Goal: Navigation & Orientation: Find specific page/section

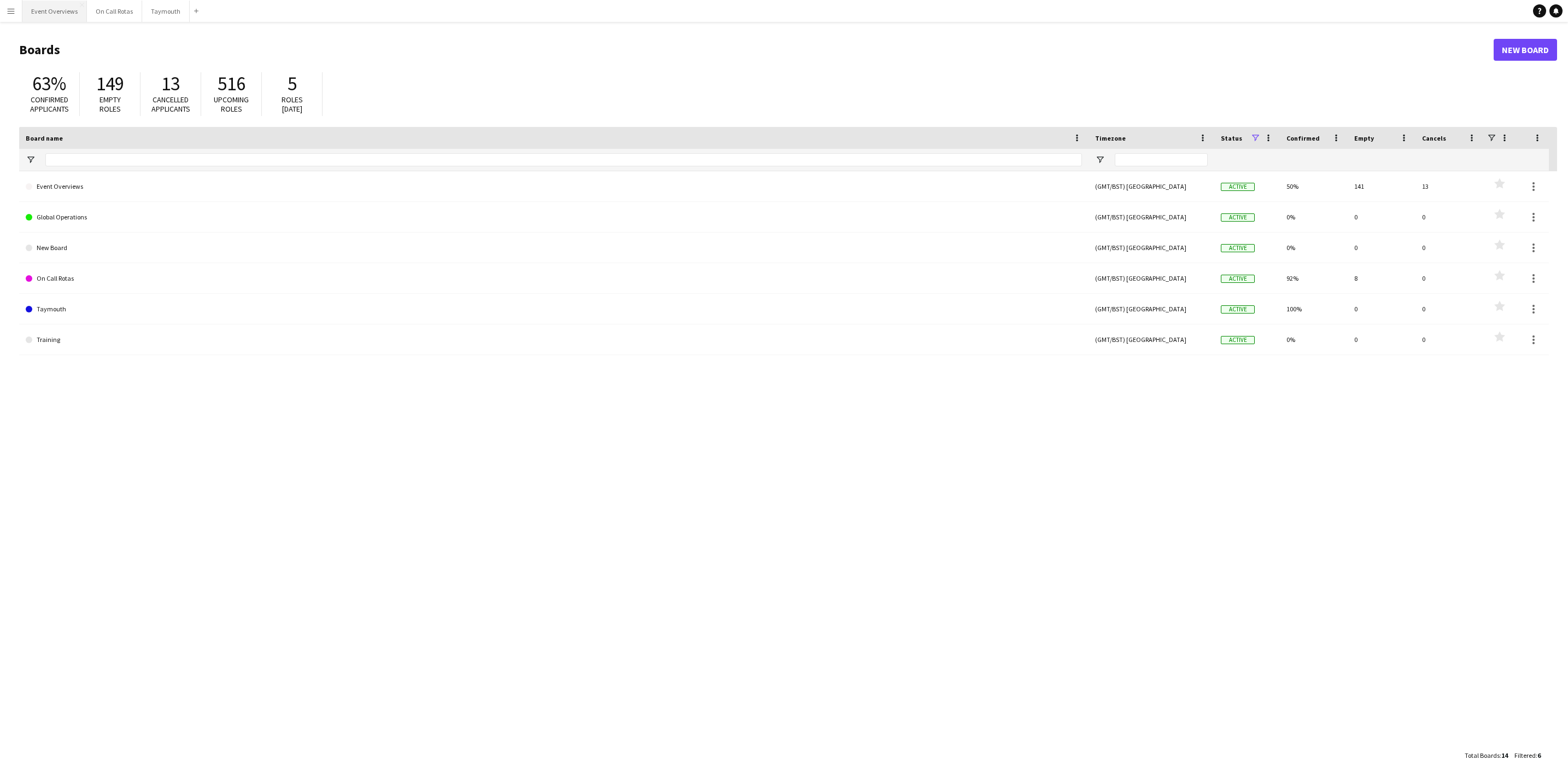
click at [63, 17] on button "Event Overviews Close" at bounding box center [54, 11] width 64 height 21
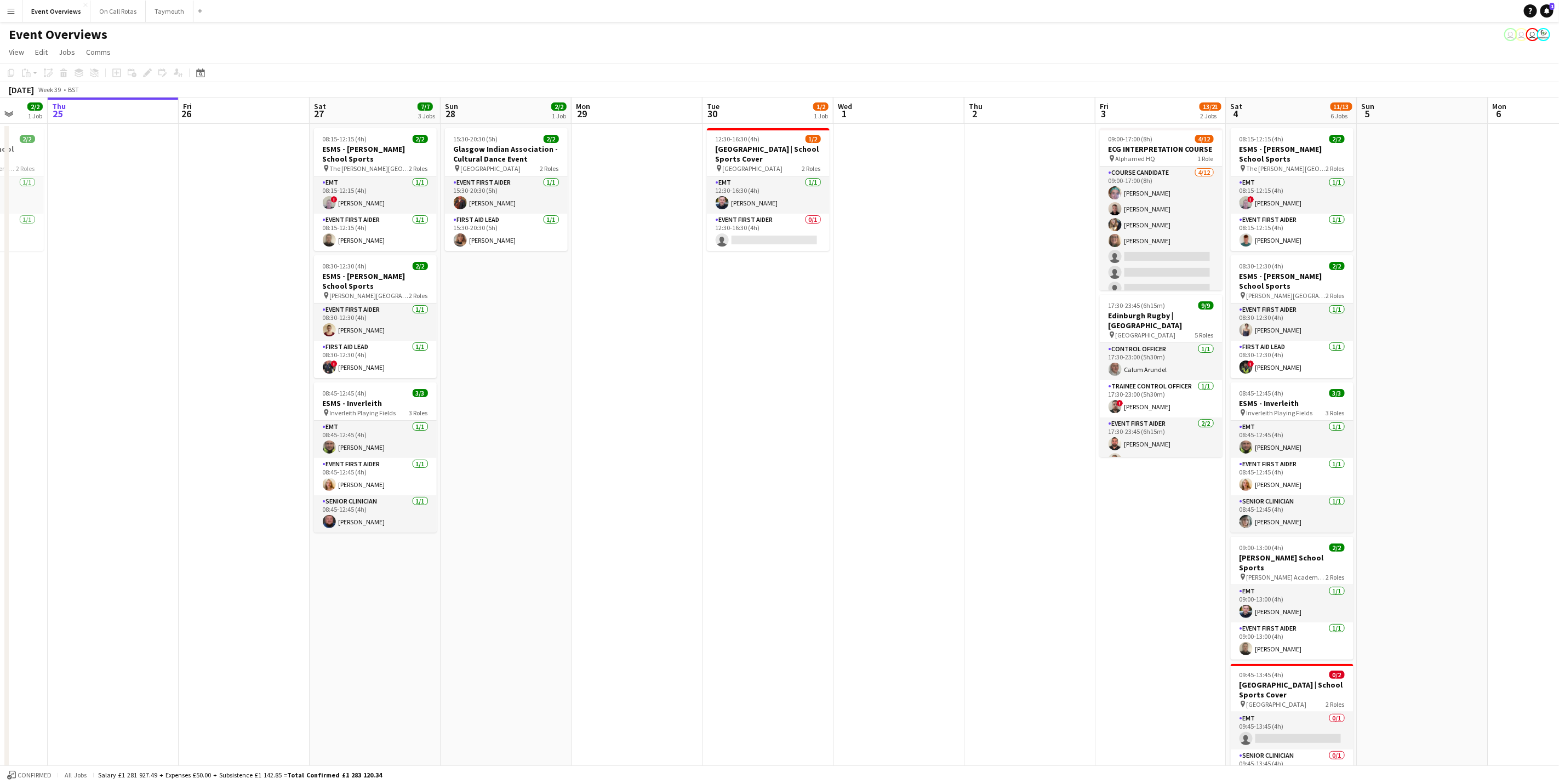
scroll to position [0, 435]
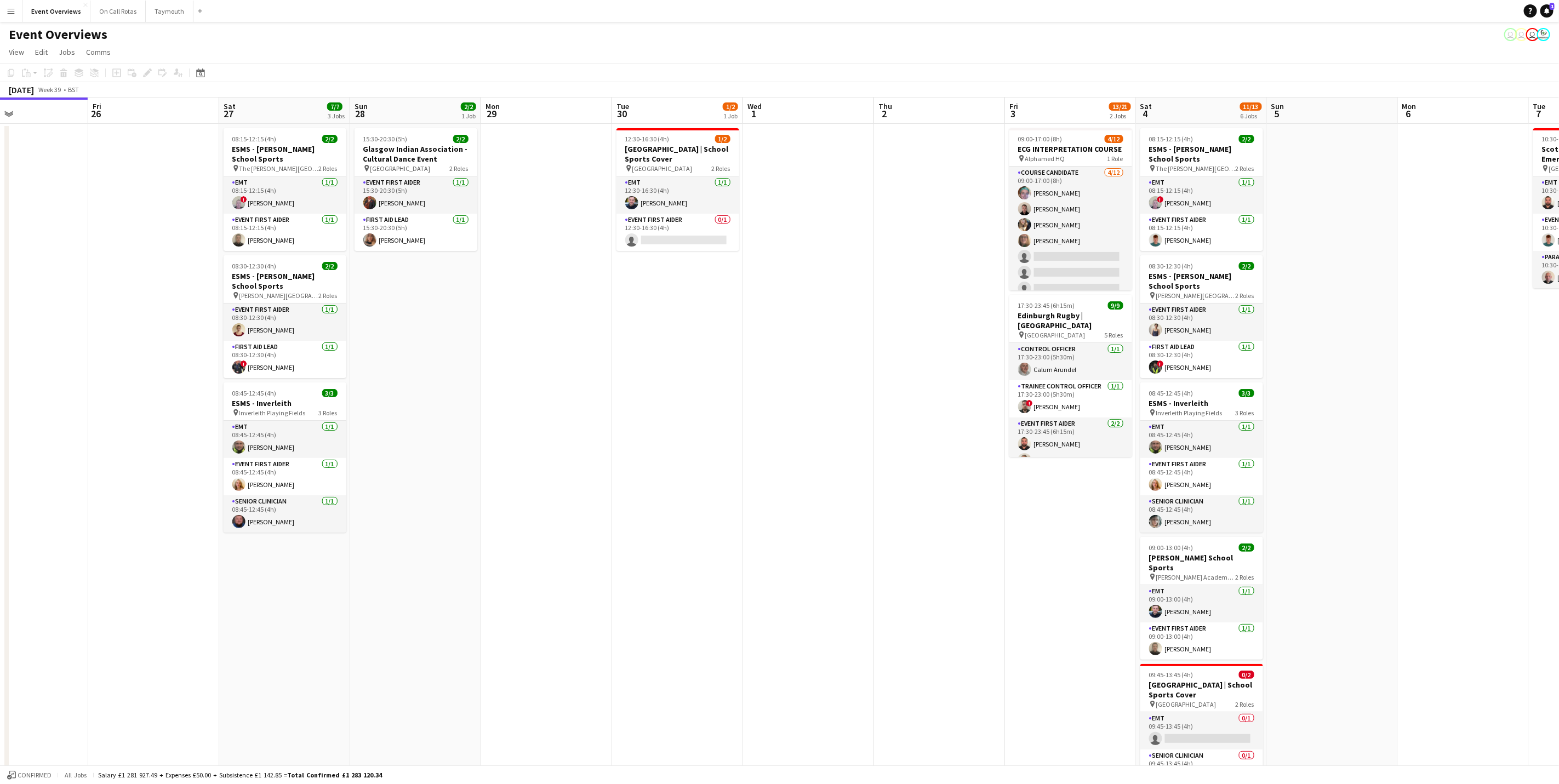
drag, startPoint x: 1055, startPoint y: 356, endPoint x: 881, endPoint y: 380, distance: 175.6
click at [881, 380] on app-calendar-viewport "Mon 22 Tue 23 9/9 1 Job Wed 24 2/2 1 Job Thu 25 Fri 26 Sat 27 7/7 3 Jobs Sun 28…" at bounding box center [779, 519] width 1559 height 843
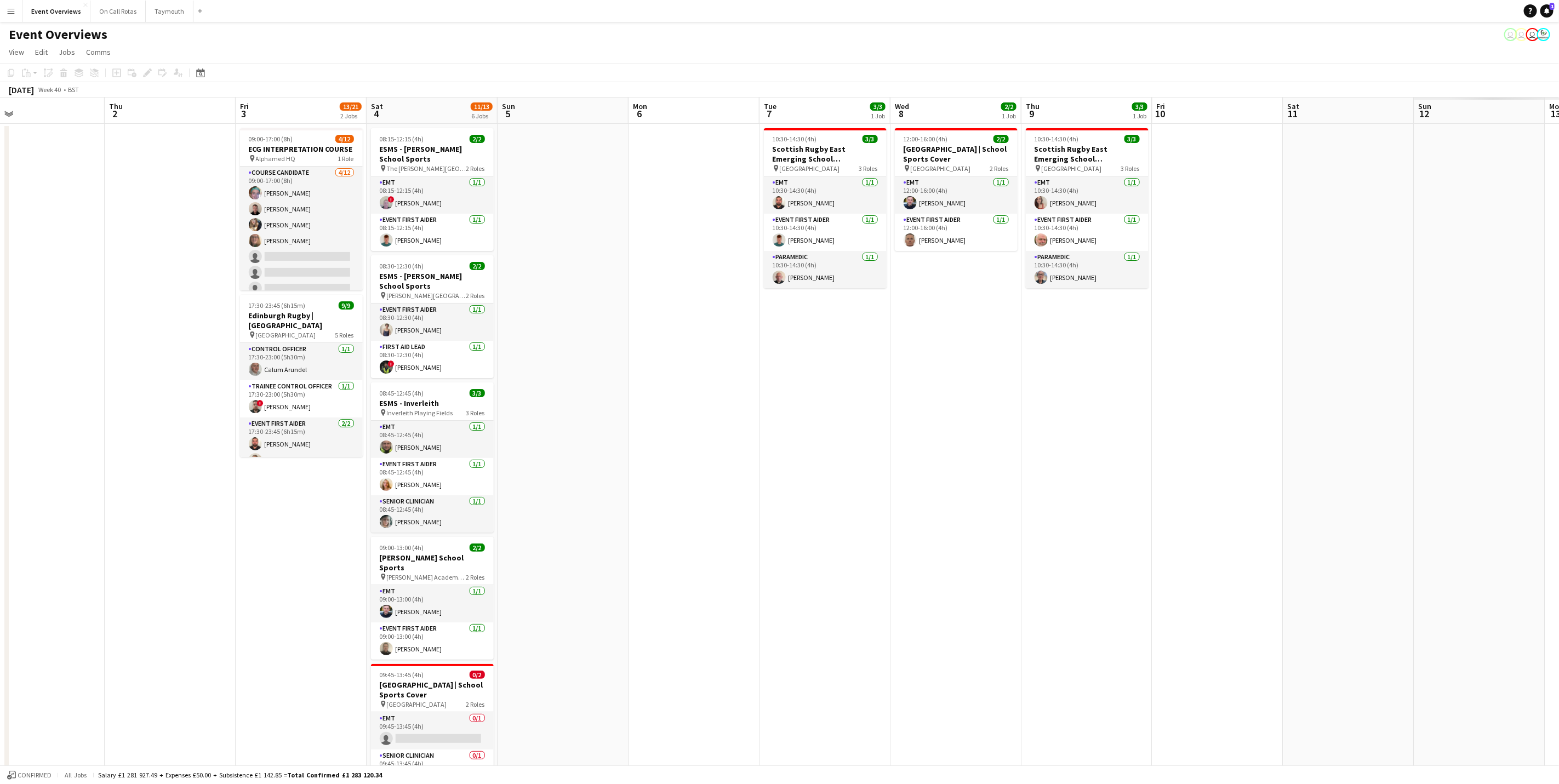
scroll to position [0, 436]
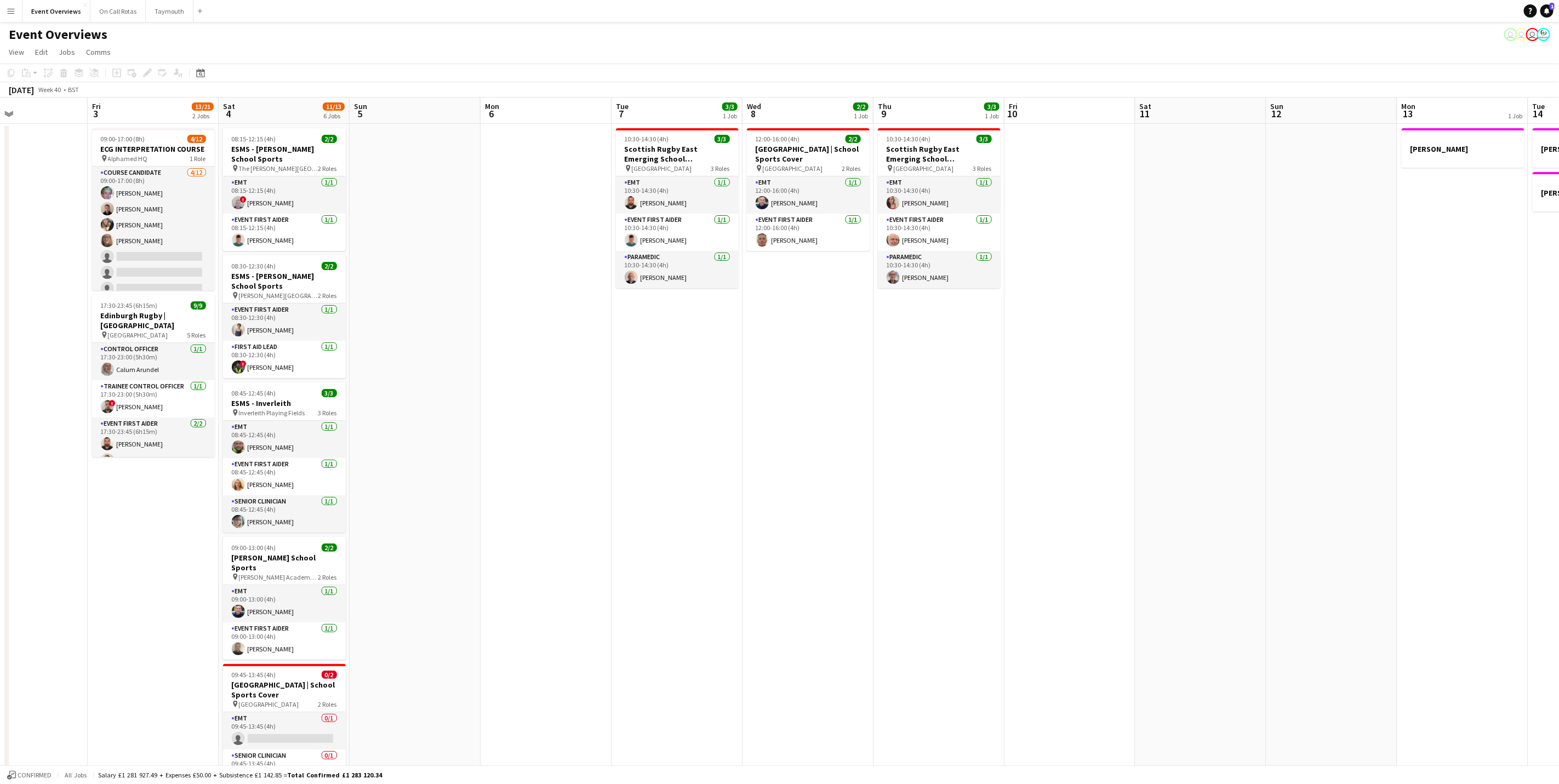
drag, startPoint x: 1401, startPoint y: 354, endPoint x: 484, endPoint y: 415, distance: 919.0
click at [484, 415] on app-calendar-viewport "Mon 29 Tue 30 1/2 1 Job Wed 1 Thu 2 Fri 3 13/21 2 Jobs Sat 4 11/13 6 Jobs Sun 5…" at bounding box center [779, 519] width 1559 height 843
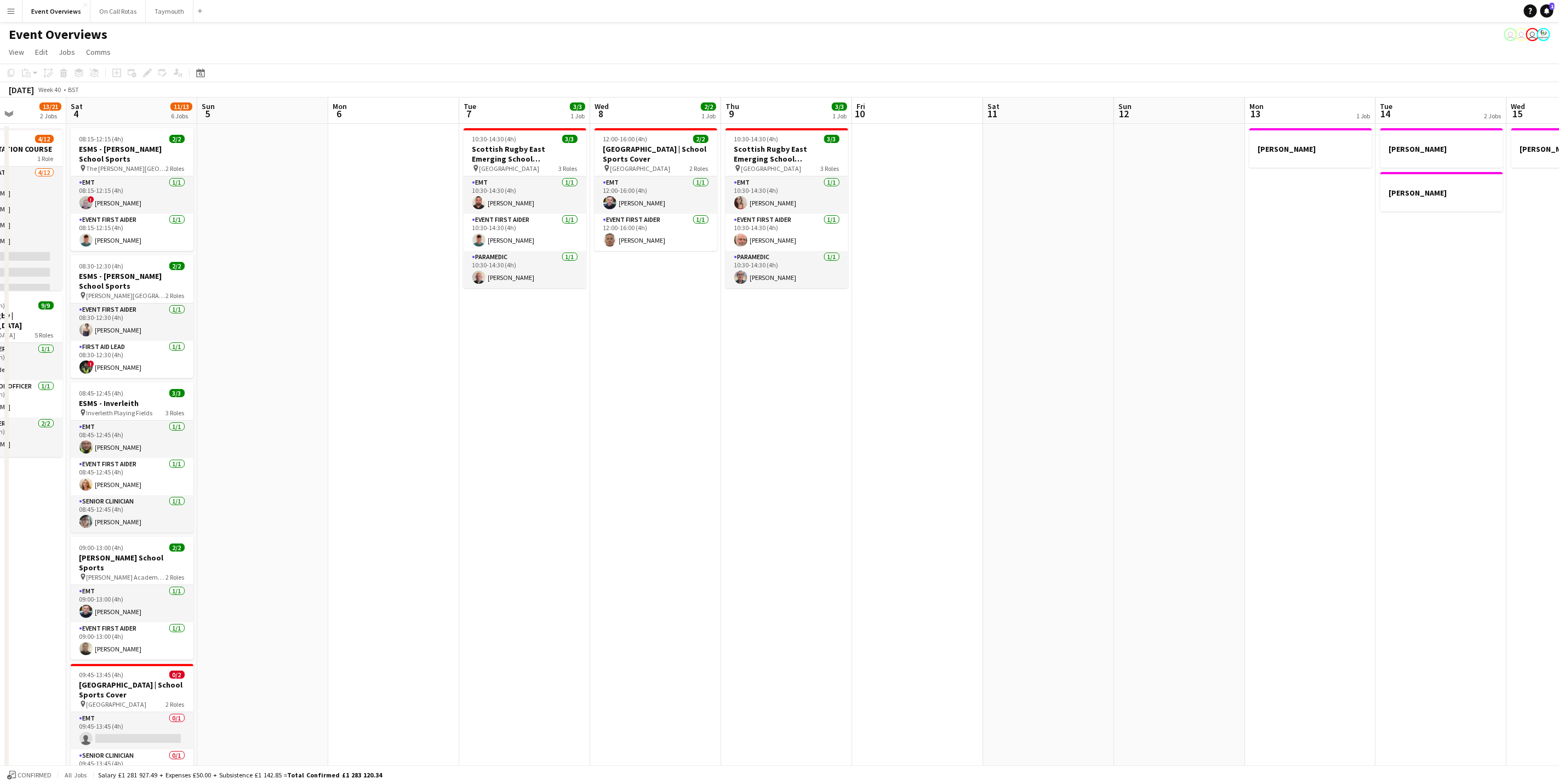
scroll to position [0, 288]
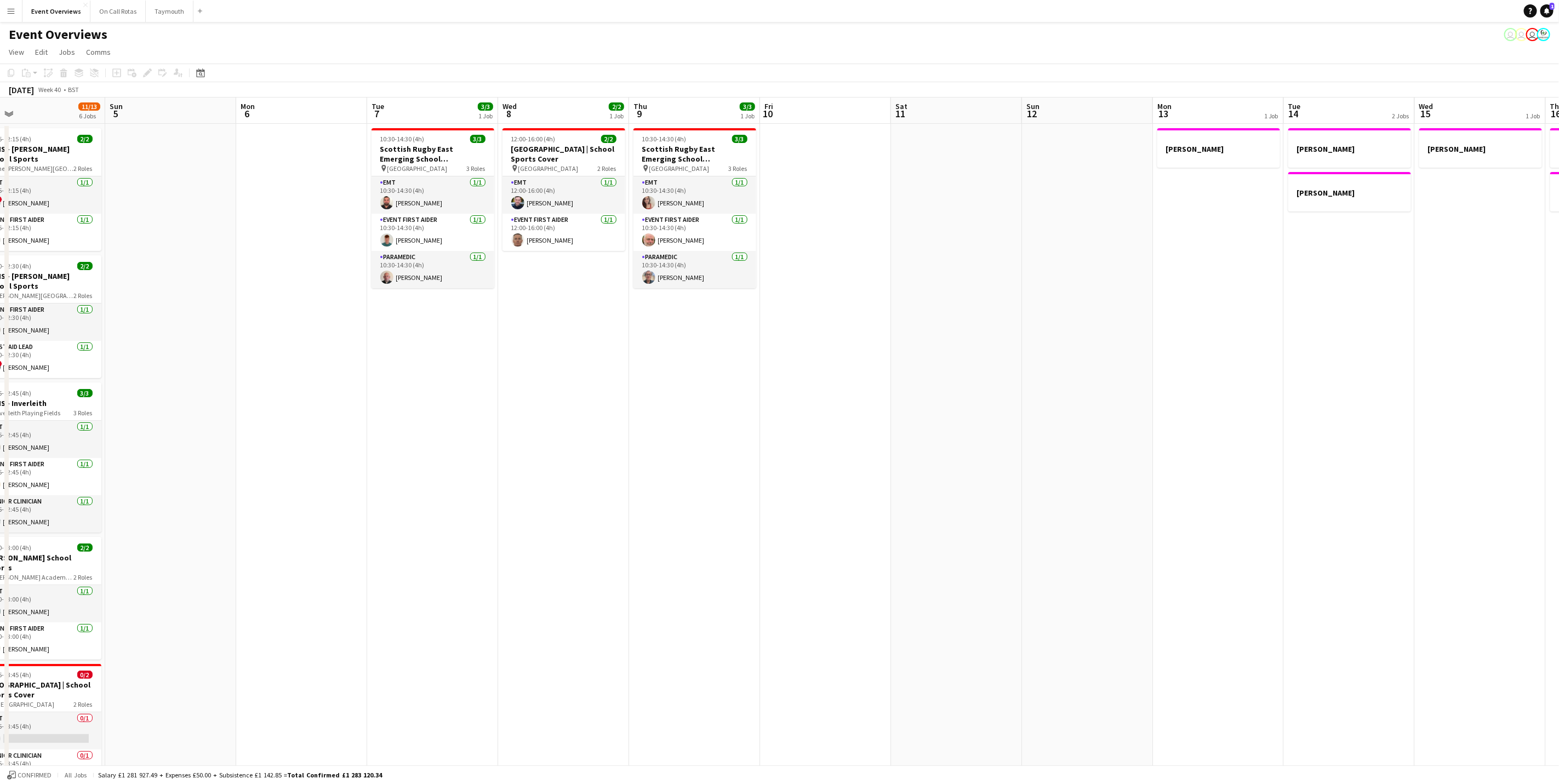
drag, startPoint x: 1235, startPoint y: 386, endPoint x: 1008, endPoint y: 404, distance: 227.7
click at [1008, 404] on app-calendar-viewport "Thu 2 Fri 3 13/21 2 Jobs Sat 4 11/13 6 Jobs Sun 5 Mon 6 Tue 7 3/3 1 Job Wed 8 2…" at bounding box center [779, 519] width 1559 height 843
drag, startPoint x: 615, startPoint y: 502, endPoint x: 957, endPoint y: 468, distance: 343.7
click at [957, 468] on app-calendar-viewport "Thu 2 Fri 3 13/21 2 Jobs Sat 4 11/13 6 Jobs Sun 5 Mon 6 Tue 7 3/3 1 Job Wed 8 2…" at bounding box center [779, 519] width 1559 height 843
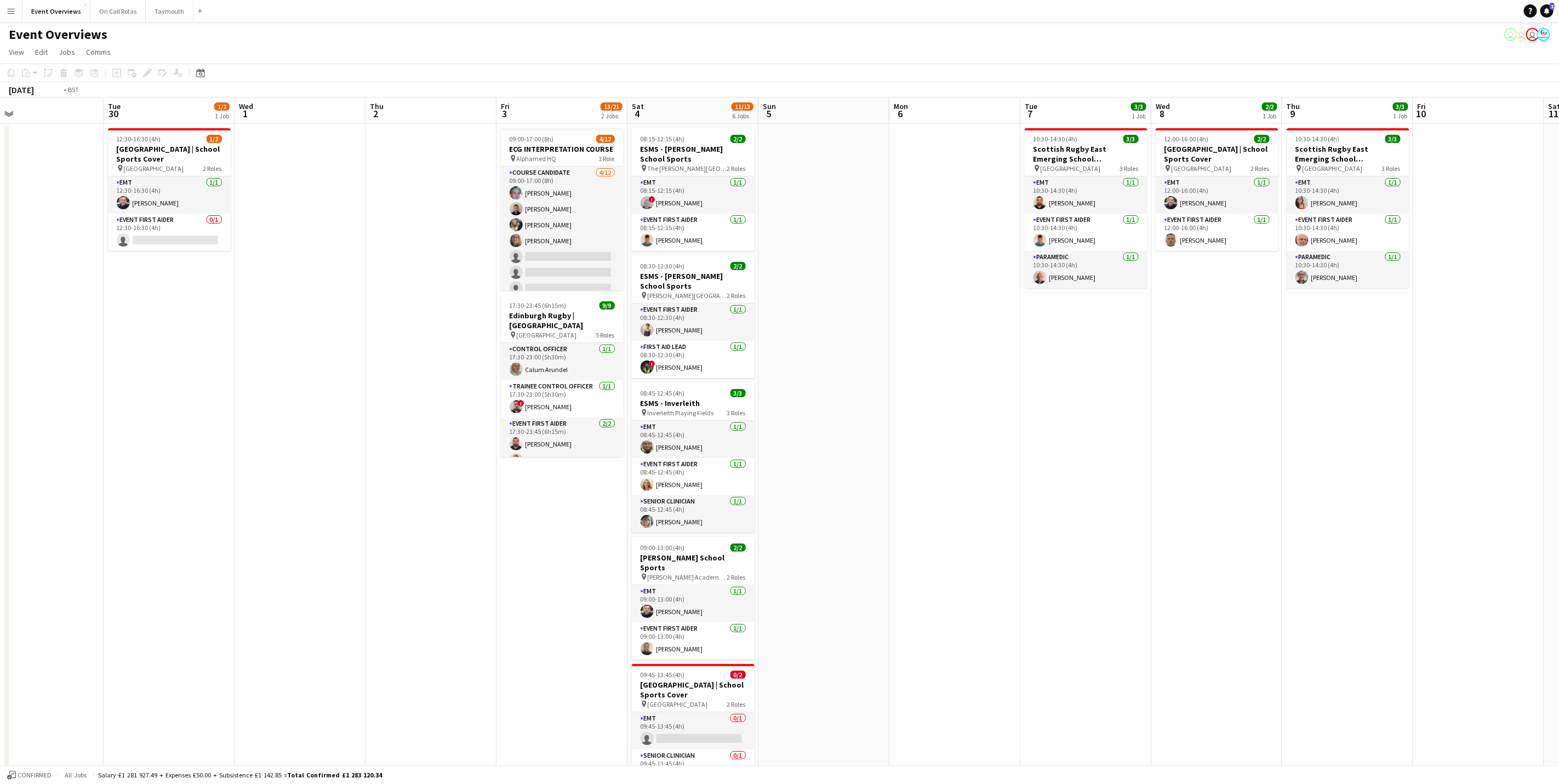
scroll to position [0, 240]
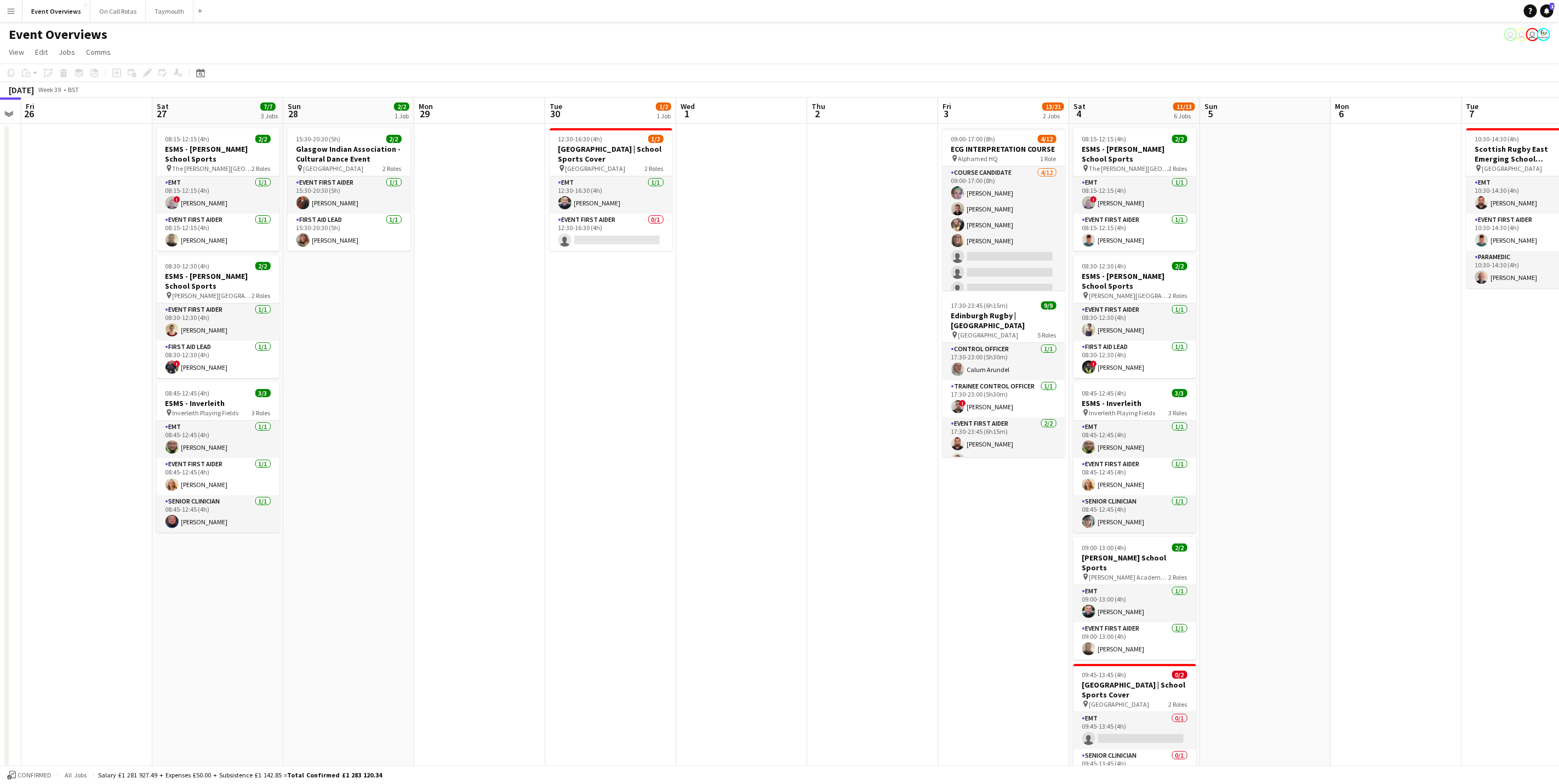
drag, startPoint x: 266, startPoint y: 505, endPoint x: 693, endPoint y: 337, distance: 458.9
click at [694, 501] on app-calendar-viewport "Wed 24 2/2 1 Job Thu 25 Fri 26 Sat 27 7/7 3 Jobs Sun 28 2/2 1 Job Mon 29 Tue 30…" at bounding box center [779, 519] width 1559 height 843
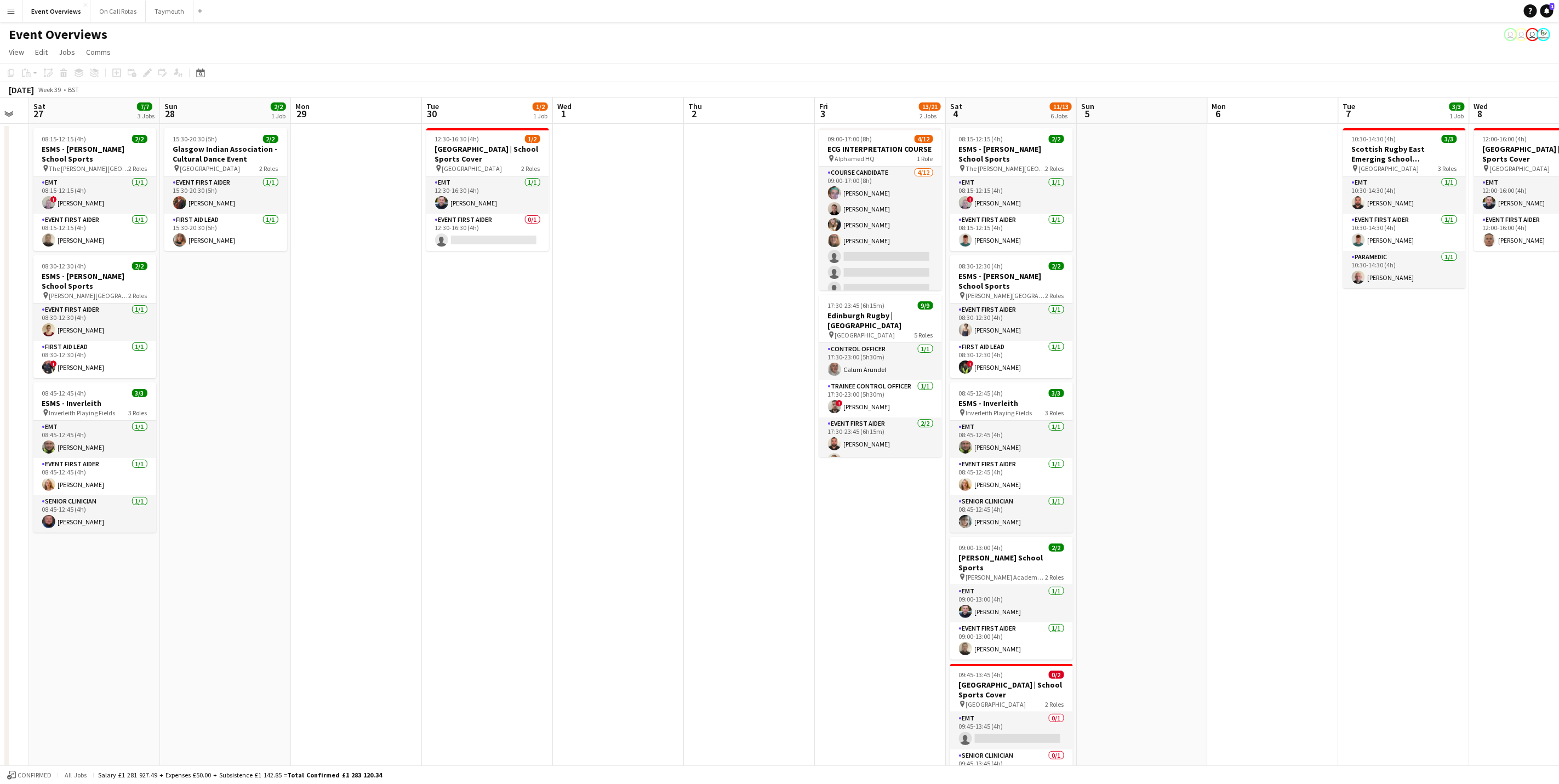
drag, startPoint x: 589, startPoint y: 426, endPoint x: 521, endPoint y: 433, distance: 68.4
click at [521, 433] on app-calendar-viewport "Wed 24 2/2 1 Job Thu 25 Fri 26 Sat 27 7/7 3 Jobs Sun 28 2/2 1 Job Mon 29 Tue 30…" at bounding box center [779, 519] width 1559 height 843
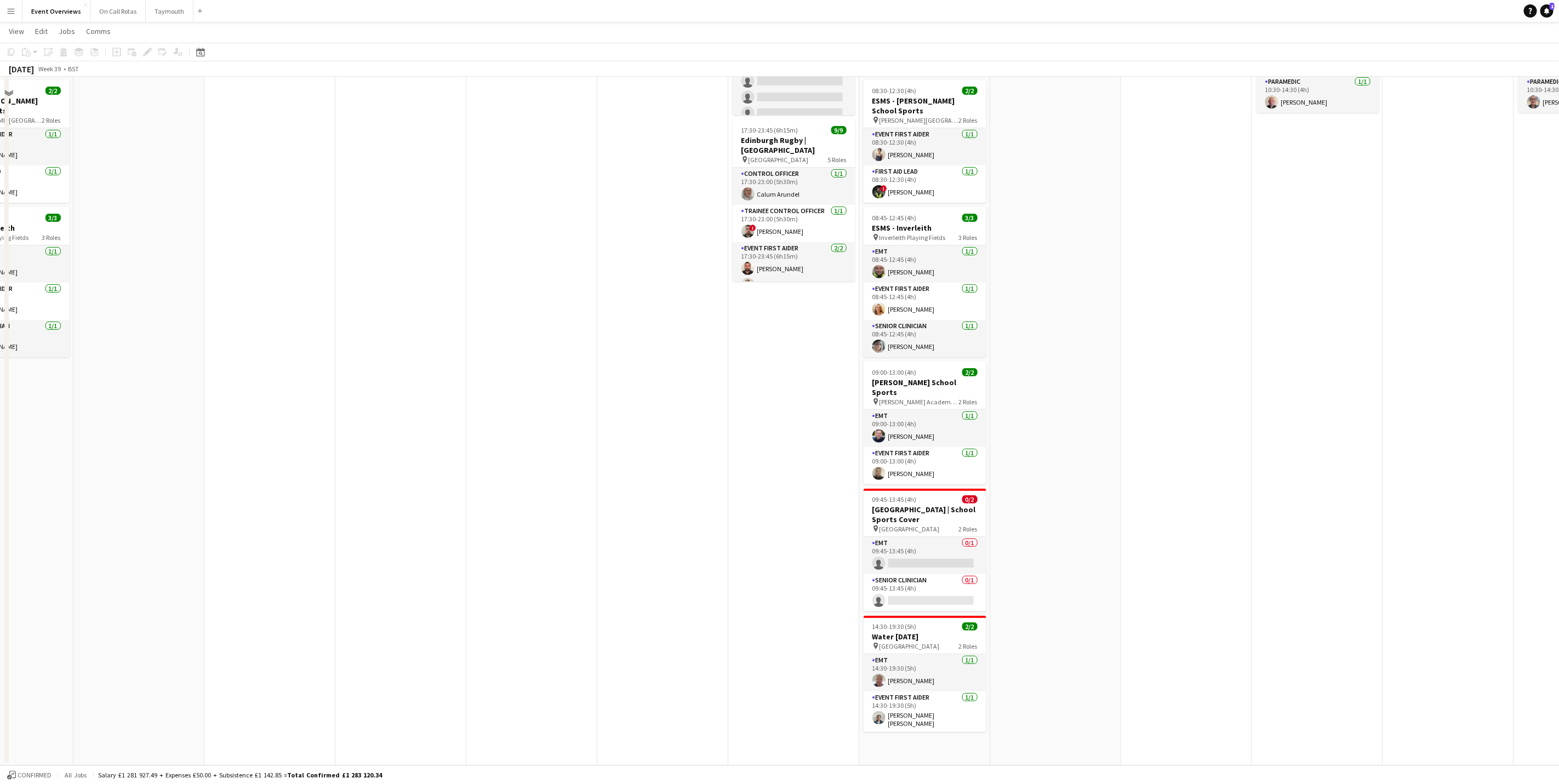
scroll to position [0, 0]
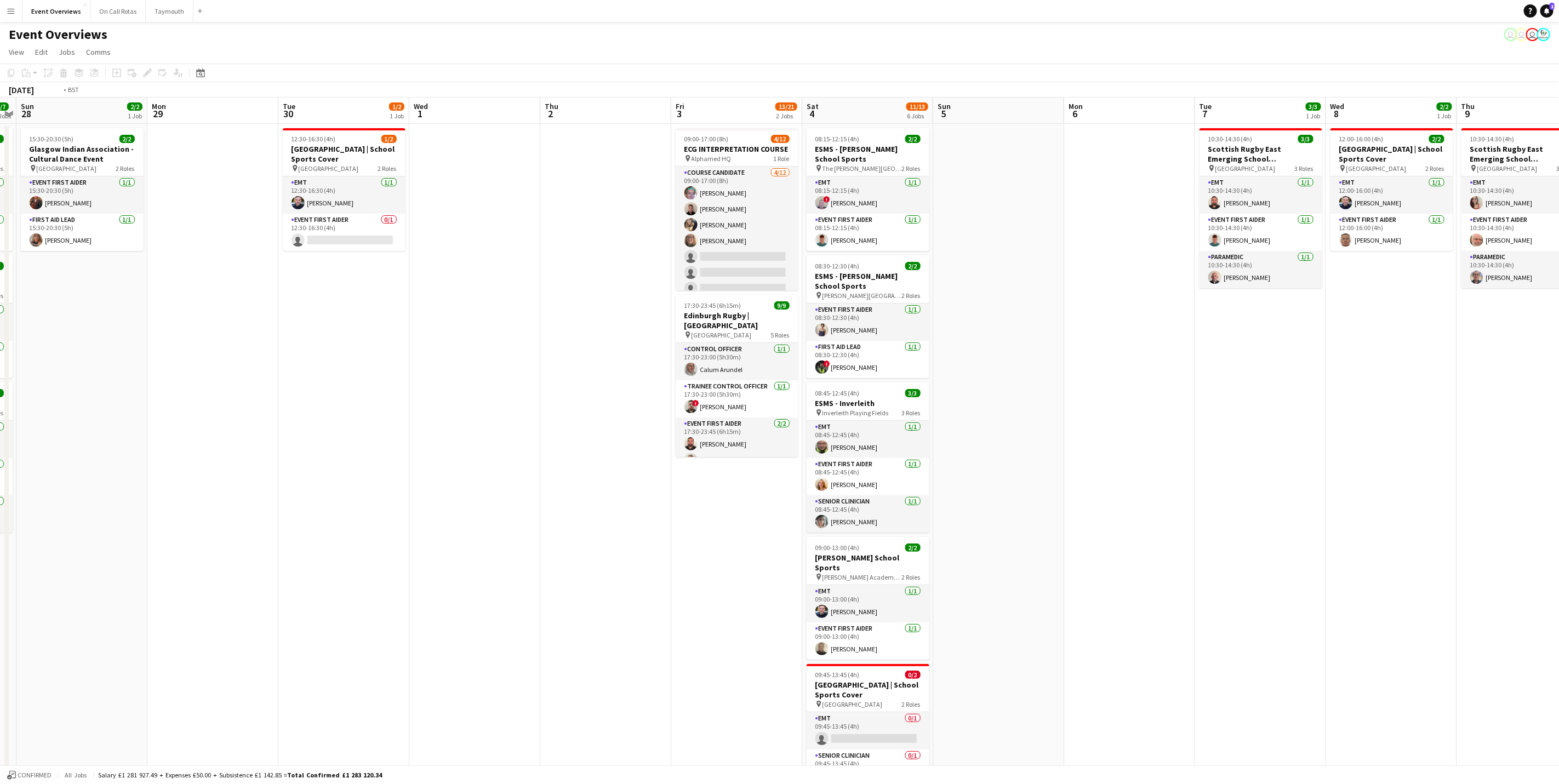
drag, startPoint x: 507, startPoint y: 353, endPoint x: 484, endPoint y: 360, distance: 24.0
click at [493, 350] on app-calendar-viewport "Thu 25 Fri 26 Sat 27 7/7 3 Jobs Sun 28 2/2 1 Job Mon 29 Tue 30 1/2 1 Job Wed 1 …" at bounding box center [779, 519] width 1559 height 843
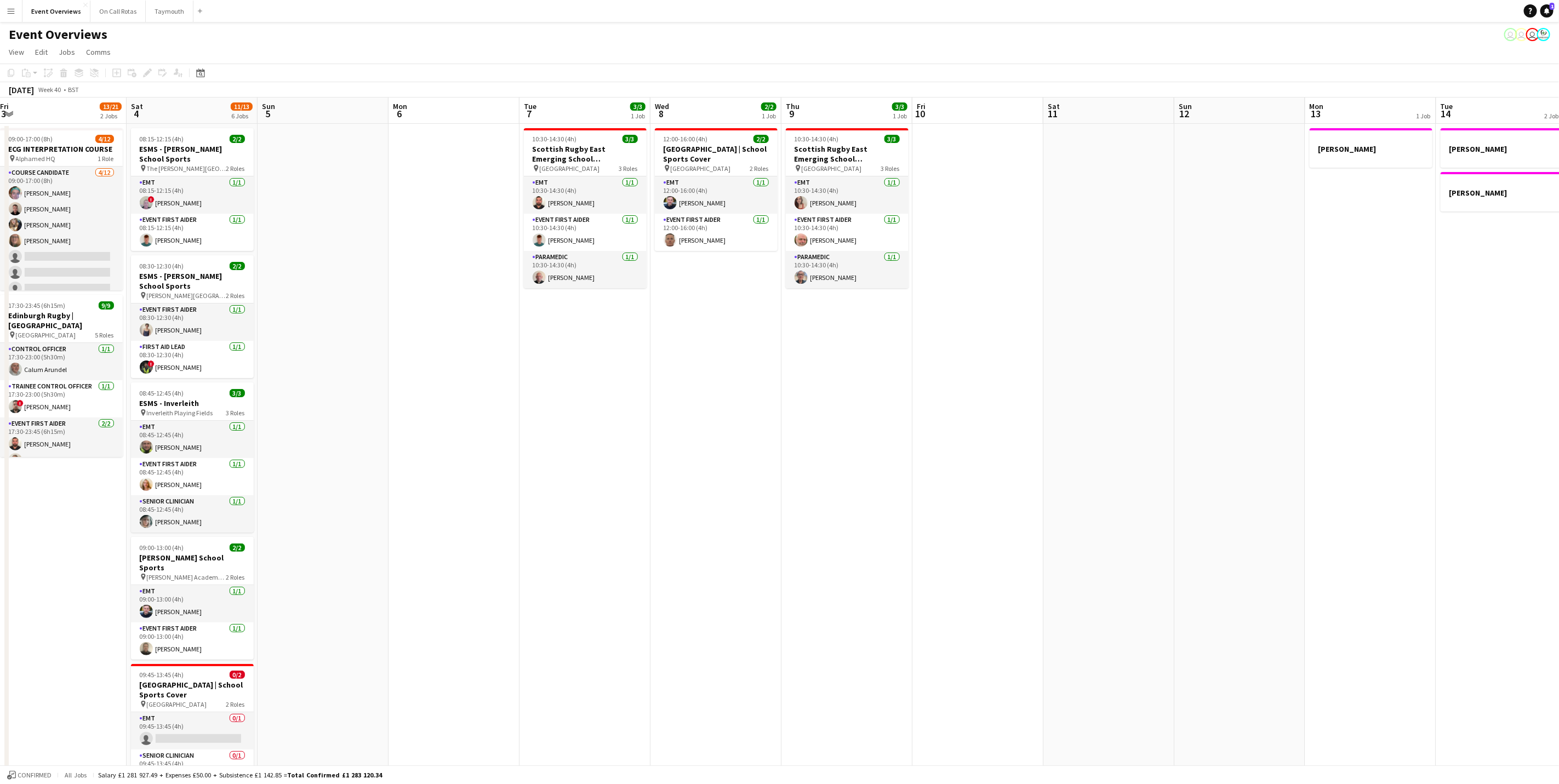
drag, startPoint x: 576, startPoint y: 401, endPoint x: 682, endPoint y: 401, distance: 106.0
click at [682, 401] on app-calendar-viewport "Wed 1 Thu 2 Fri 3 13/21 2 Jobs Sat 4 11/13 6 Jobs Sun 5 Mon 6 Tue 7 3/3 1 Job W…" at bounding box center [779, 519] width 1559 height 843
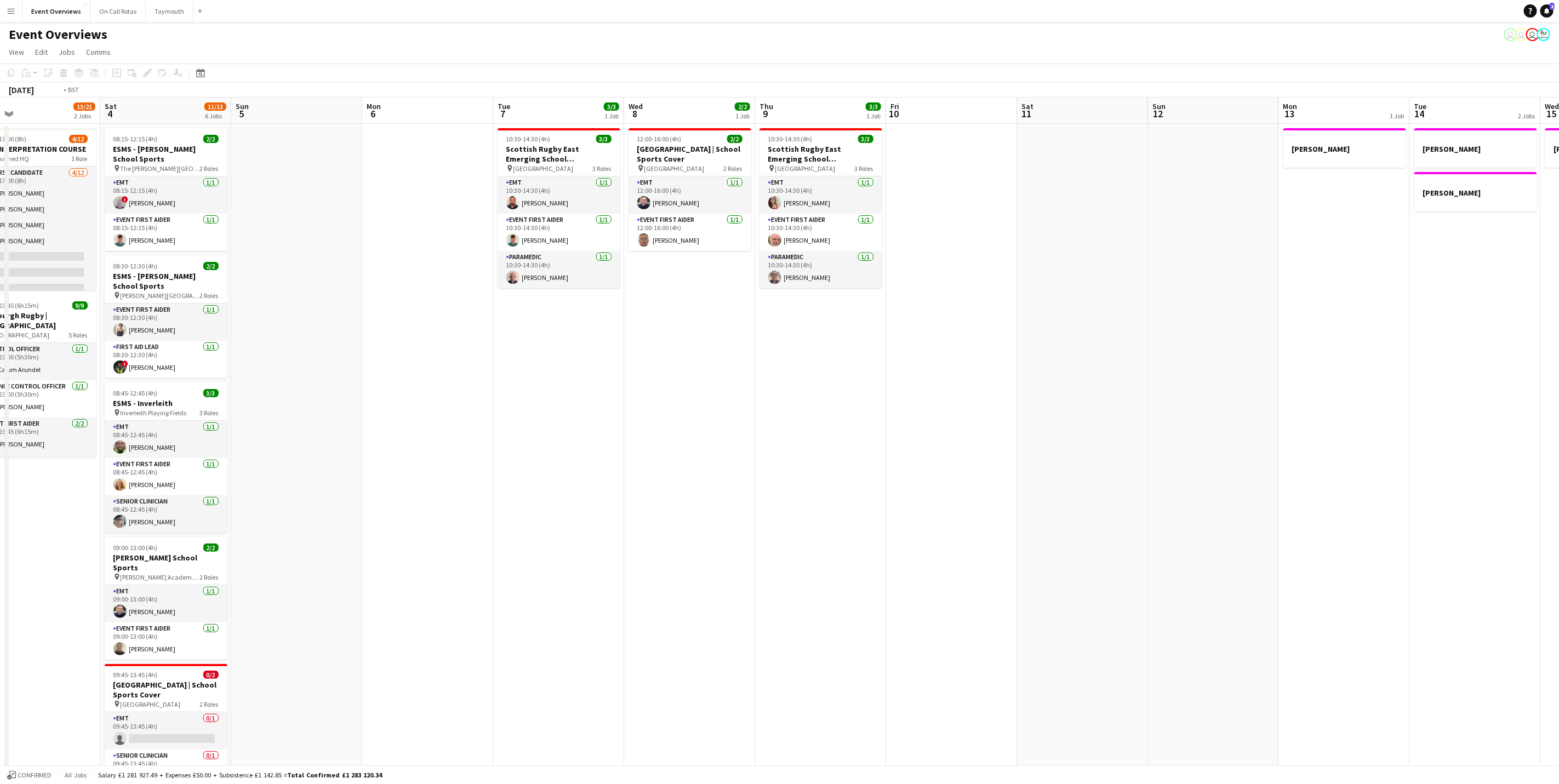
drag, startPoint x: 1036, startPoint y: 385, endPoint x: 377, endPoint y: 375, distance: 659.1
click at [377, 375] on app-calendar-viewport "Wed 1 Thu 2 Fri 3 13/21 2 Jobs Sat 4 11/13 6 Jobs Sun 5 Mon 6 Tue 7 3/3 1 Job W…" at bounding box center [779, 519] width 1559 height 843
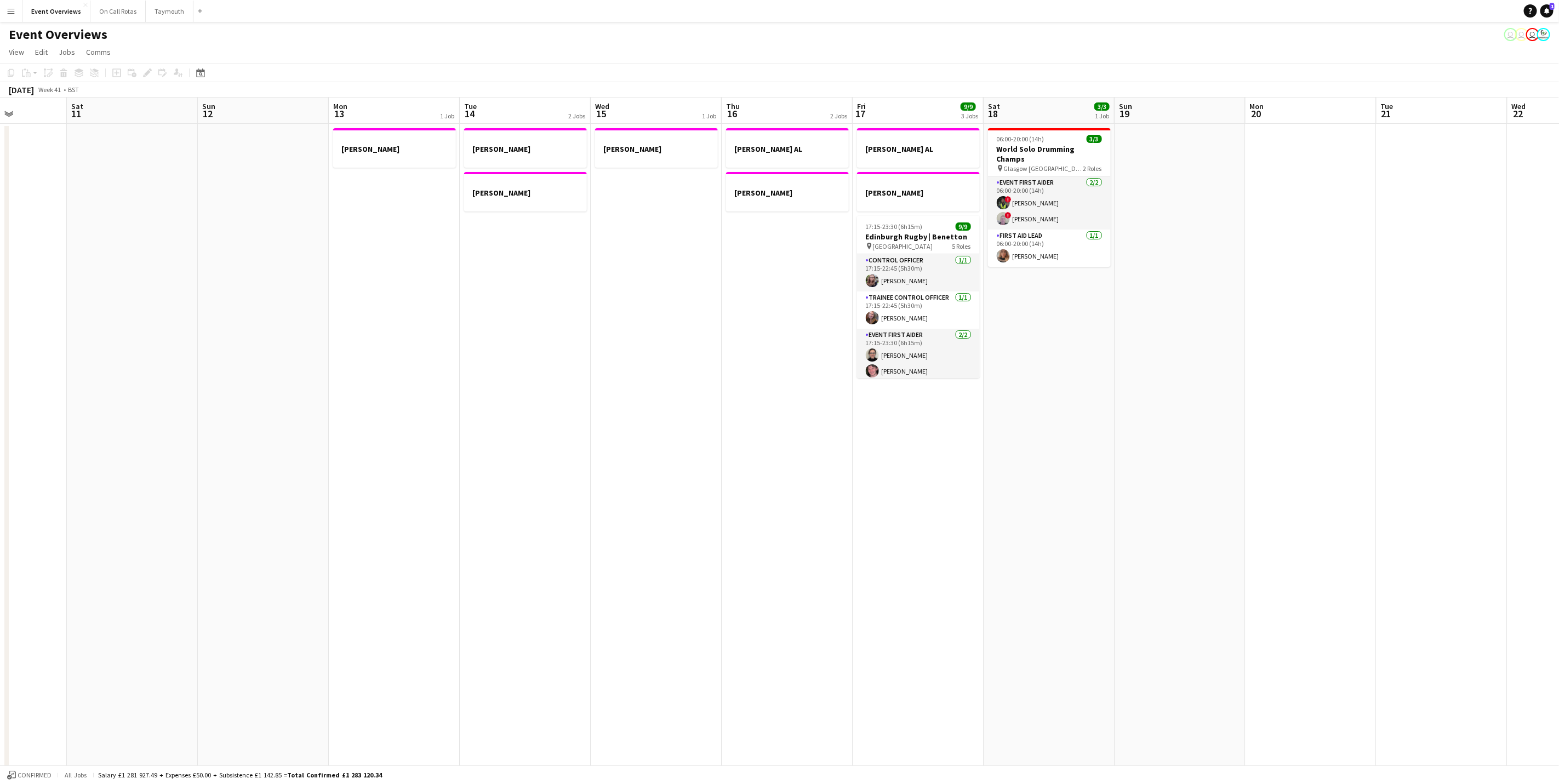
drag, startPoint x: 733, startPoint y: 480, endPoint x: 1255, endPoint y: 486, distance: 522.0
click at [1255, 486] on app-calendar-viewport "Wed 8 2/2 1 Job Thu 9 3/3 1 Job Fri 10 Sat 11 Sun 12 Mon 13 1 Job Tue 14 2 Jobs…" at bounding box center [779, 519] width 1559 height 843
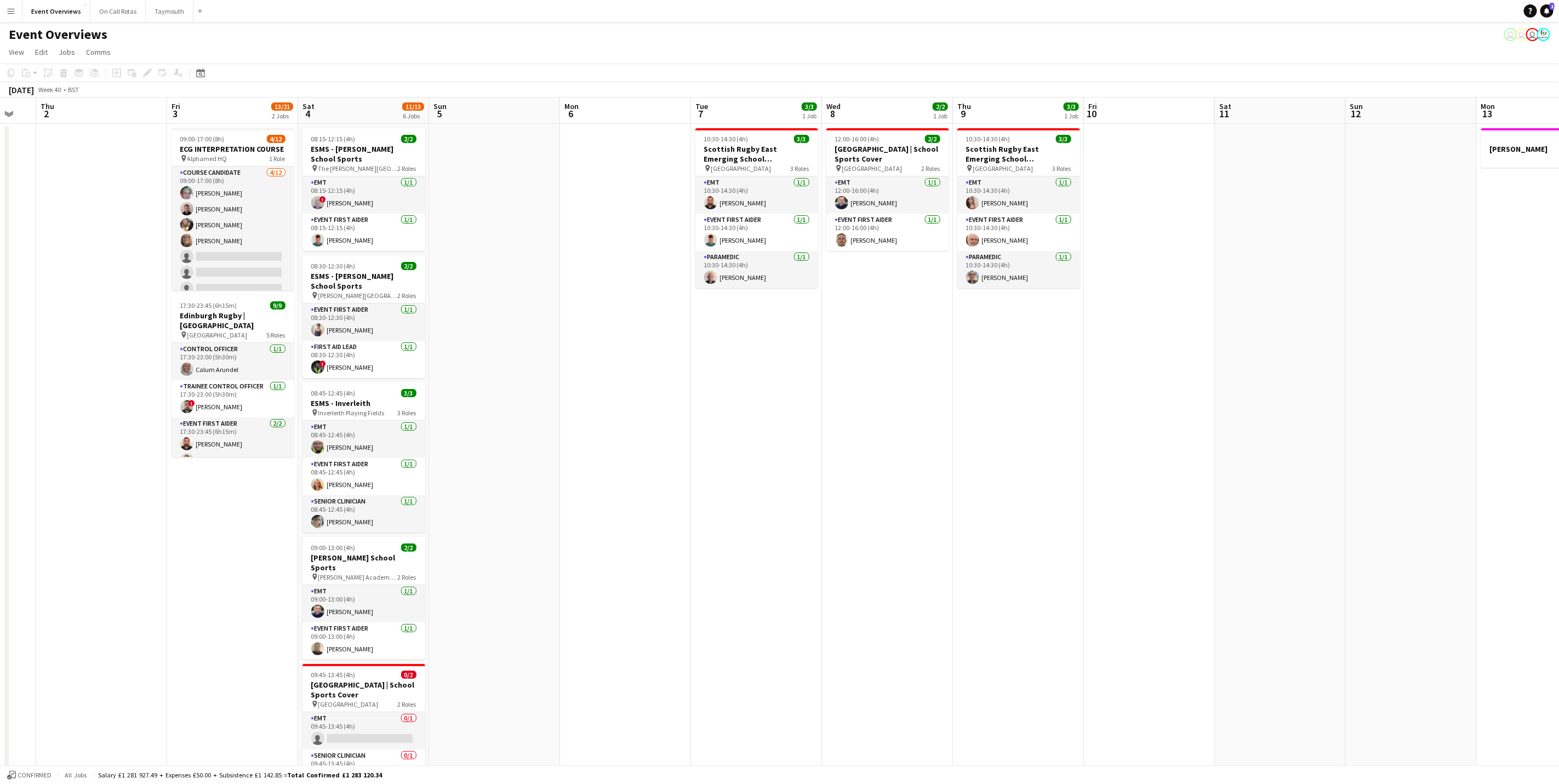
drag, startPoint x: 988, startPoint y: 515, endPoint x: 1420, endPoint y: 548, distance: 433.3
click at [1438, 548] on app-calendar-viewport "Tue 30 1/2 1 Job Wed 1 Thu 2 Fri 3 13/21 2 Jobs Sat 4 11/13 6 Jobs Sun 5 Mon 6 …" at bounding box center [779, 519] width 1559 height 843
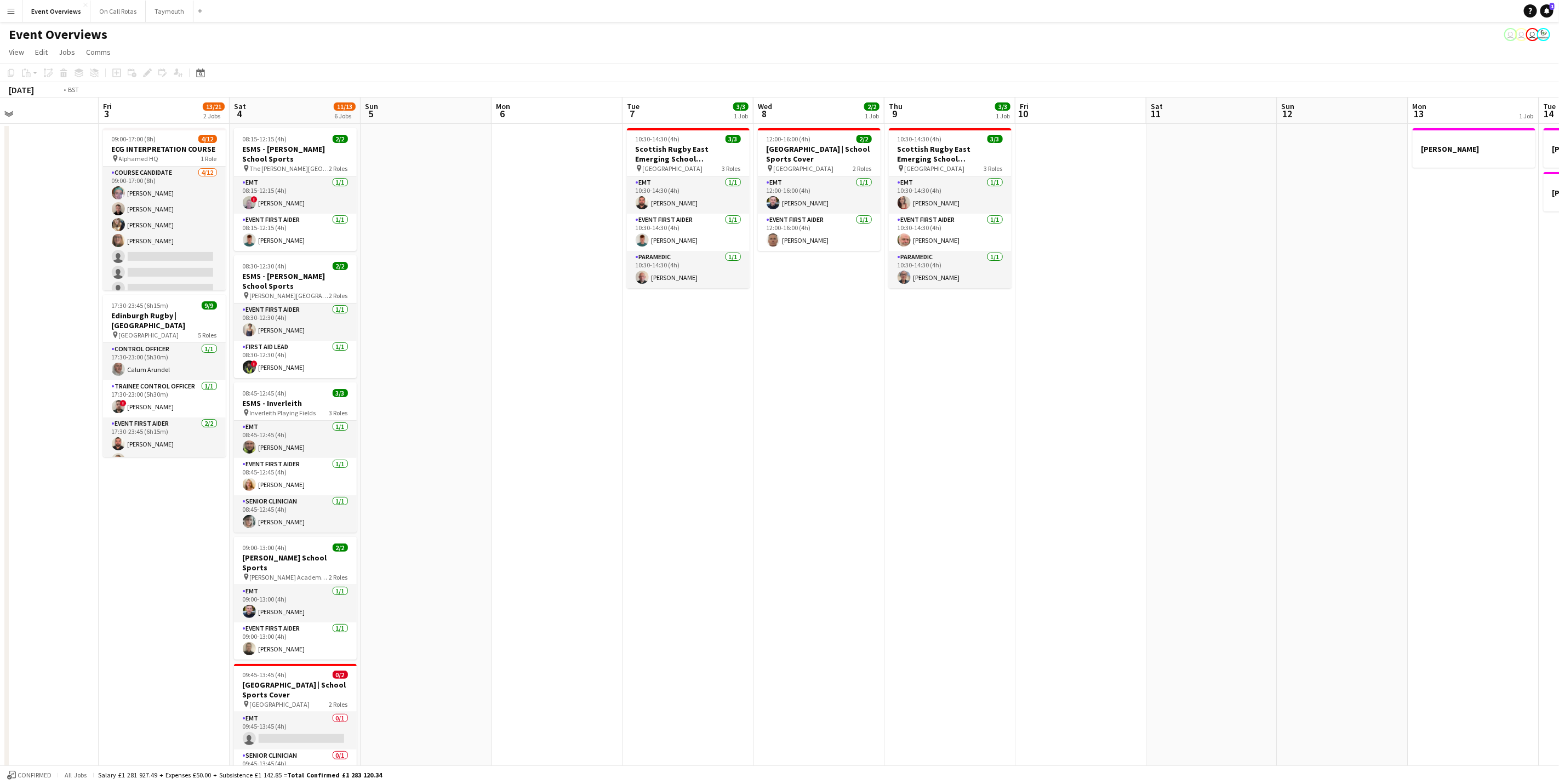
drag, startPoint x: 1039, startPoint y: 535, endPoint x: 1400, endPoint y: 506, distance: 362.2
click at [1414, 506] on app-calendar-viewport "Tue 30 1/2 1 Job Wed 1 Thu 2 Fri 3 13/21 2 Jobs Sat 4 11/13 6 Jobs Sun 5 Mon 6 …" at bounding box center [779, 519] width 1559 height 843
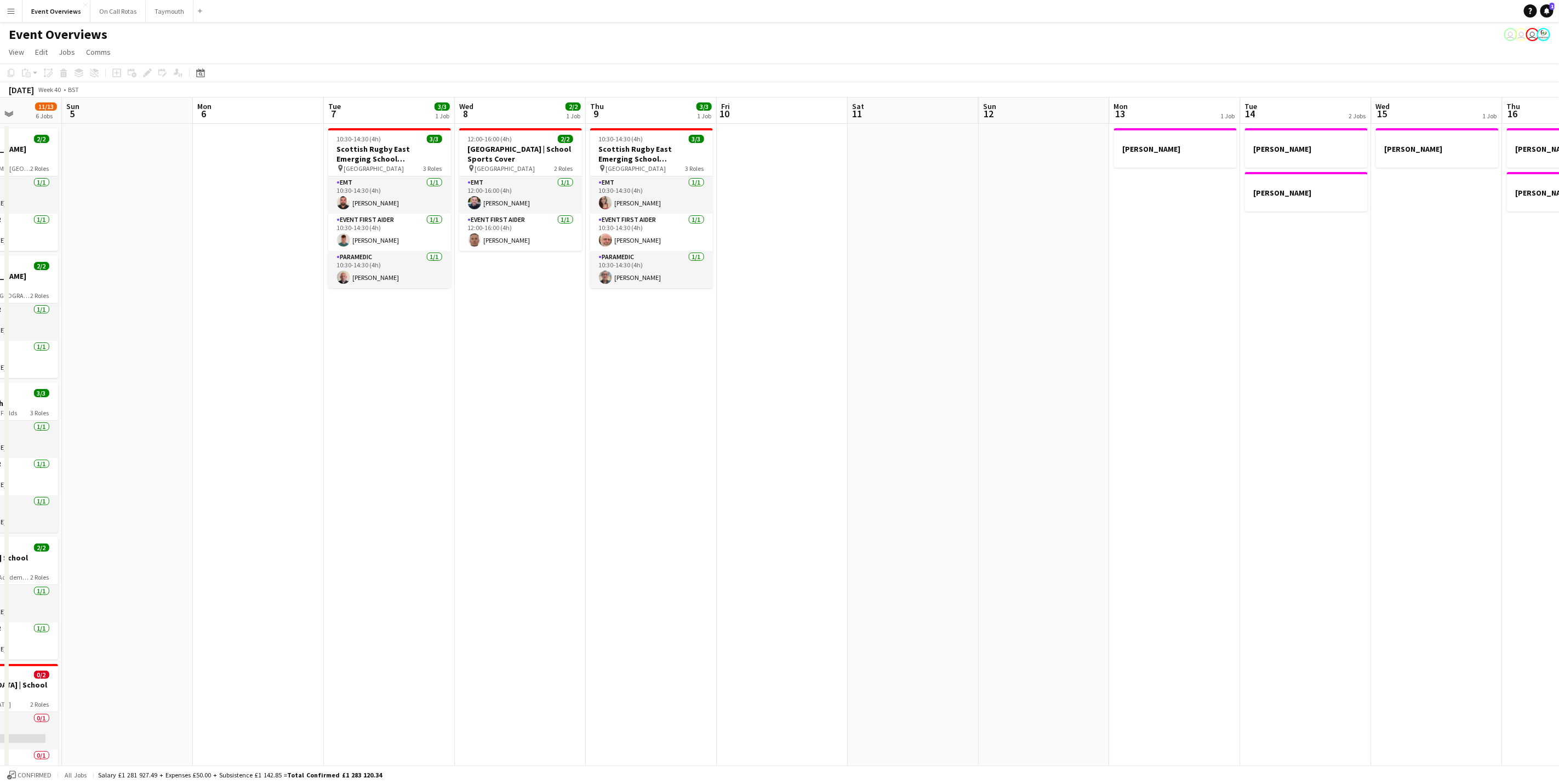
drag, startPoint x: 1025, startPoint y: 565, endPoint x: 466, endPoint y: 519, distance: 560.9
click at [466, 519] on app-calendar-viewport "Wed 1 Thu 2 Fri 3 13/21 2 Jobs Sat 4 11/13 6 Jobs Sun 5 Mon 6 Tue 7 3/3 1 Job W…" at bounding box center [779, 519] width 1559 height 843
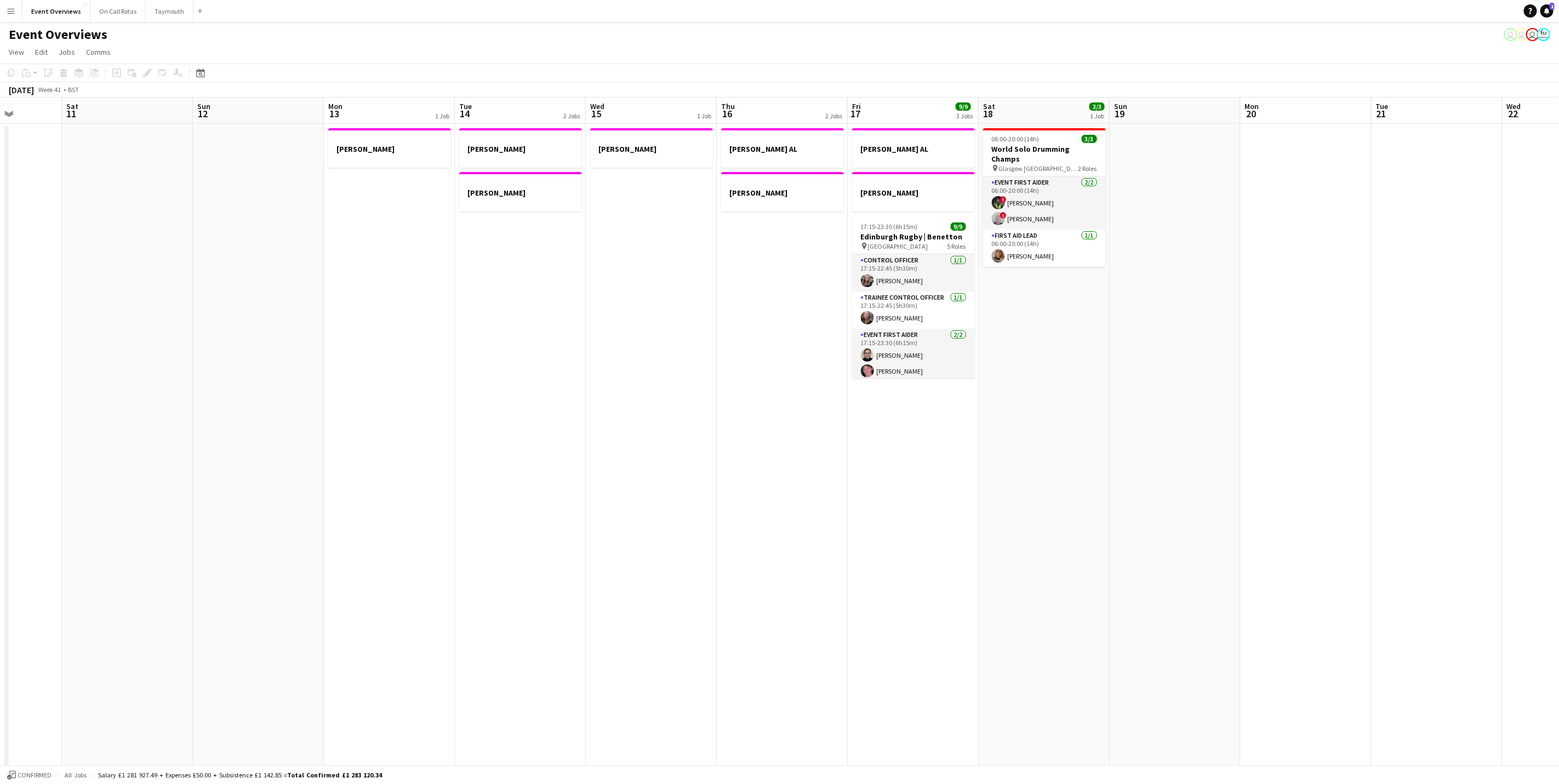
click at [571, 485] on app-calendar-viewport "Wed 8 2/2 1 Job Thu 9 3/3 1 Job Fri 10 Sat 11 Sun 12 Mon 13 1 Job Tue 14 2 Jobs…" at bounding box center [779, 519] width 1559 height 843
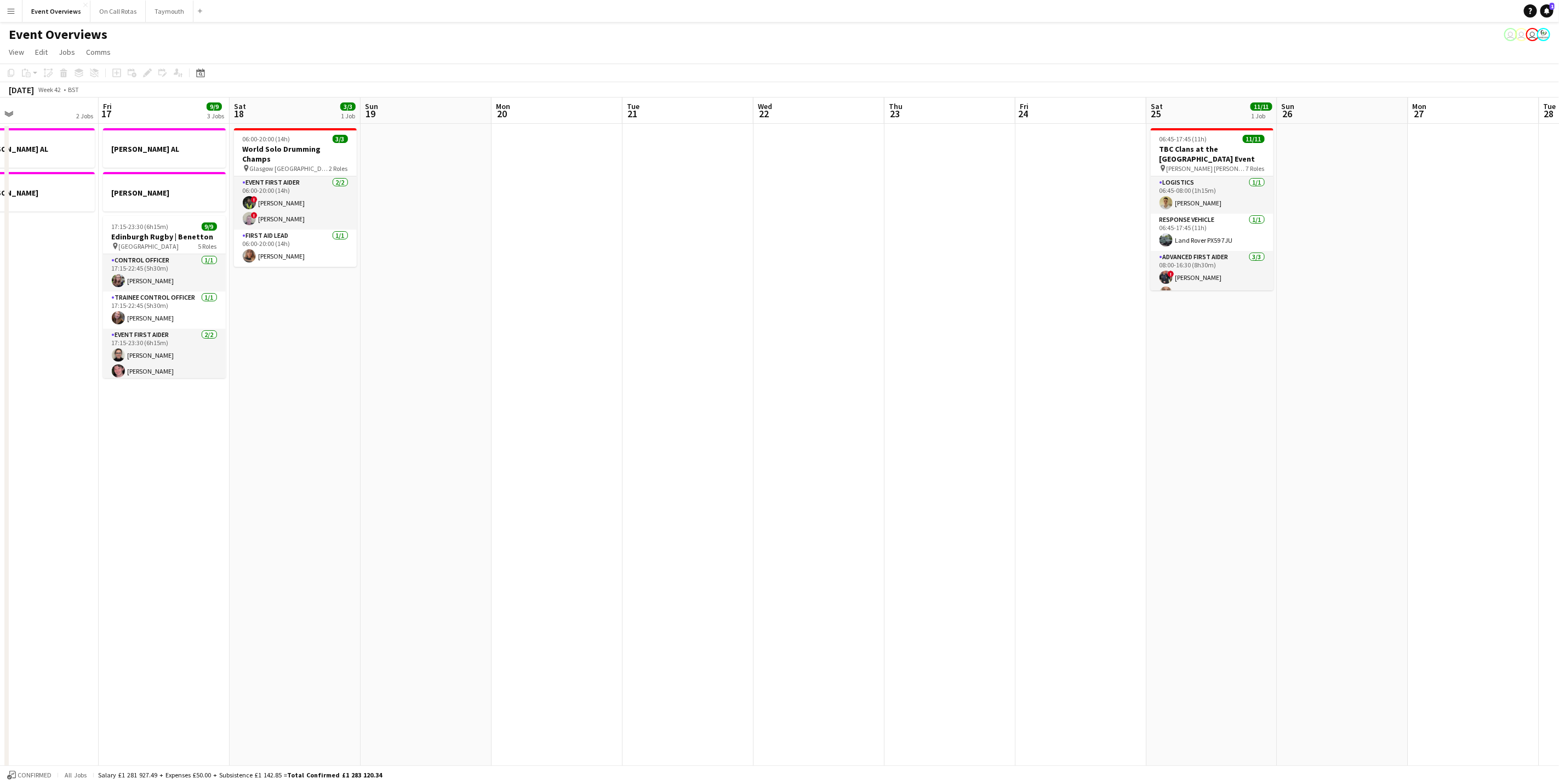
drag, startPoint x: 1215, startPoint y: 464, endPoint x: 457, endPoint y: 441, distance: 758.3
click at [457, 441] on app-calendar-viewport "Tue 14 2 Jobs Wed 15 1 Job Thu 16 2 Jobs Fri 17 9/9 3 Jobs Sat 18 3/3 1 Job Sun…" at bounding box center [779, 519] width 1559 height 843
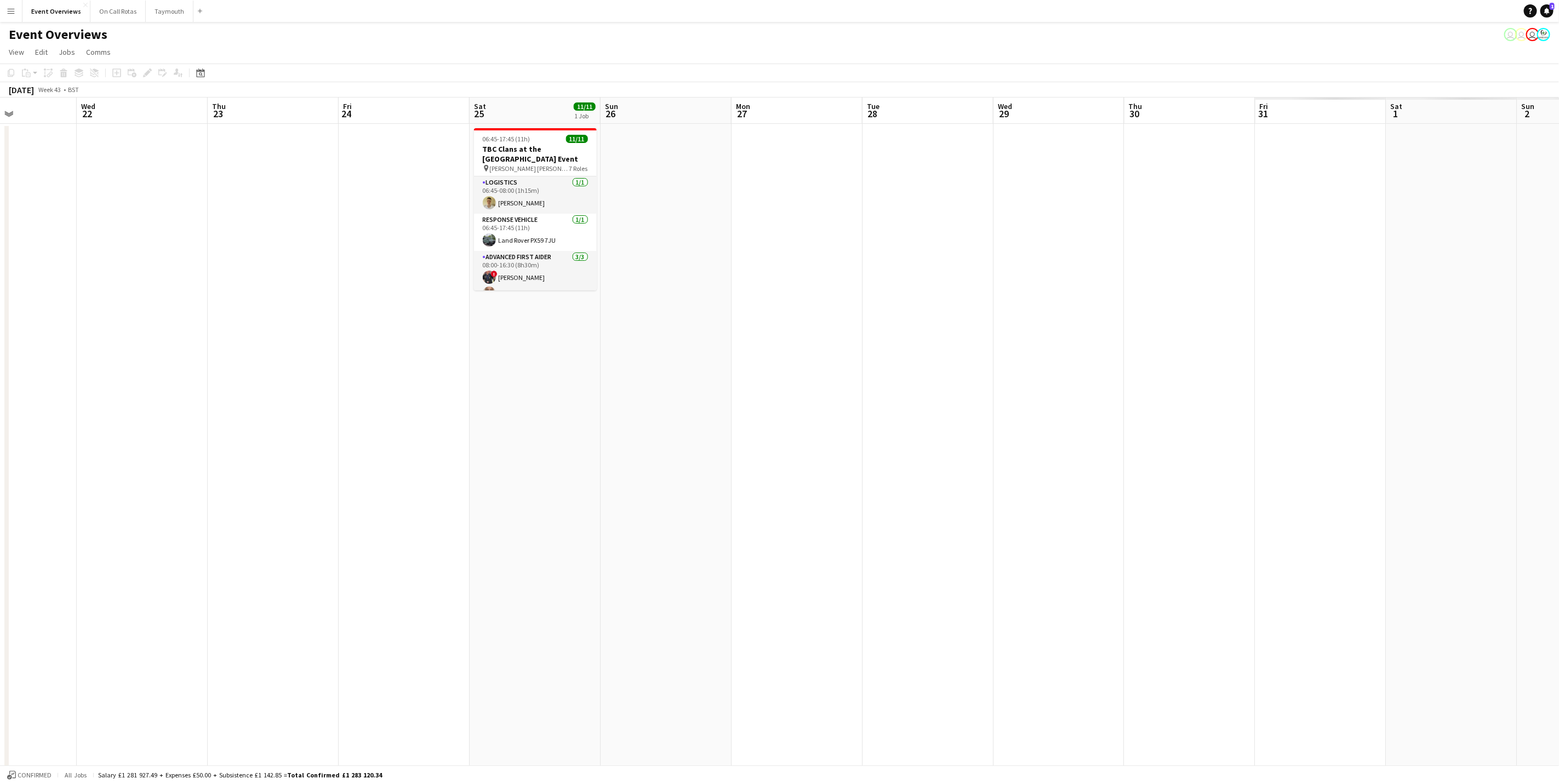
drag, startPoint x: 1089, startPoint y: 471, endPoint x: 422, endPoint y: 441, distance: 667.7
click at [422, 441] on app-calendar-viewport "Sat 18 3/3 1 Job Sun 19 Mon 20 Tue 21 Wed 22 Thu 23 Fri 24 Sat 25 11/11 1 Job S…" at bounding box center [779, 519] width 1559 height 843
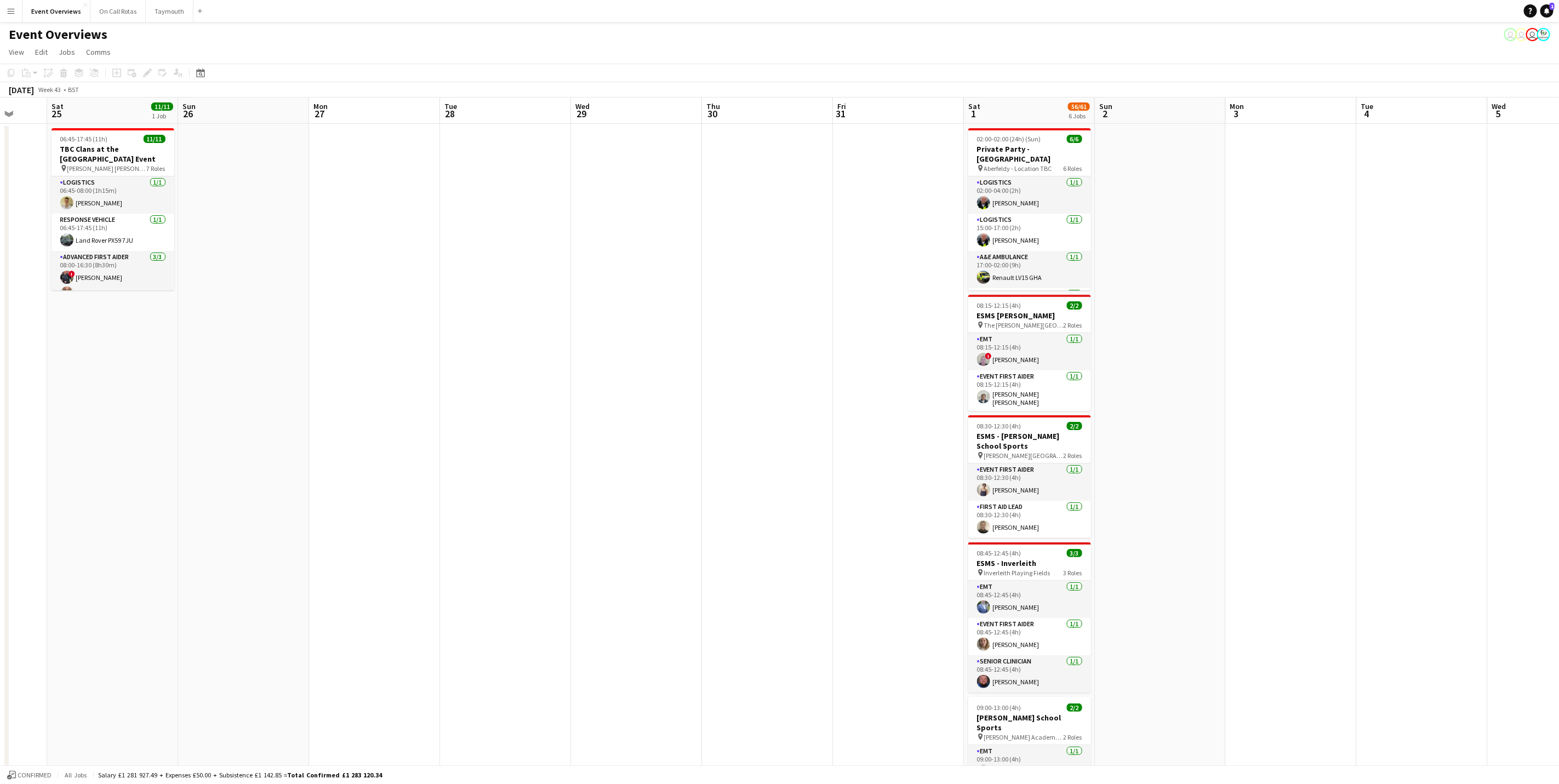
scroll to position [0, 347]
drag, startPoint x: 1153, startPoint y: 469, endPoint x: 739, endPoint y: 489, distance: 414.5
click at [739, 489] on app-calendar-viewport "Wed 22 Thu 23 Fri 24 Sat 25 11/11 1 Job Sun 26 Mon 27 Tue 28 Wed 29 Thu 30 Fri …" at bounding box center [779, 552] width 1559 height 910
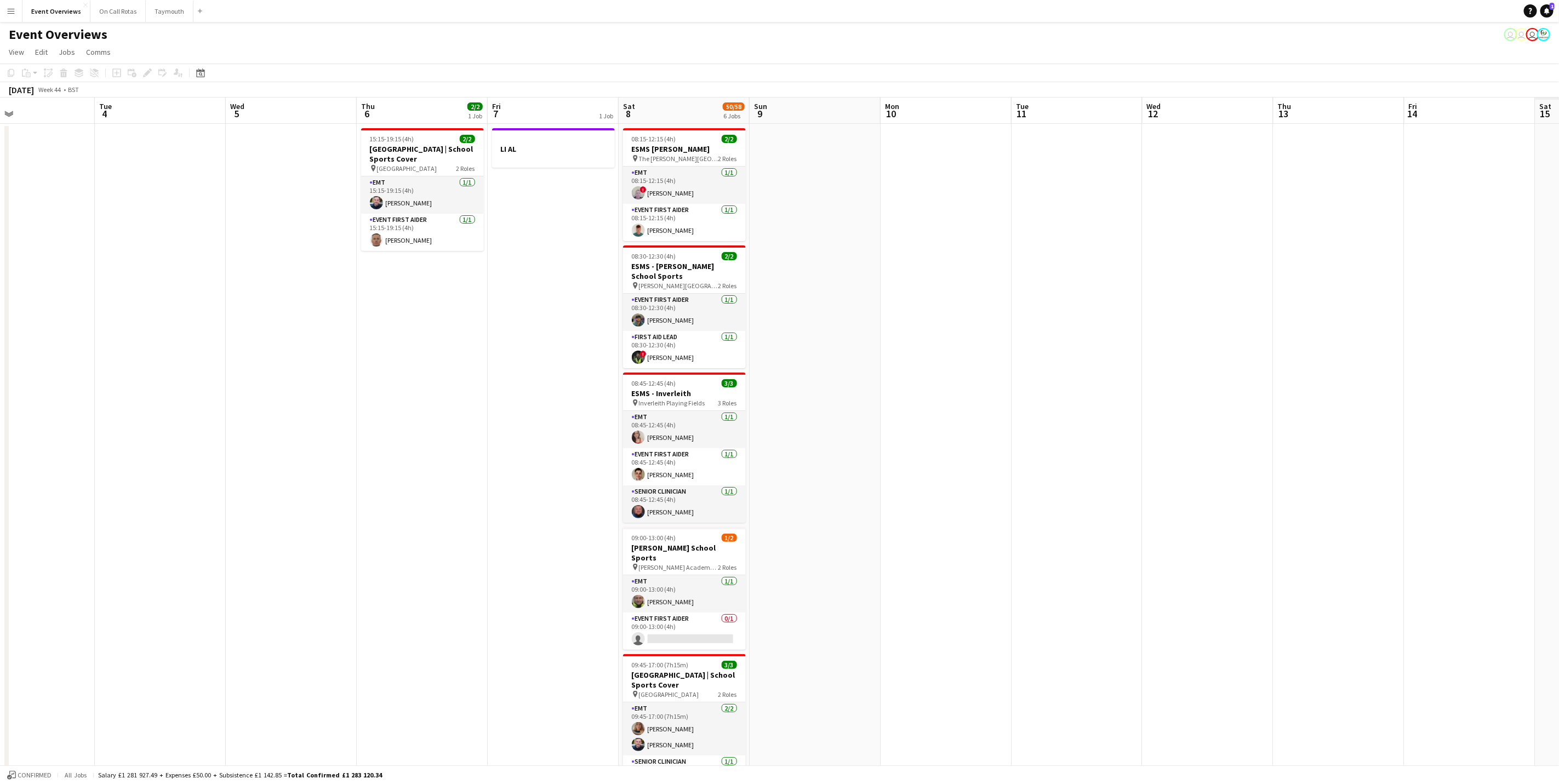
scroll to position [0, 383]
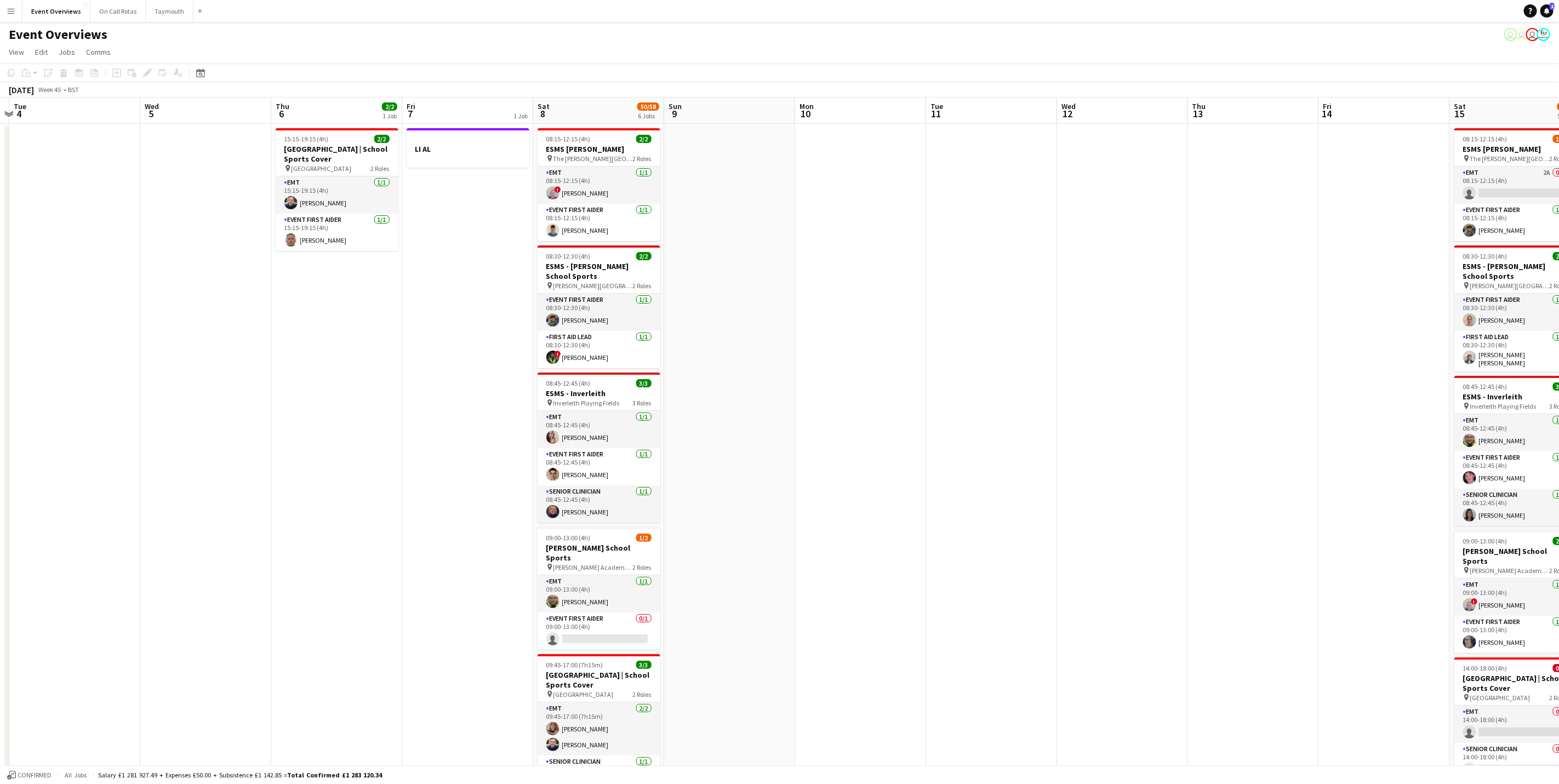
drag, startPoint x: 1186, startPoint y: 501, endPoint x: 15, endPoint y: 411, distance: 1174.5
click at [15, 411] on app-calendar-viewport "Sat 1 56/61 6 Jobs Sun 2 Mon 3 Tue 4 Wed 5 Thu 6 2/2 1 Job Fri 7 1 Job Sat 8 50…" at bounding box center [779, 552] width 1559 height 910
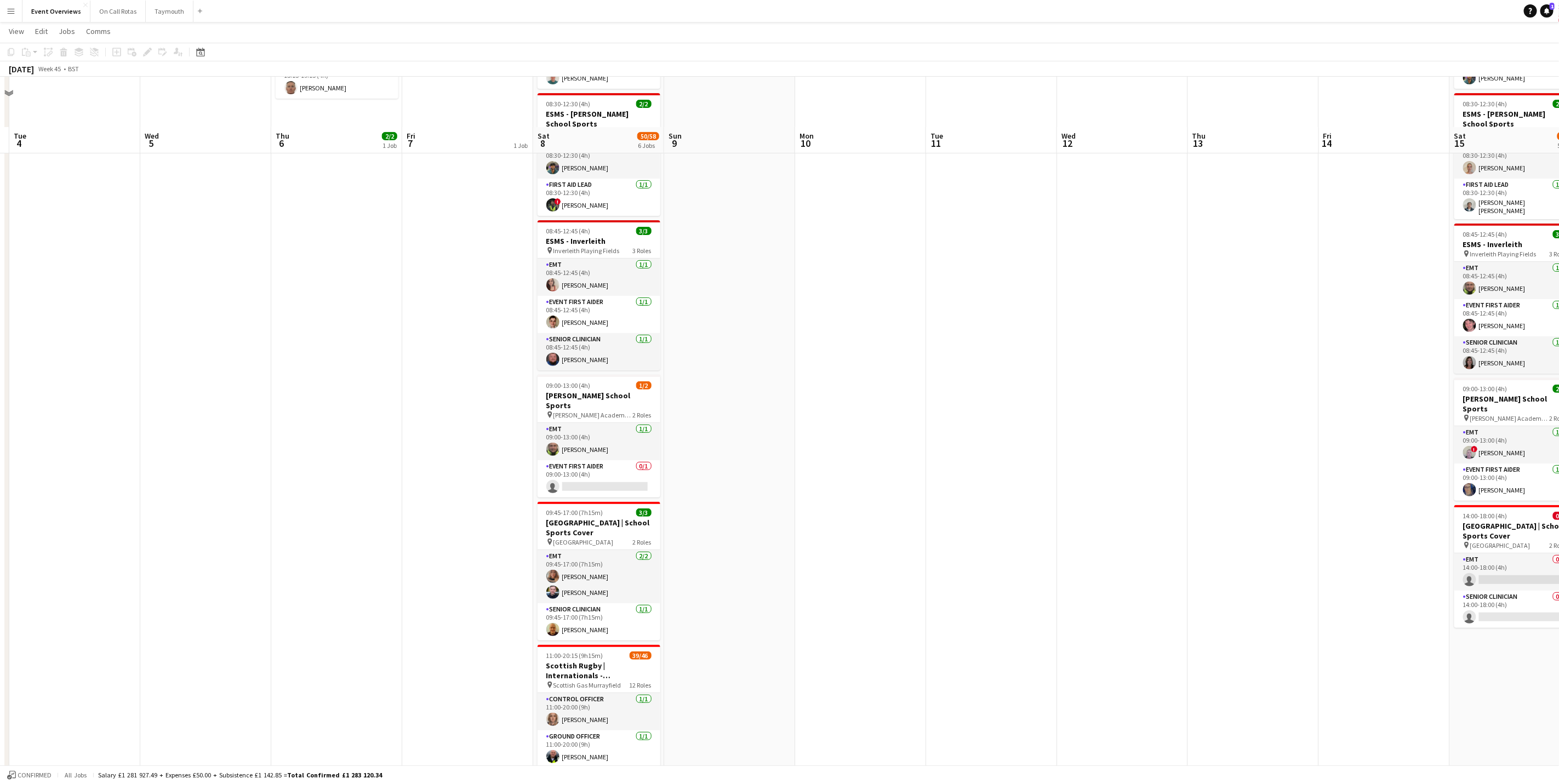
scroll to position [242, 0]
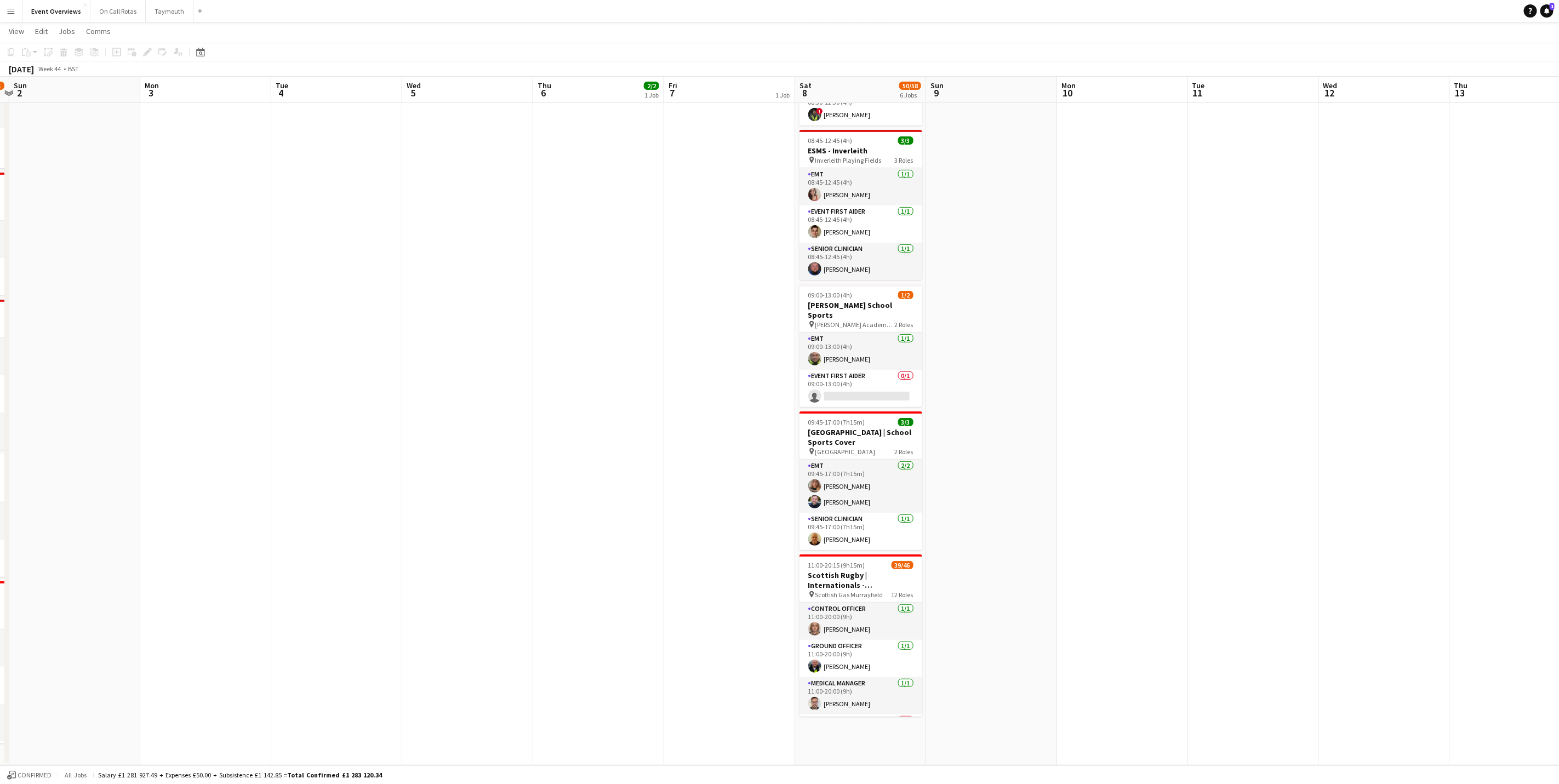
drag, startPoint x: 585, startPoint y: 641, endPoint x: 605, endPoint y: 542, distance: 101.0
click at [882, 576] on app-calendar-viewport "Thu 30 Fri 31 Sat 1 56/61 6 Jobs Sun 2 Mon 3 Tue 4 Wed 5 Thu 6 2/2 1 Job Fri 7 …" at bounding box center [779, 283] width 1559 height 964
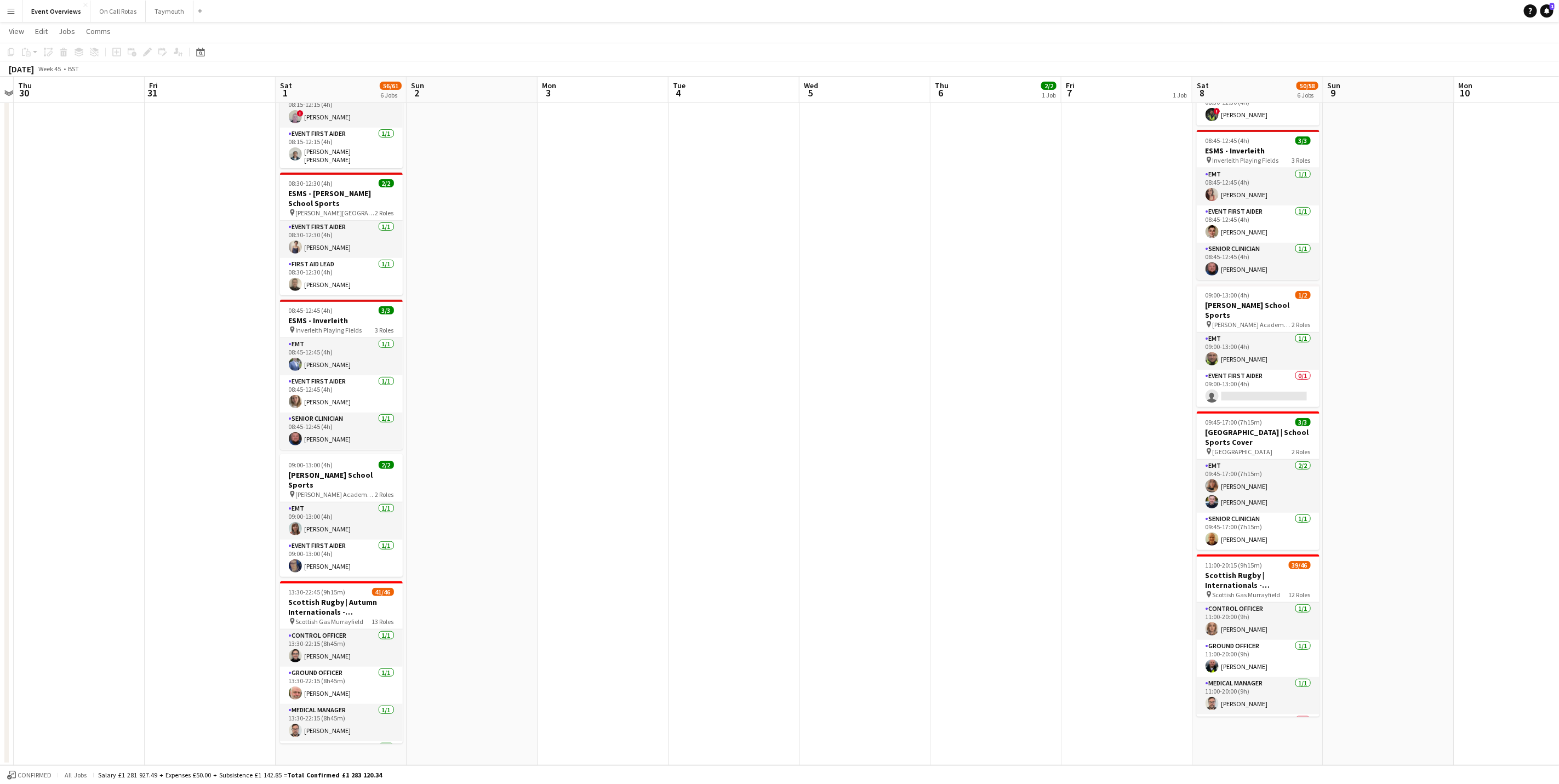
drag, startPoint x: 663, startPoint y: 531, endPoint x: 968, endPoint y: 483, distance: 308.8
click at [967, 483] on app-calendar-viewport "Tue 28 Wed 29 Thu 30 Fri 31 Sat 1 56/61 6 Jobs Sun 2 Mon 3 Tue 4 Wed 5 Thu 6 2/…" at bounding box center [779, 283] width 1559 height 964
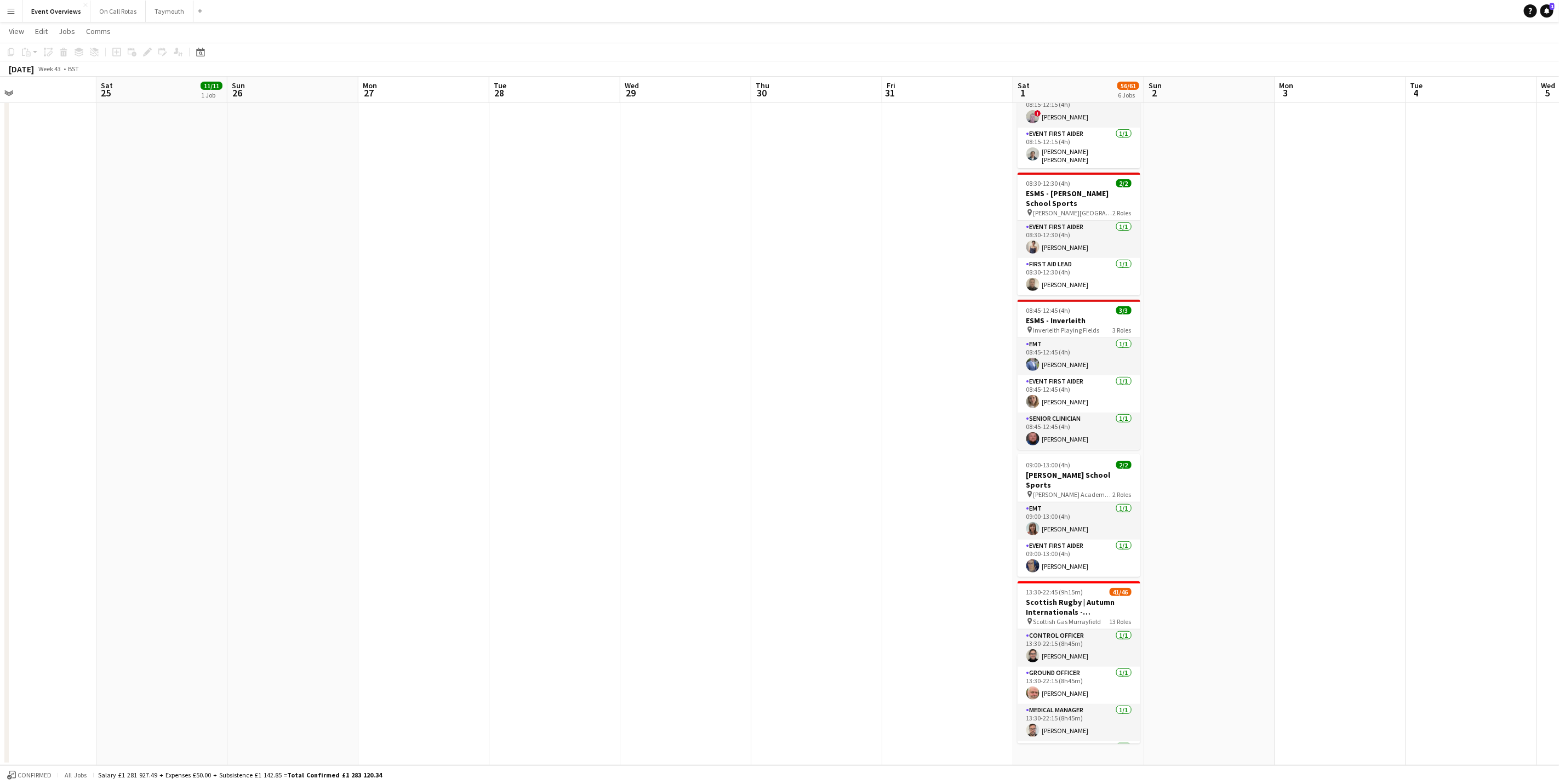
drag, startPoint x: 776, startPoint y: 489, endPoint x: 722, endPoint y: 466, distance: 58.7
click at [1013, 466] on app-calendar-viewport "Wed 22 Thu 23 Fri 24 Sat 25 11/11 1 Job Sun 26 Mon 27 Tue 28 Wed 29 Thu 30 Fri …" at bounding box center [779, 283] width 1559 height 964
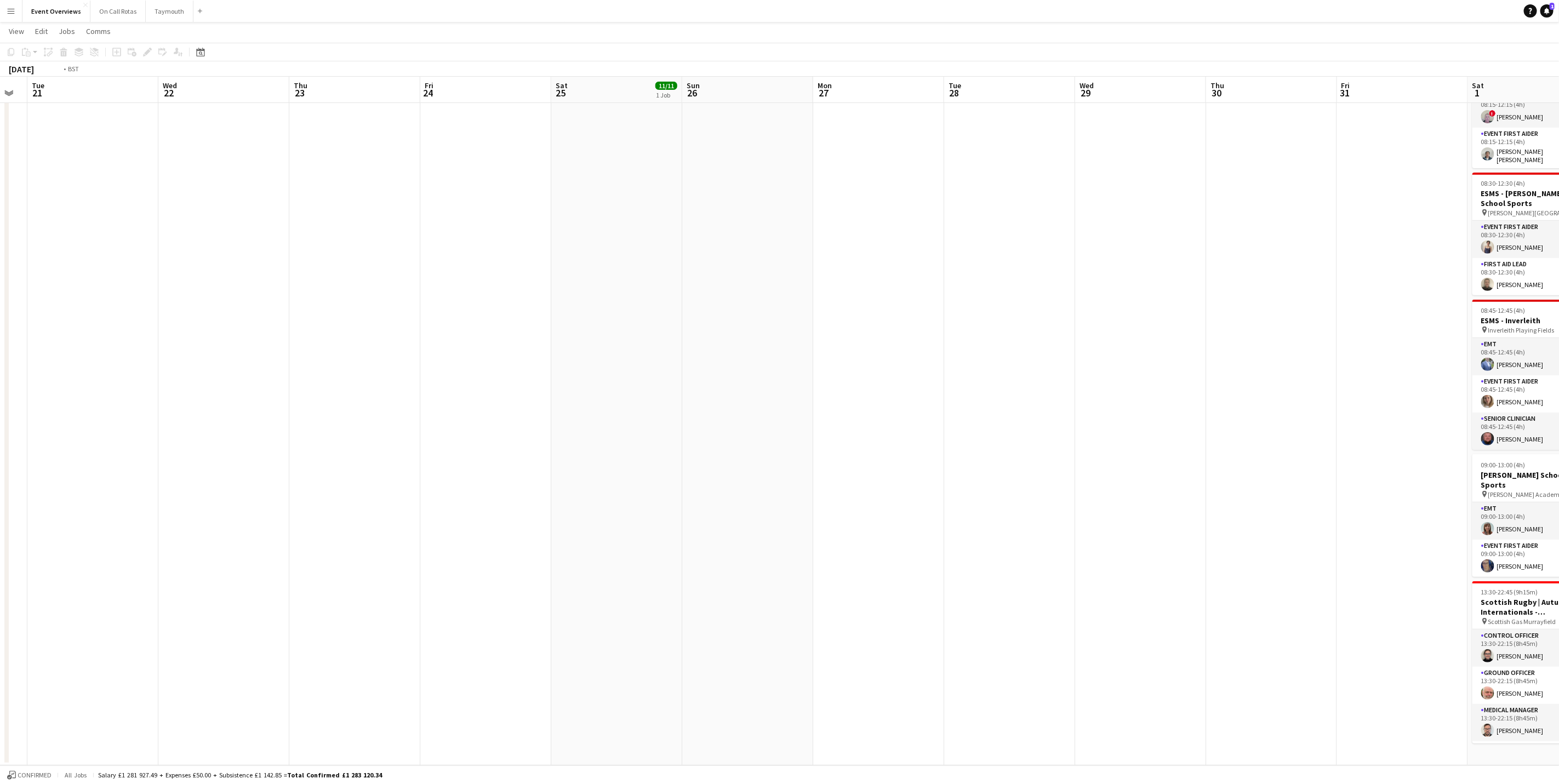
drag, startPoint x: 837, startPoint y: 467, endPoint x: 824, endPoint y: 446, distance: 24.7
click at [1118, 439] on app-calendar-viewport "Sun 19 Mon 20 Tue 21 Wed 22 Thu 23 Fri 24 Sat 25 11/11 1 Job Sun 26 Mon 27 Tue …" at bounding box center [779, 283] width 1559 height 964
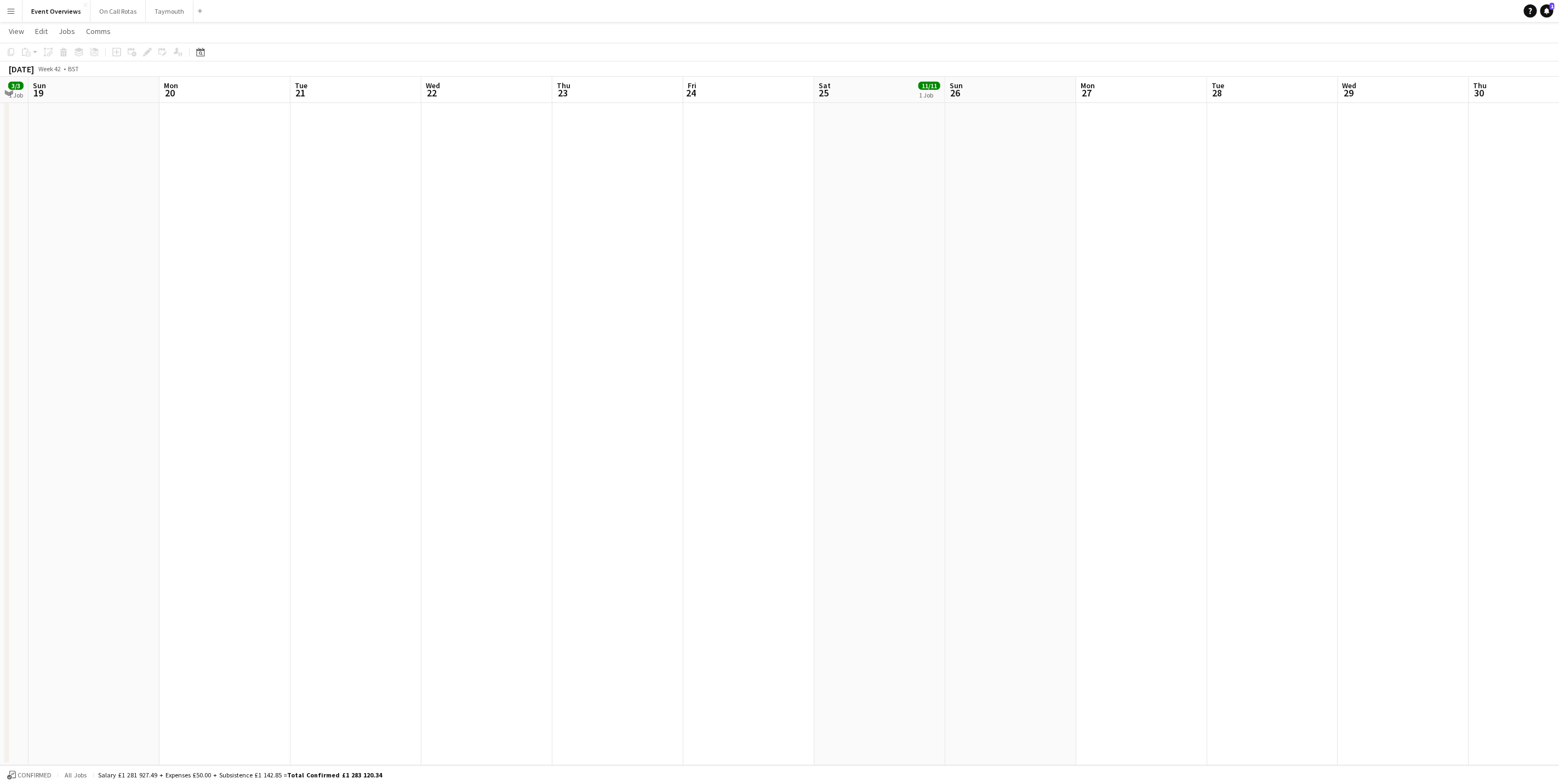
drag, startPoint x: 693, startPoint y: 448, endPoint x: 1075, endPoint y: 431, distance: 382.4
click at [1075, 431] on app-calendar-viewport "Fri 17 9/9 3 Jobs Sat 18 3/3 1 Job Sun 19 Mon 20 Tue 21 Wed 22 Thu 23 Fri 24 Sa…" at bounding box center [779, 283] width 1559 height 964
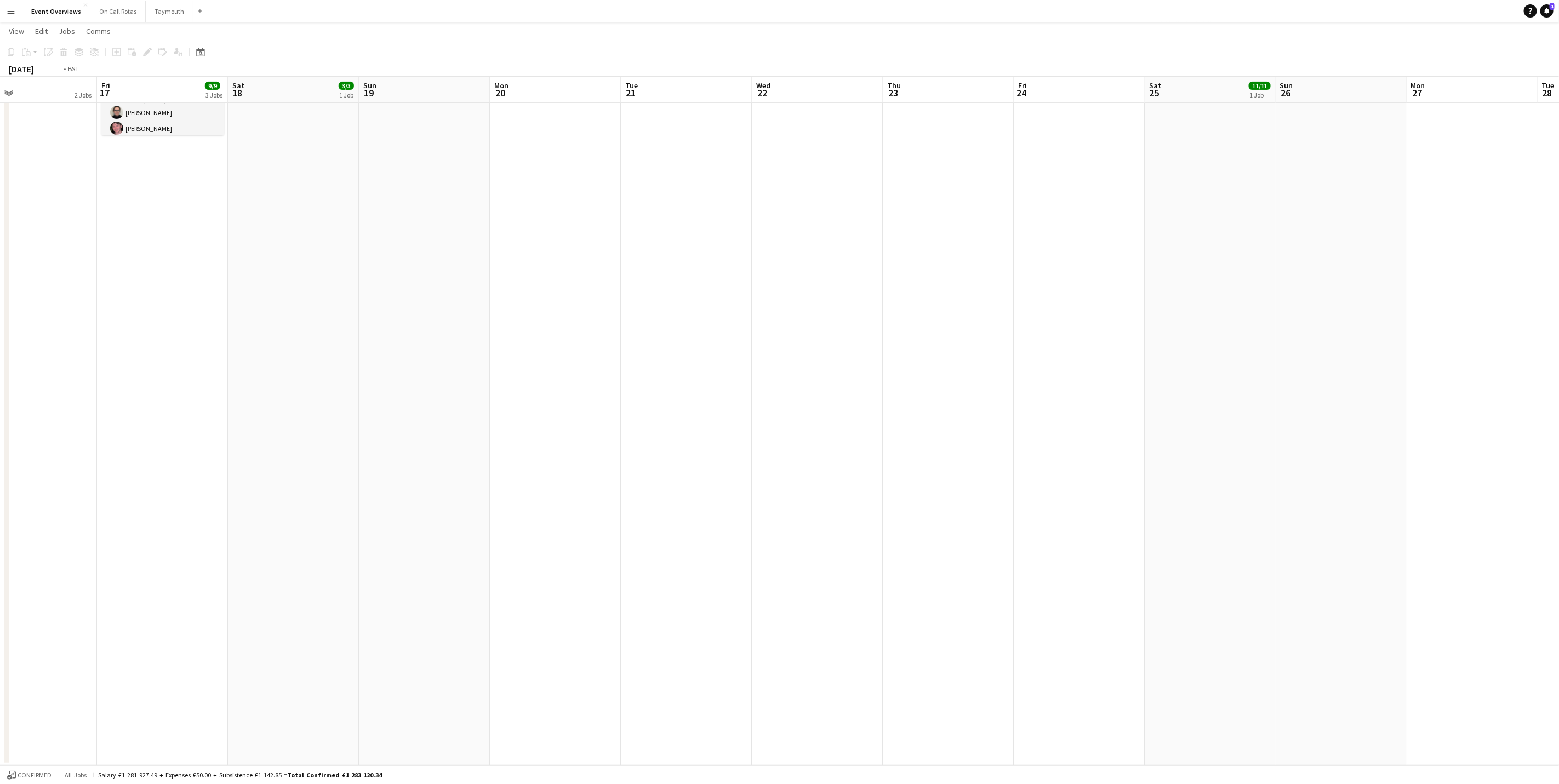
drag, startPoint x: 944, startPoint y: 442, endPoint x: 1028, endPoint y: 428, distance: 85.2
click at [1056, 428] on app-calendar-viewport "Tue 14 2 Jobs Wed 15 1 Job Thu 16 2 Jobs Fri 17 9/9 3 Jobs Sat 18 3/3 1 Job Sun…" at bounding box center [779, 283] width 1559 height 964
drag, startPoint x: 1000, startPoint y: 362, endPoint x: 1003, endPoint y: 385, distance: 23.2
click at [1302, 303] on app-calendar-viewport "Mon 6 Tue 7 3/3 1 Job Wed 8 2/2 1 Job Thu 9 3/3 1 Job Fri 10 Sat 11 Sun 12 Mon …" at bounding box center [779, 283] width 1559 height 964
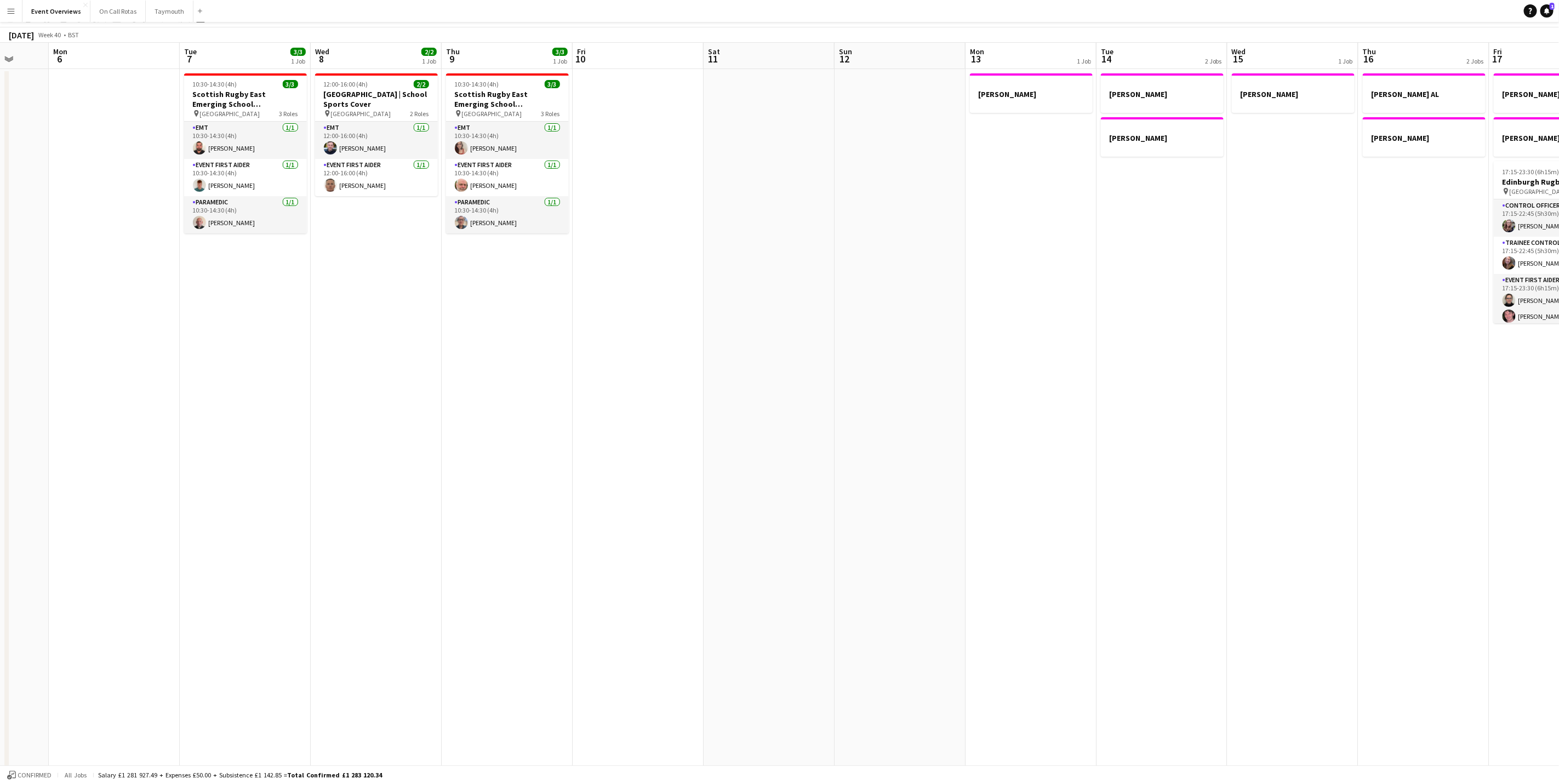
scroll to position [0, 0]
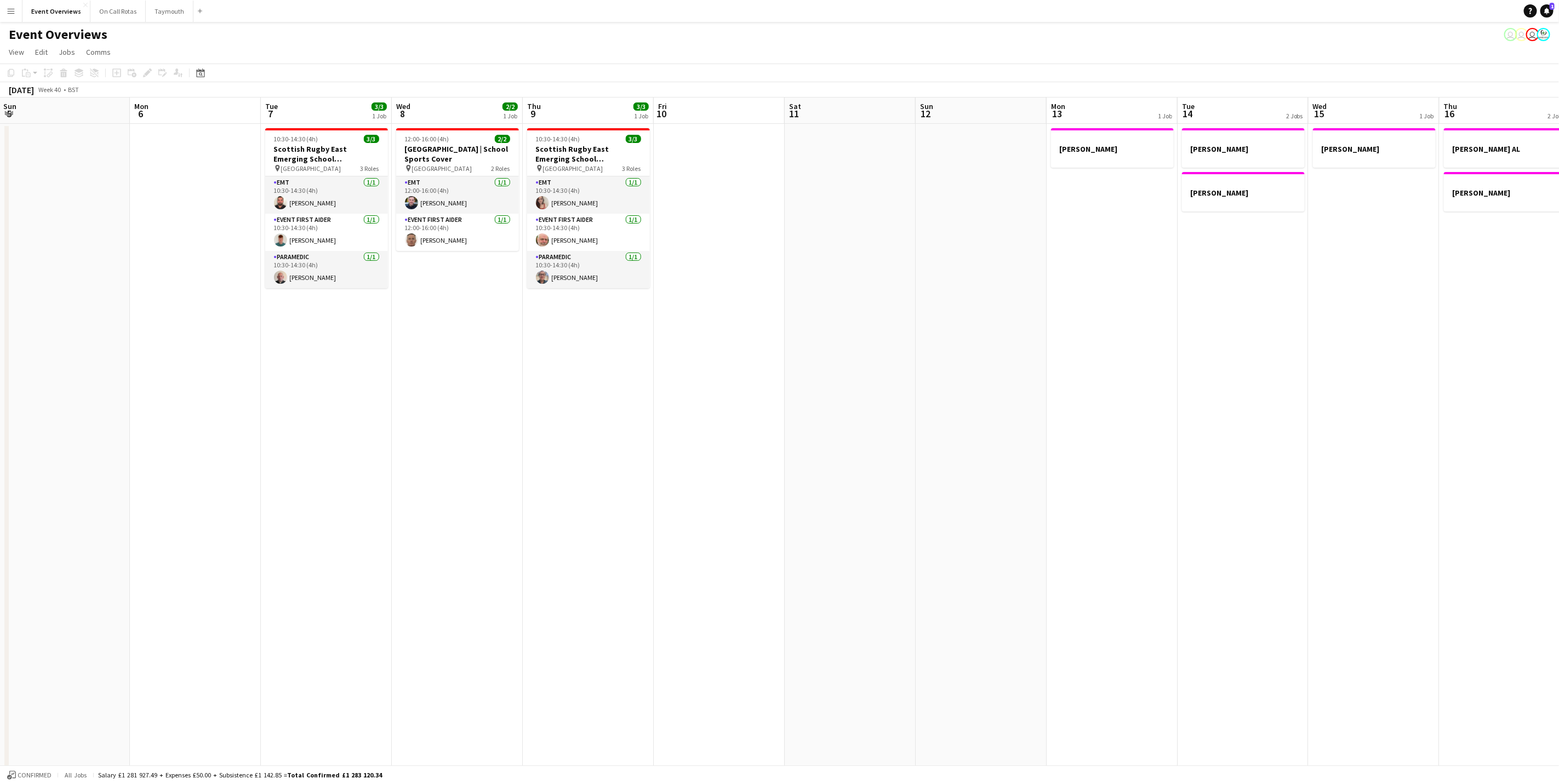
click at [1036, 428] on app-calendar-viewport "Fri 3 13/21 2 Jobs Sat 4 11/13 6 Jobs Sun 5 Mon 6 Tue 7 3/3 1 Job Wed 8 2/2 1 J…" at bounding box center [779, 552] width 1559 height 910
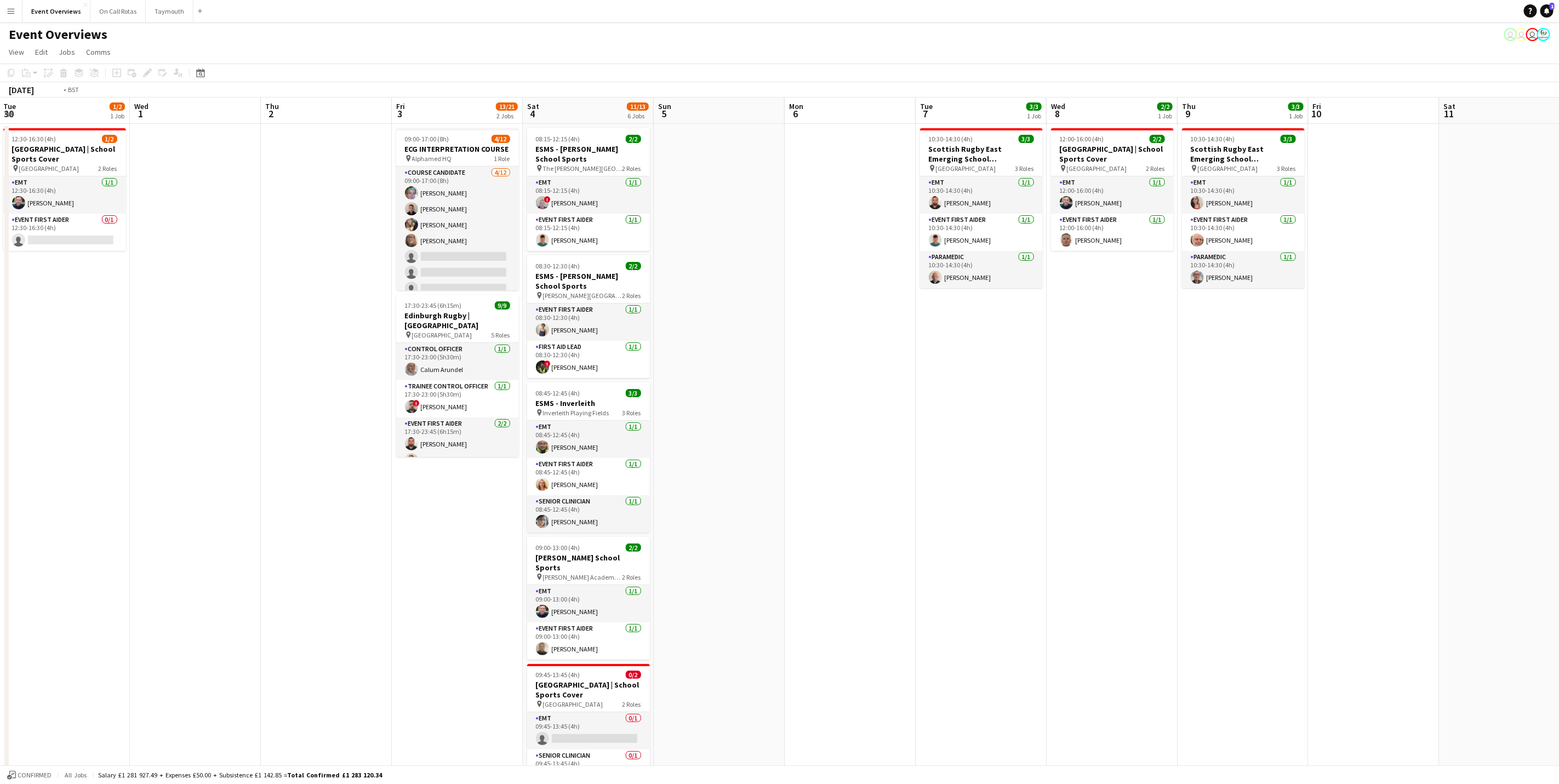
scroll to position [0, 318]
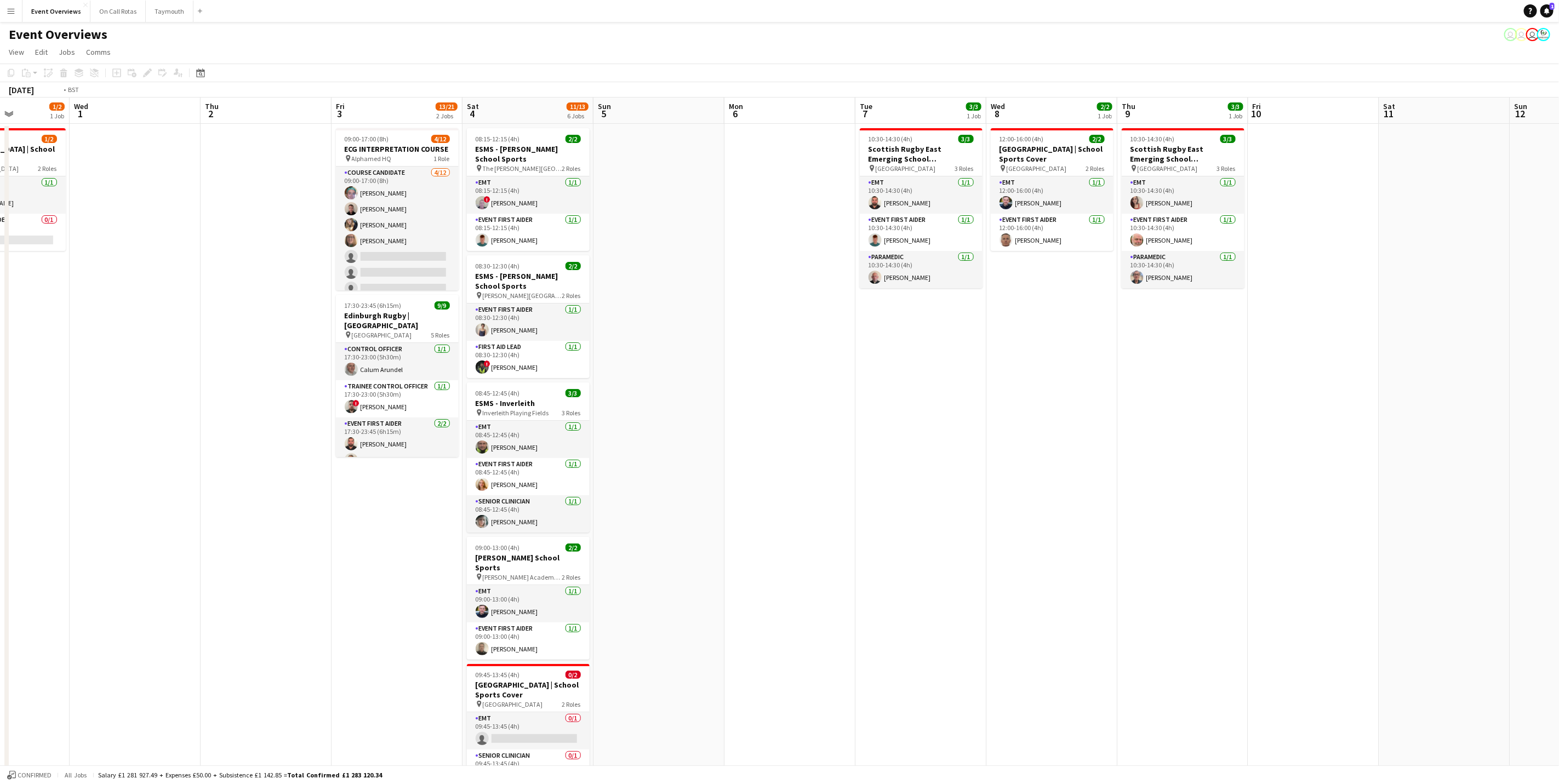
drag, startPoint x: 847, startPoint y: 462, endPoint x: 1082, endPoint y: 465, distance: 235.0
click at [1094, 462] on app-calendar-viewport "Sun 28 2/2 1 Job Mon 29 Tue 30 1/2 1 Job Wed 1 Thu 2 Fri 3 13/21 2 Jobs Sat 4 1…" at bounding box center [779, 552] width 1559 height 910
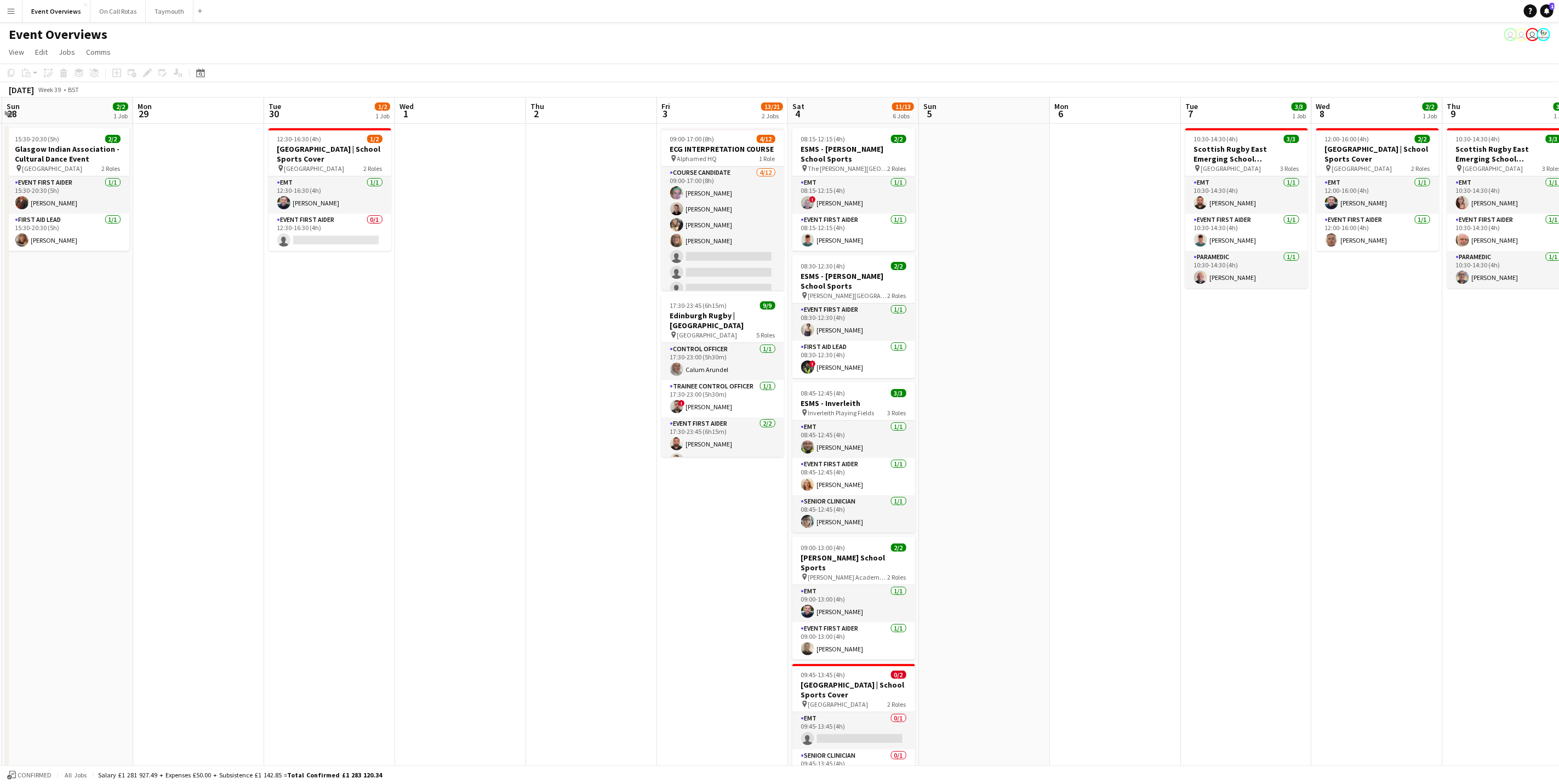
drag, startPoint x: 294, startPoint y: 548, endPoint x: 342, endPoint y: 537, distance: 49.2
click at [332, 544] on app-calendar-viewport "Fri 26 Sat 27 7/7 3 Jobs Sun 28 2/2 1 Job Mon 29 Tue 30 1/2 1 Job Wed 1 Thu 2 F…" at bounding box center [779, 552] width 1559 height 910
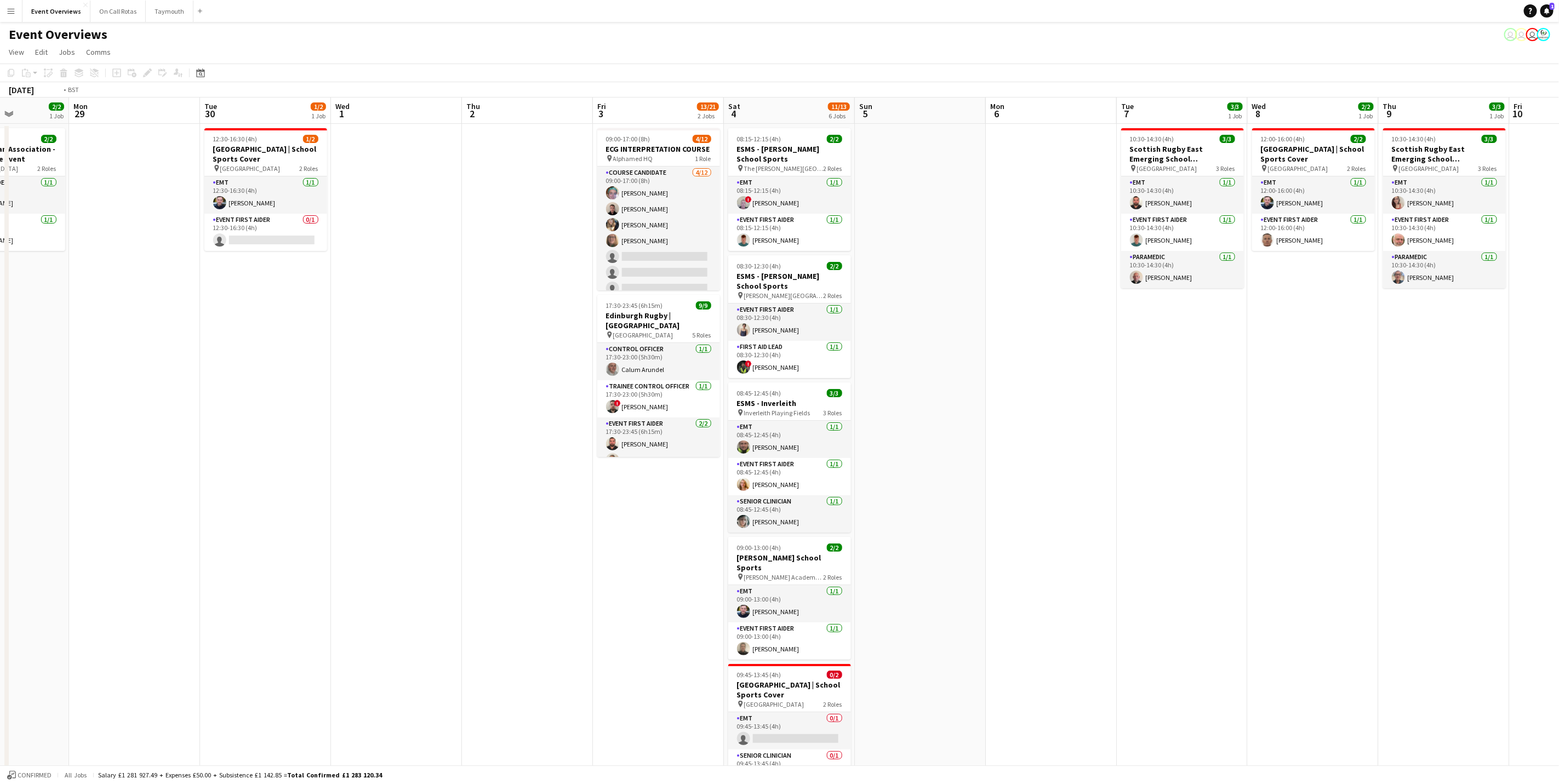
drag, startPoint x: 1425, startPoint y: 473, endPoint x: 957, endPoint y: 455, distance: 468.3
click at [957, 455] on app-calendar-viewport "Fri 26 Sat 27 7/7 3 Jobs Sun 28 2/2 1 Job Mon 29 Tue 30 1/2 1 Job Wed 1 Thu 2 F…" at bounding box center [779, 552] width 1559 height 910
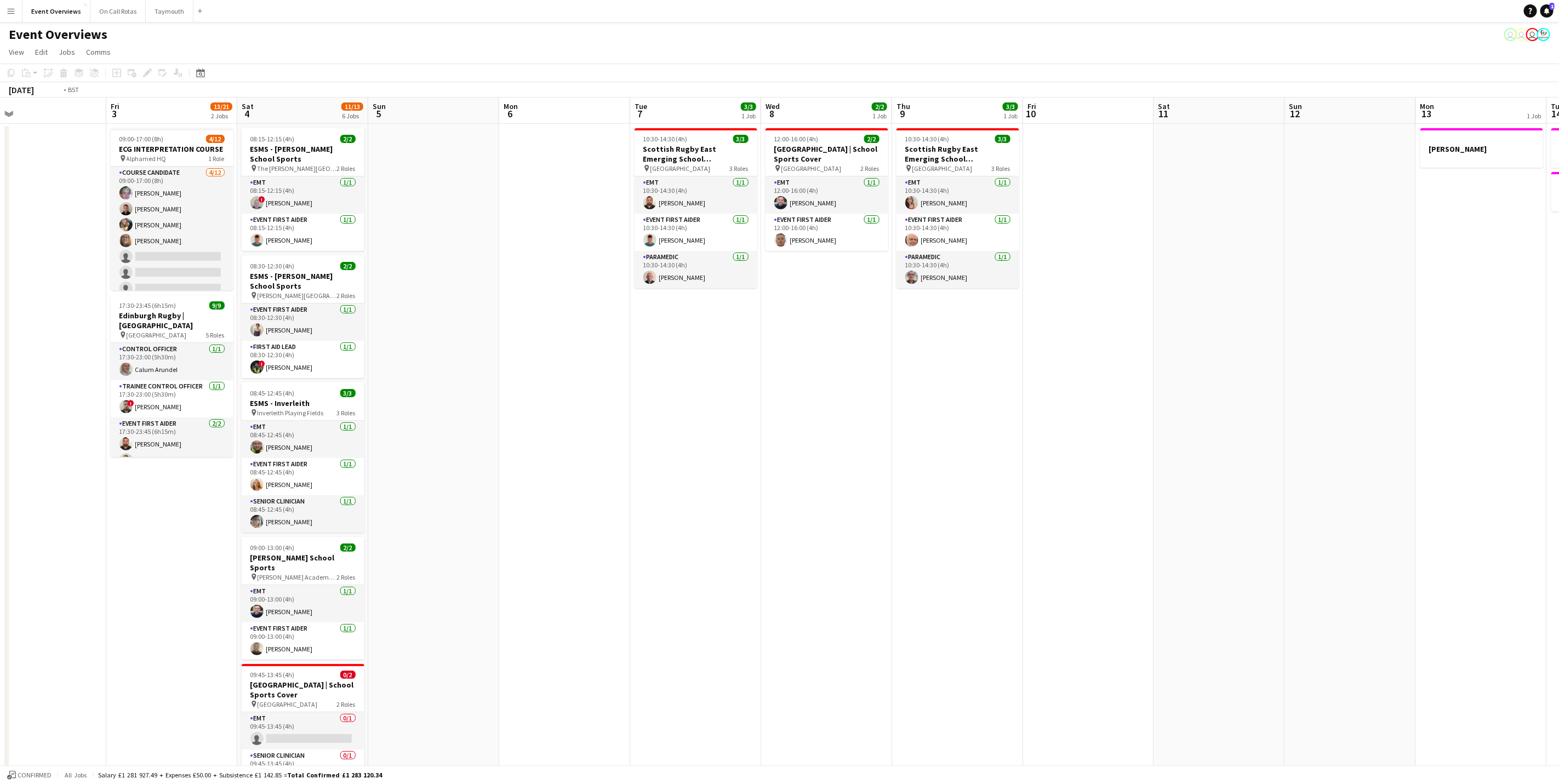
drag, startPoint x: 1296, startPoint y: 679, endPoint x: 570, endPoint y: 558, distance: 736.0
click at [559, 560] on app-calendar-viewport "Mon 29 Tue 30 1/2 1 Job Wed 1 Thu 2 Fri 3 13/21 2 Jobs Sat 4 11/13 6 Jobs Sun 5…" at bounding box center [779, 552] width 1559 height 910
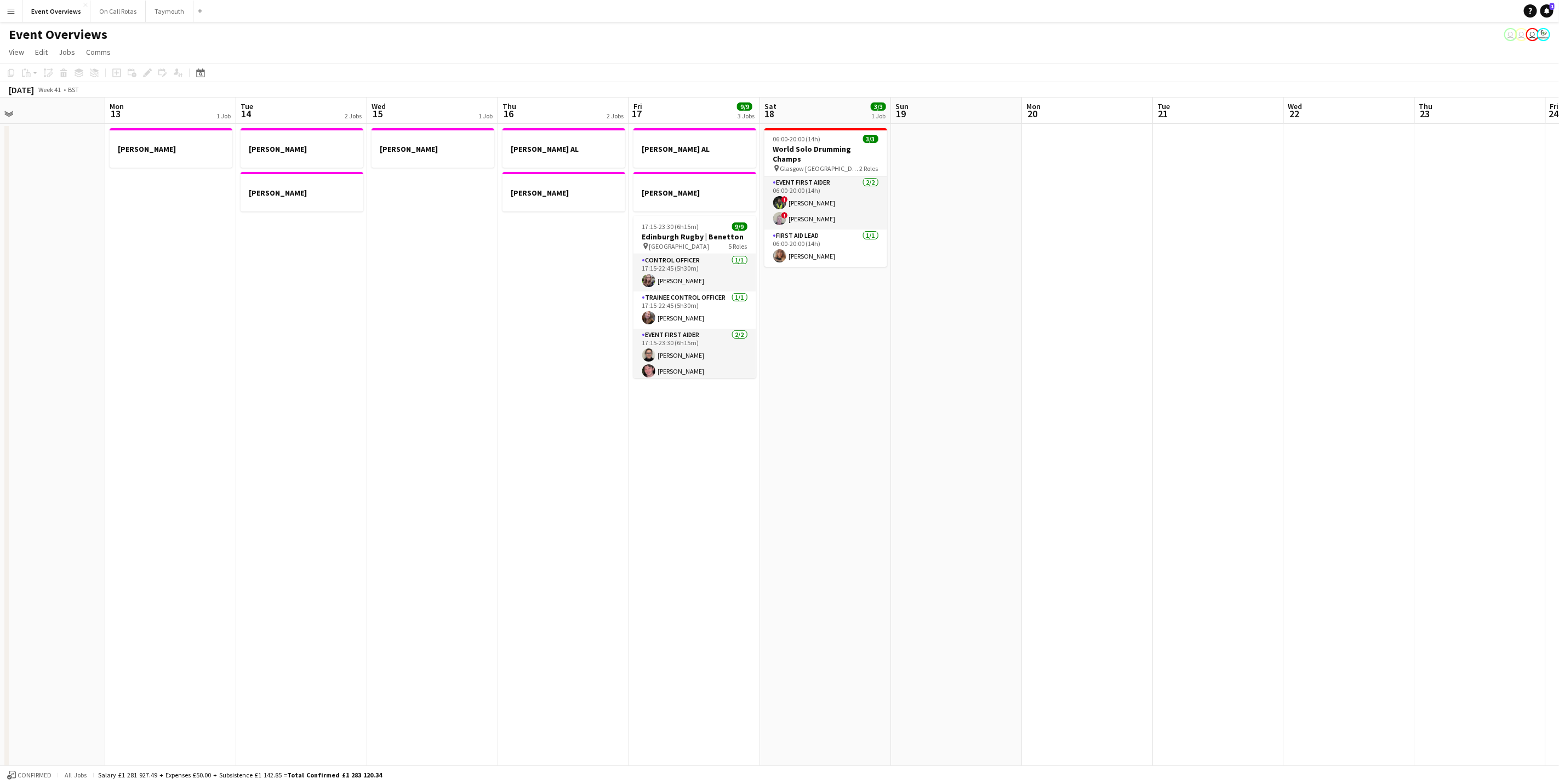
drag, startPoint x: 423, startPoint y: 392, endPoint x: 1068, endPoint y: 385, distance: 645.0
click at [375, 388] on app-calendar-viewport "Fri 10 Sat 11 Sun 12 Mon 13 1 Job Tue 14 2 Jobs Wed 15 1 Job Thu 16 2 Jobs Fri …" at bounding box center [779, 552] width 1559 height 910
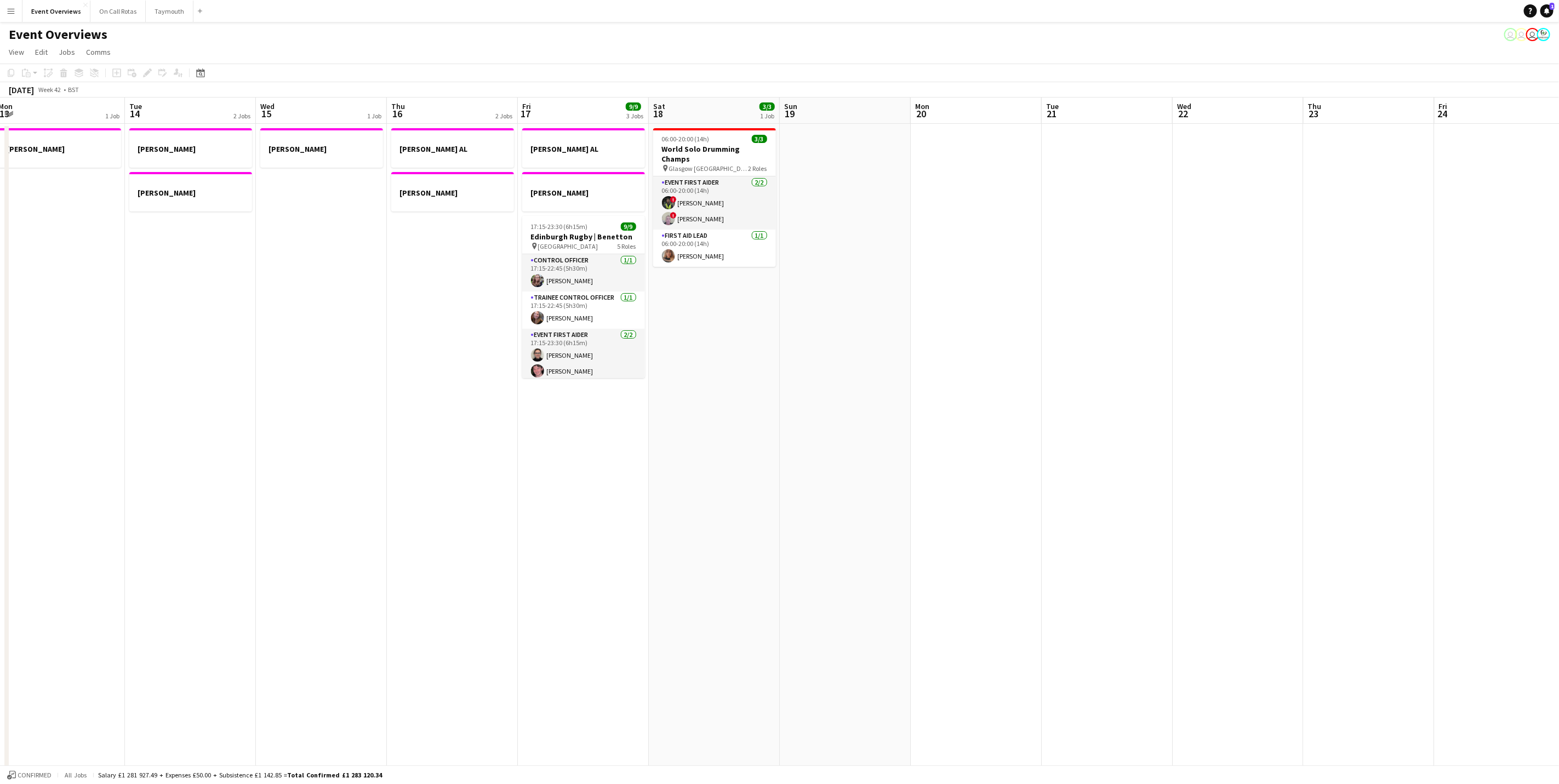
drag, startPoint x: 719, startPoint y: 413, endPoint x: 348, endPoint y: 396, distance: 371.4
click at [391, 399] on app-calendar-viewport "Sat 11 Sun 12 Mon 13 1 Job Tue 14 2 Jobs Wed 15 1 Job Thu 16 2 Jobs Fri 17 9/9 …" at bounding box center [779, 552] width 1559 height 910
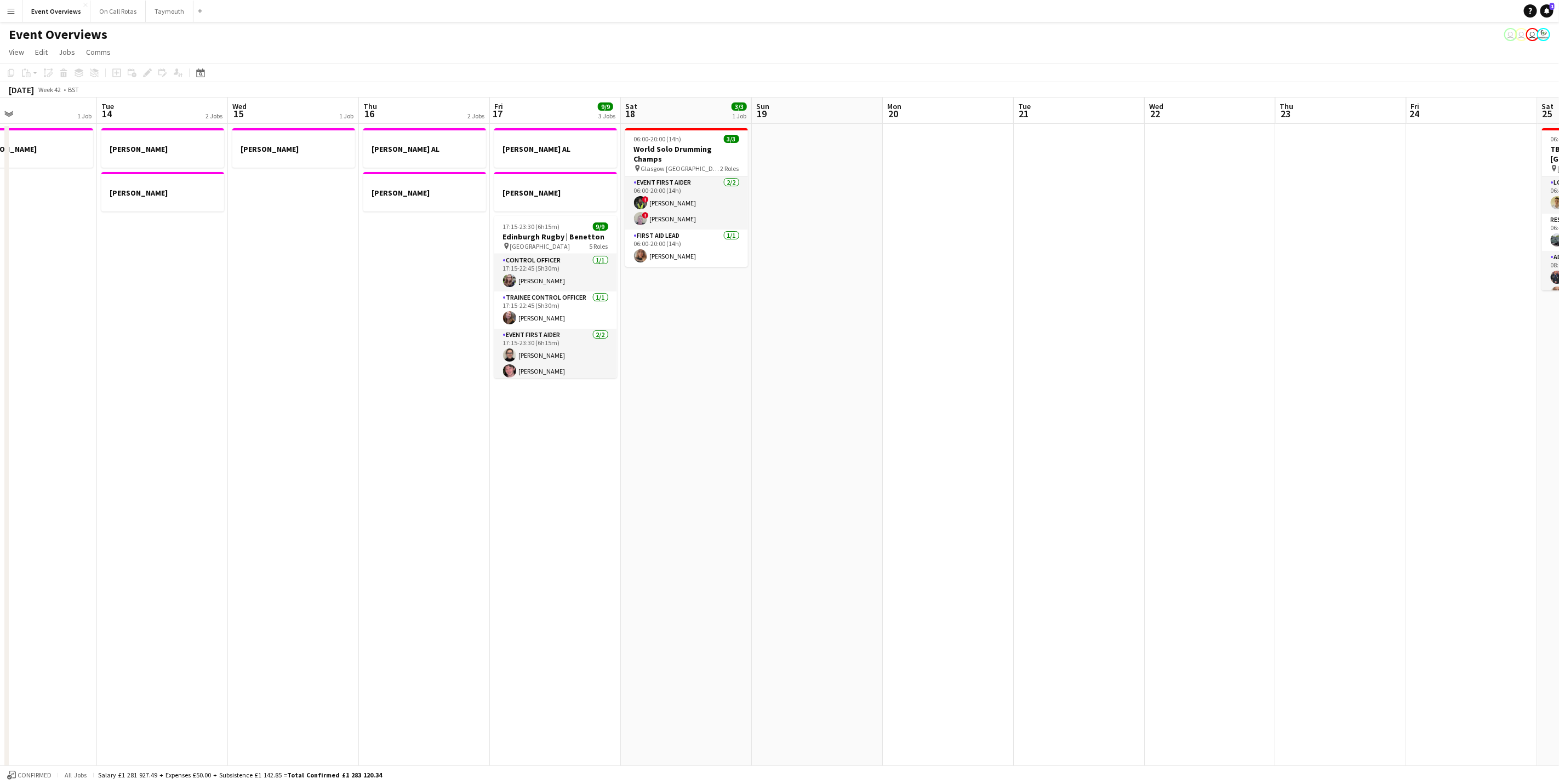
click at [348, 396] on app-calendar-viewport "Sat 11 Sun 12 Mon 13 1 Job Tue 14 2 Jobs Wed 15 1 Job Thu 16 2 Jobs Fri 17 9/9 …" at bounding box center [779, 552] width 1559 height 910
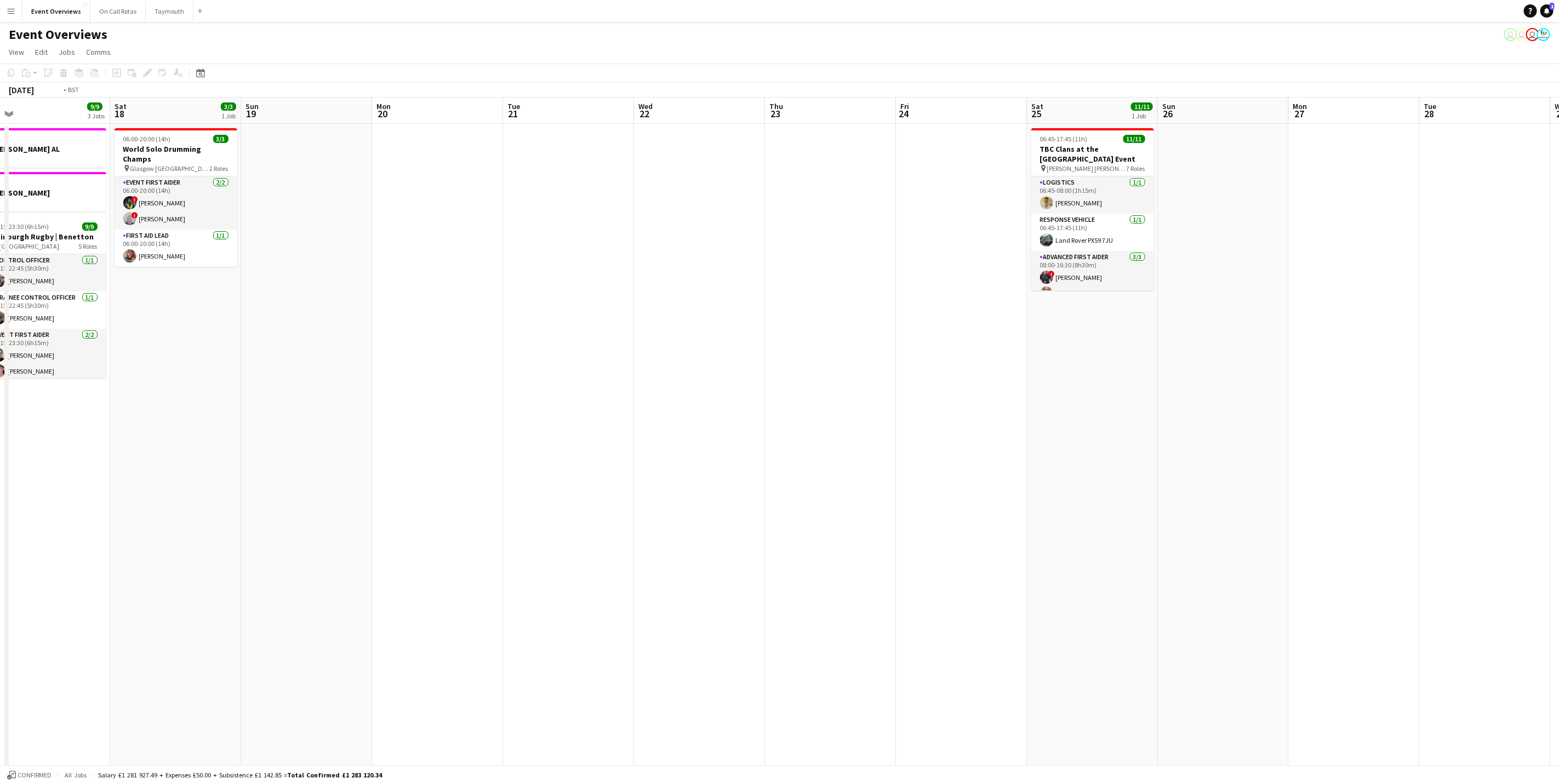
drag, startPoint x: 783, startPoint y: 391, endPoint x: 311, endPoint y: 383, distance: 472.1
click at [311, 383] on app-calendar-viewport "Wed 15 1 Job Thu 16 2 Jobs Fri 17 9/9 3 Jobs Sat 18 3/3 1 Job Sun 19 Mon 20 Tue…" at bounding box center [779, 552] width 1559 height 910
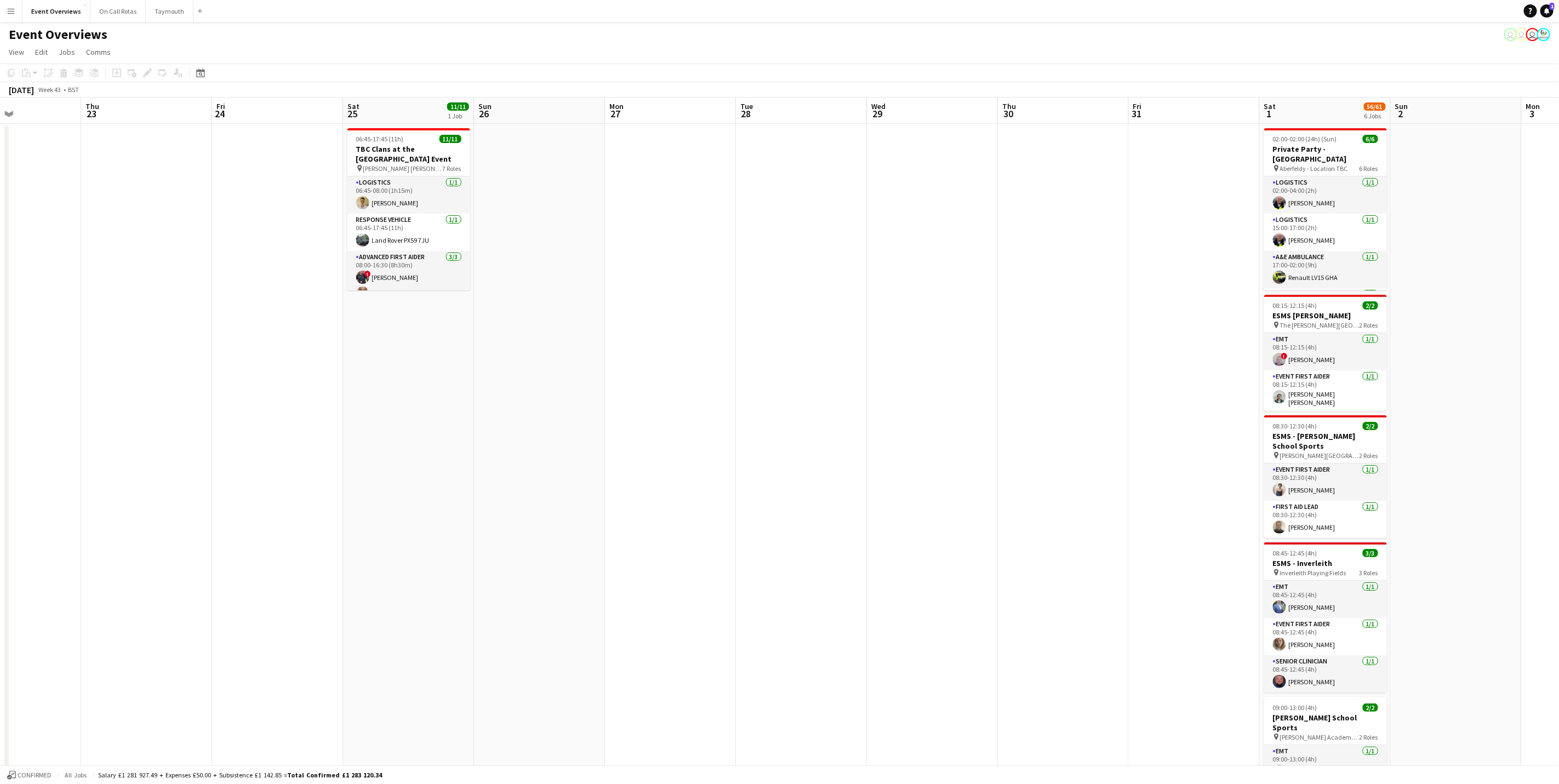
scroll to position [0, 444]
drag, startPoint x: 311, startPoint y: 383, endPoint x: 149, endPoint y: 400, distance: 162.9
click at [149, 400] on app-calendar-viewport "Sun 19 Mon 20 Tue 21 Wed 22 Thu 23 Fri 24 Sat 25 11/11 1 Job Sun 26 Mon 27 Tue …" at bounding box center [779, 552] width 1559 height 910
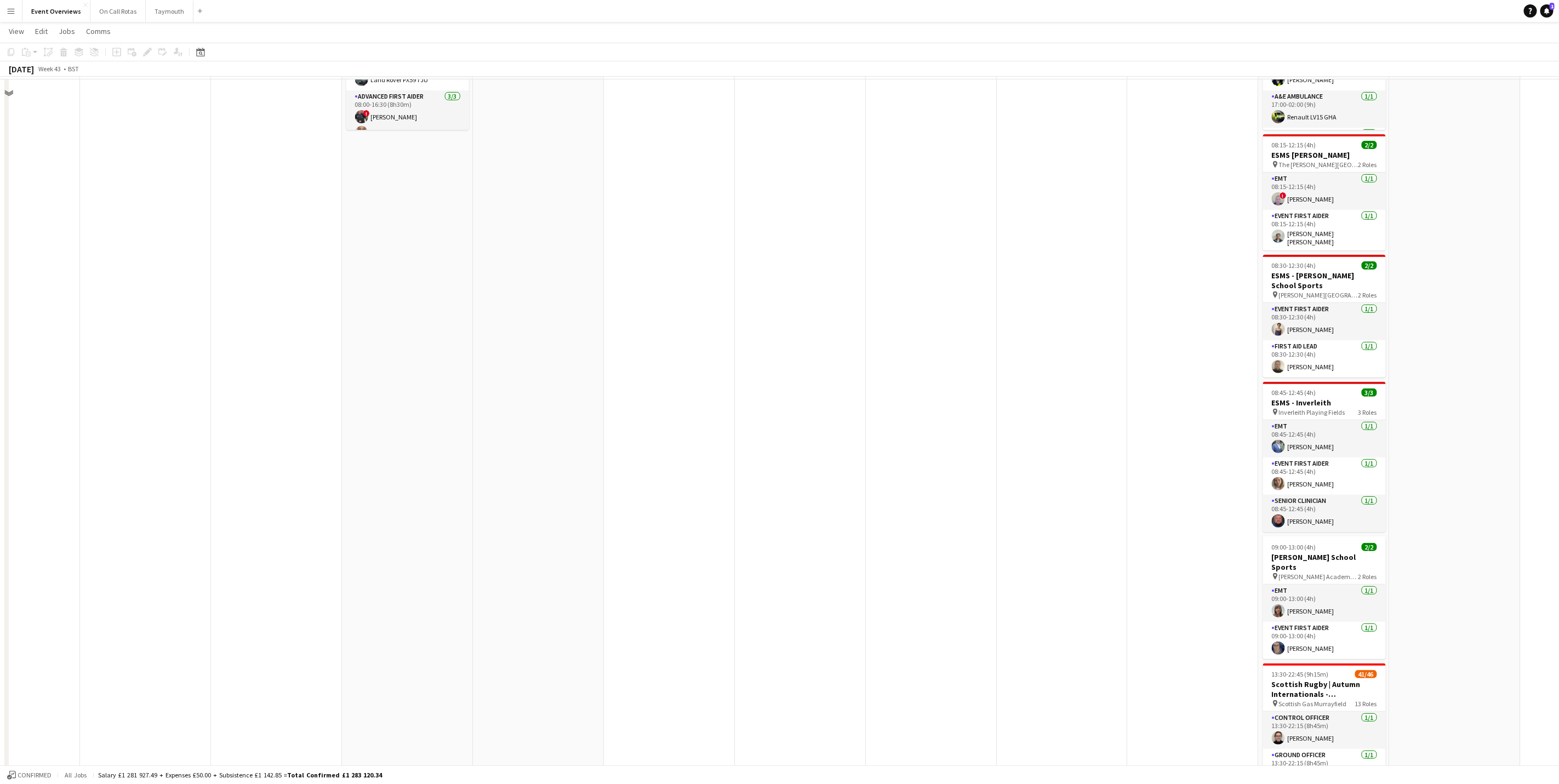
scroll to position [0, 0]
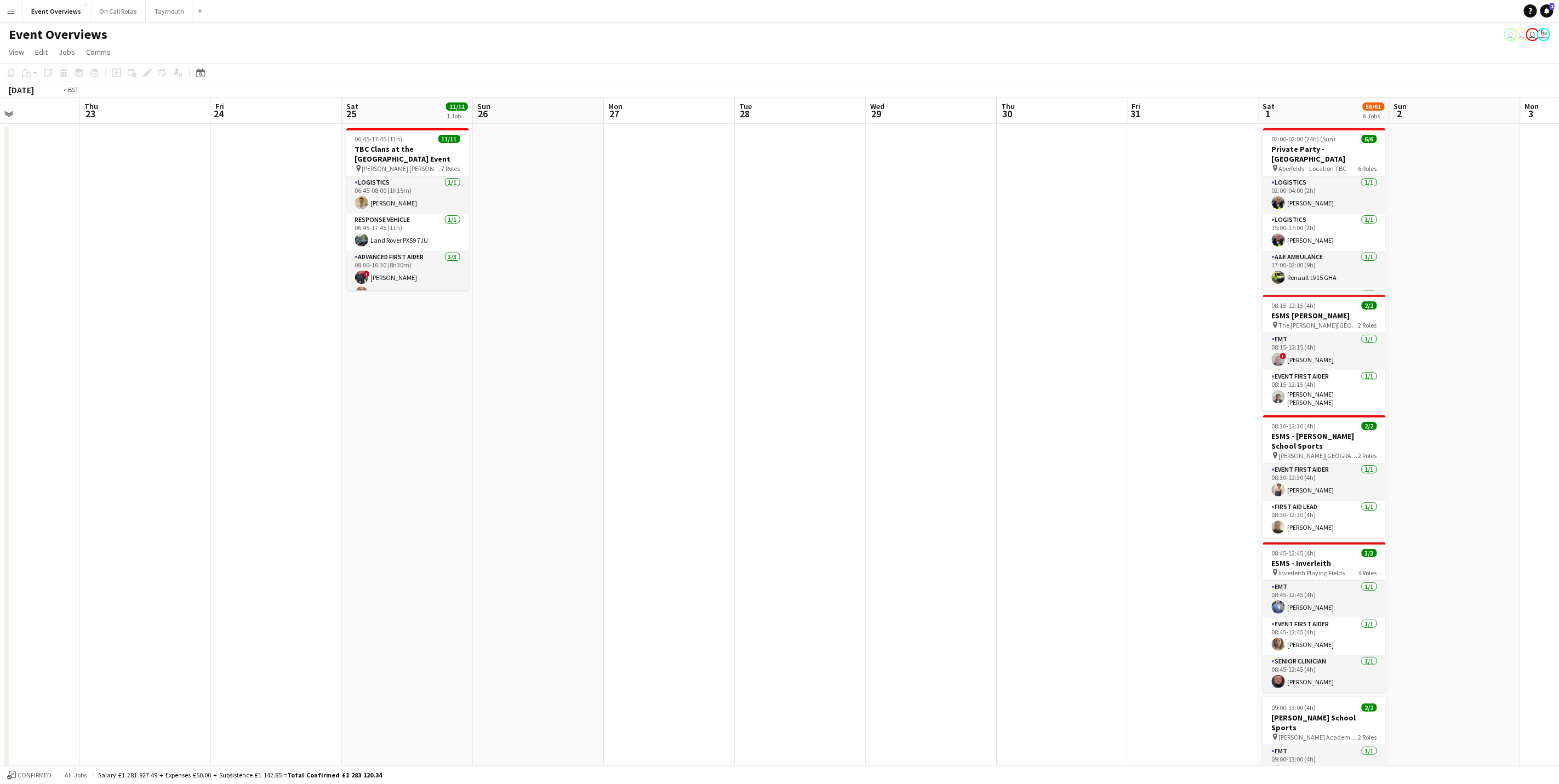
click at [1058, 393] on app-calendar-viewport "Sun 19 Mon 20 Tue 21 Wed 22 Thu 23 Fri 24 Sat 25 11/11 1 Job Sun 26 Mon 27 Tue …" at bounding box center [779, 552] width 1559 height 910
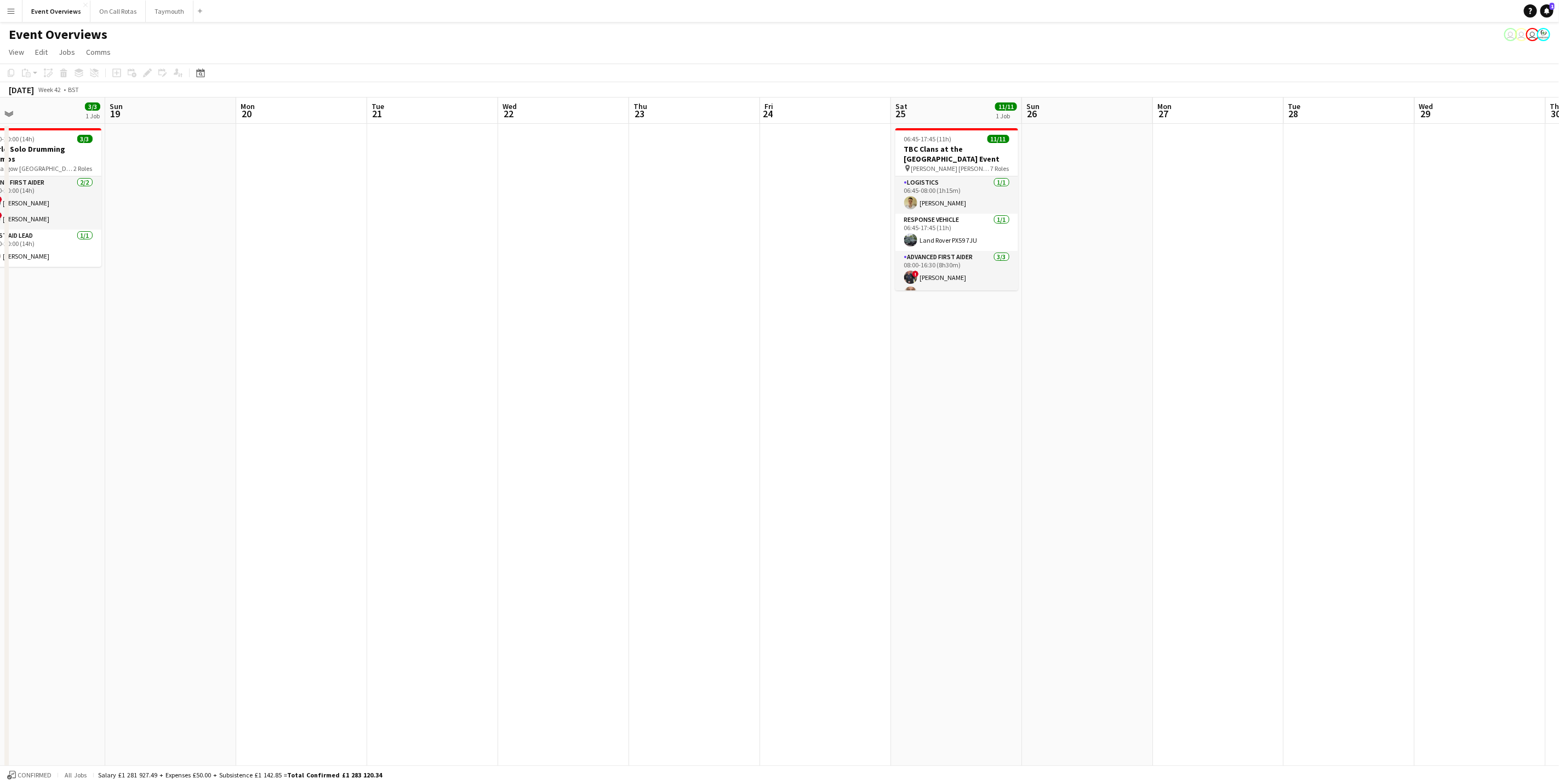
drag, startPoint x: 636, startPoint y: 403, endPoint x: 1079, endPoint y: 358, distance: 445.3
click at [1081, 359] on app-calendar-viewport "Thu 16 2 Jobs Fri 17 9/9 3 Jobs Sat 18 3/3 1 Job Sun 19 Mon 20 Tue 21 Wed 22 Th…" at bounding box center [779, 552] width 1559 height 910
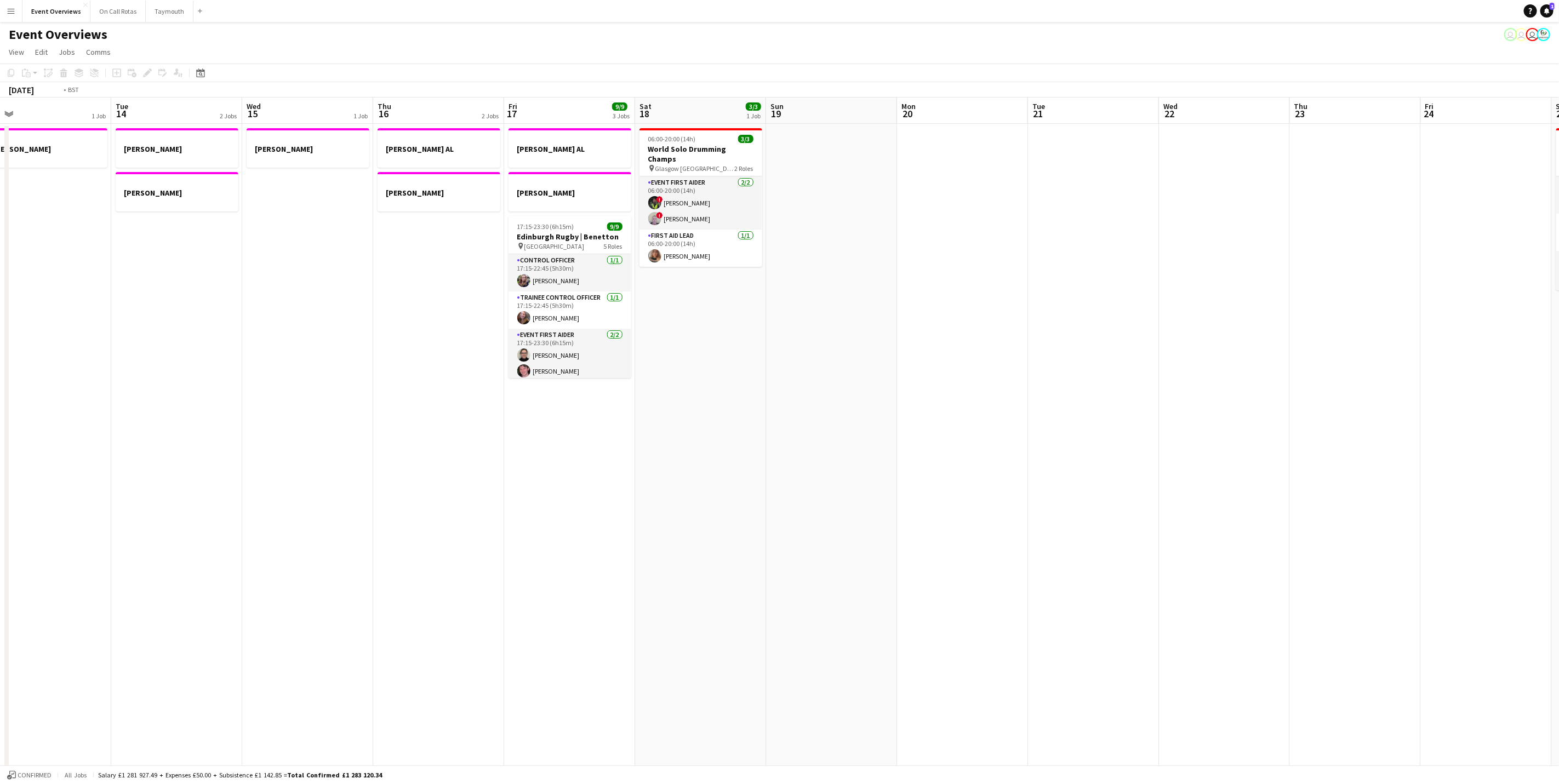
drag, startPoint x: 1088, startPoint y: 342, endPoint x: 1136, endPoint y: 322, distance: 52.0
click at [1136, 322] on app-calendar-viewport "Sat 11 Sun 12 Mon 13 1 Job Tue 14 2 Jobs Wed 15 1 Job Thu 16 2 Jobs Fri 17 9/9 …" at bounding box center [779, 552] width 1559 height 910
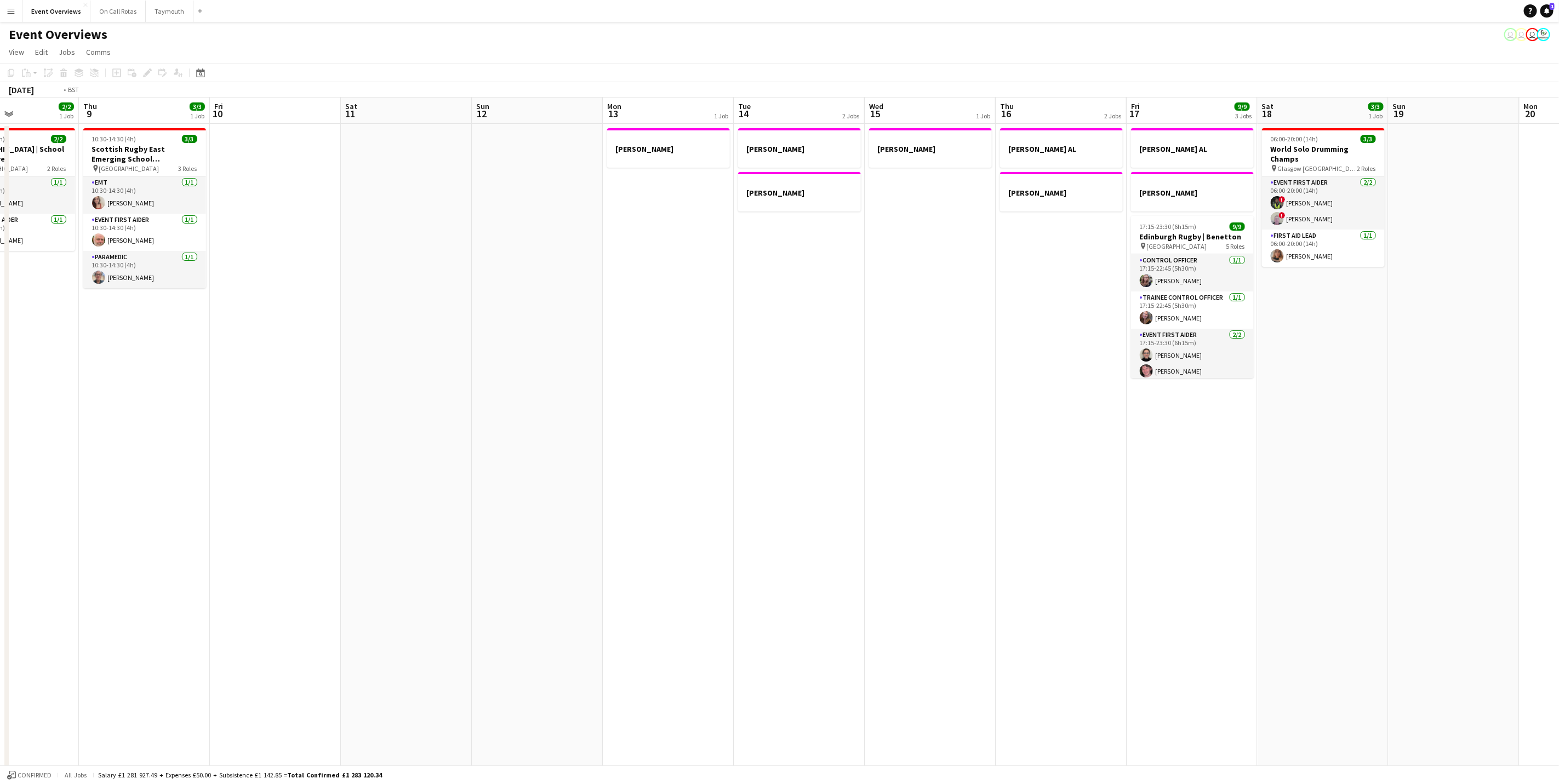
drag, startPoint x: 1163, startPoint y: 447, endPoint x: 1376, endPoint y: 408, distance: 216.5
click at [1376, 408] on app-calendar-viewport "Mon 6 Tue 7 3/3 1 Job Wed 8 2/2 1 Job Thu 9 3/3 1 Job Fri 10 Sat 11 Sun 12 Mon …" at bounding box center [779, 552] width 1559 height 910
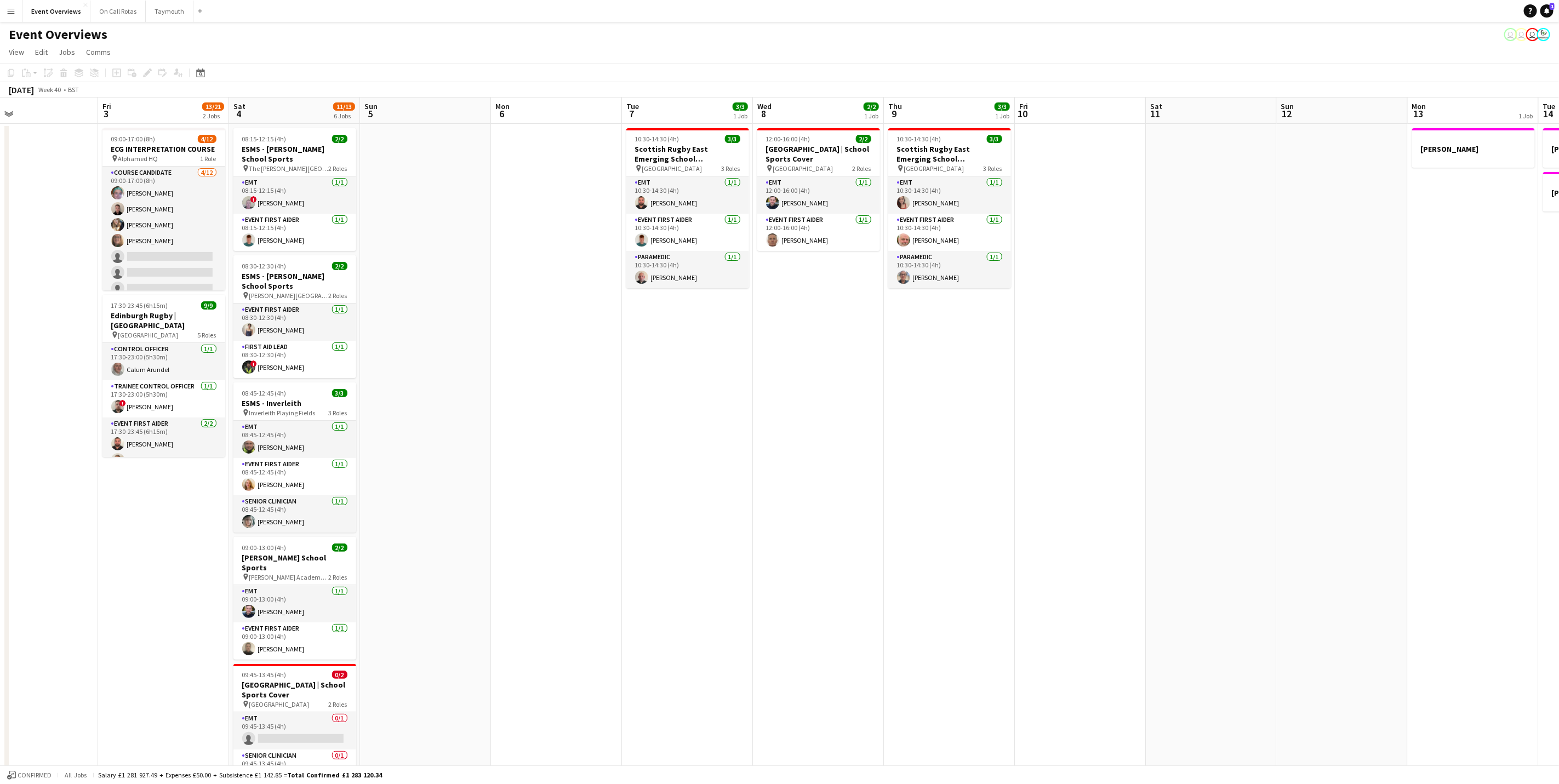
drag, startPoint x: 786, startPoint y: 418, endPoint x: 1004, endPoint y: 419, distance: 218.0
click at [1016, 418] on app-calendar-viewport "Tue 30 1/2 1 Job Wed 1 Thu 2 Fri 3 13/21 2 Jobs Sat 4 11/13 6 Jobs Sun 5 Mon 6 …" at bounding box center [779, 552] width 1559 height 910
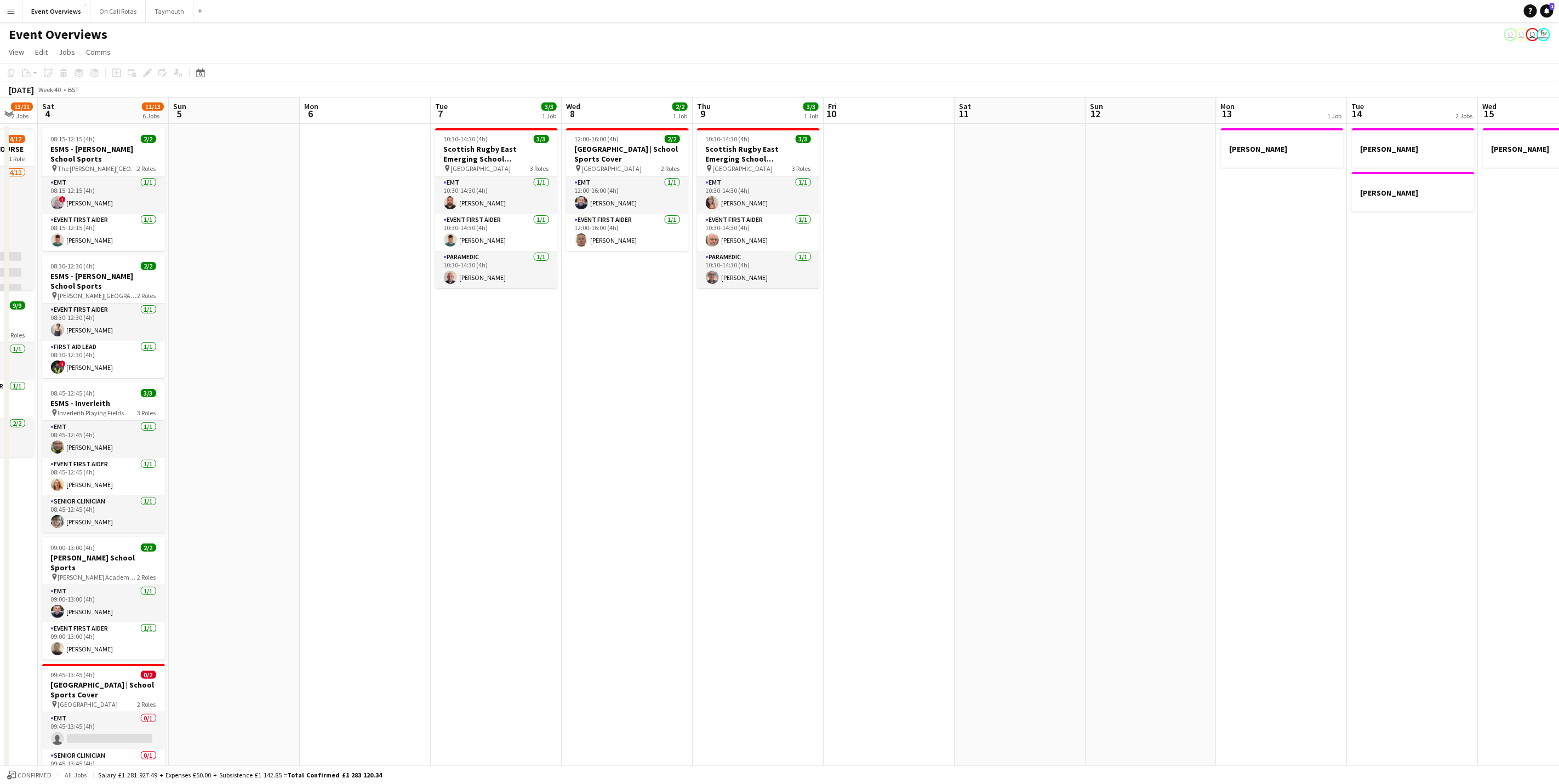
drag, startPoint x: 956, startPoint y: 439, endPoint x: 850, endPoint y: 431, distance: 106.3
click at [850, 431] on app-calendar-viewport "Wed 1 Thu 2 Fri 3 13/21 2 Jobs Sat 4 11/13 6 Jobs Sun 5 Mon 6 Tue 7 3/3 1 Job W…" at bounding box center [779, 552] width 1559 height 910
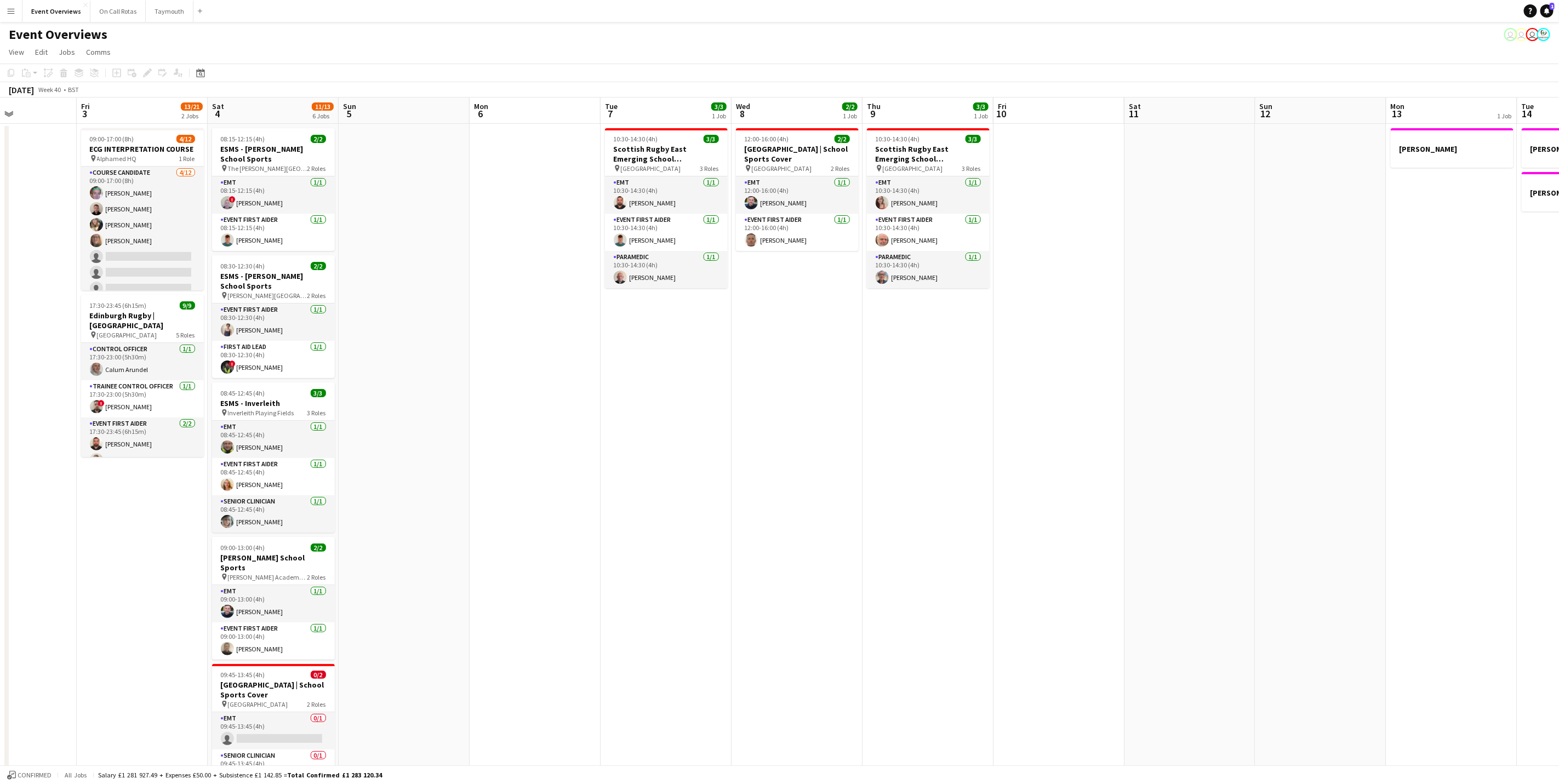
drag, startPoint x: 1268, startPoint y: 434, endPoint x: 1554, endPoint y: 396, distance: 288.5
click at [1554, 396] on app-calendar-viewport "Tue 30 1/2 1 Job Wed 1 Thu 2 Fri 3 13/21 2 Jobs Sat 4 11/13 6 Jobs Sun 5 Mon 6 …" at bounding box center [779, 552] width 1559 height 910
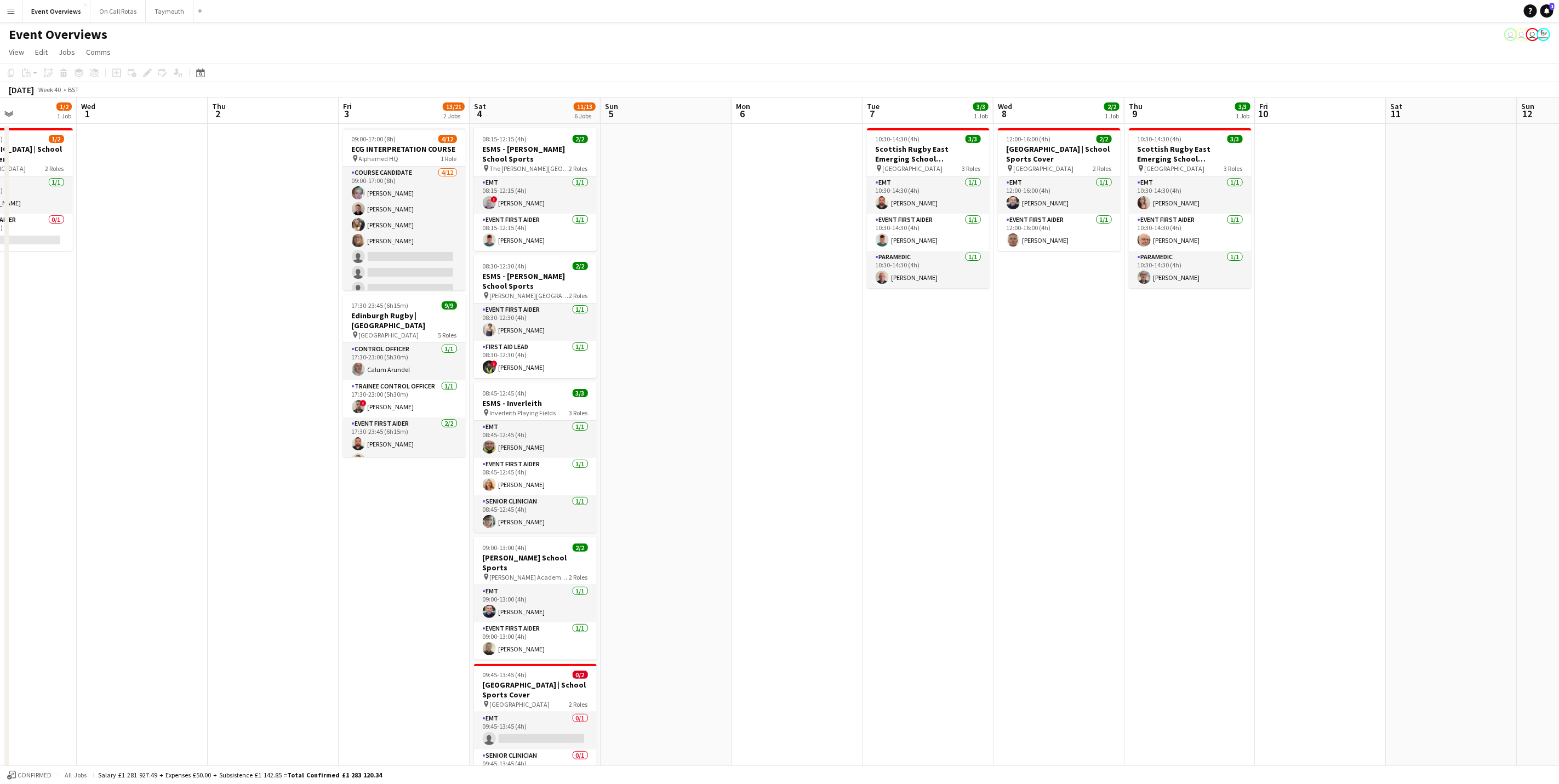
drag, startPoint x: 1088, startPoint y: 410, endPoint x: 1084, endPoint y: 418, distance: 8.9
click at [1100, 408] on app-calendar-viewport "Sun 28 2/2 1 Job Mon 29 Tue 30 1/2 1 Job Wed 1 Thu 2 Fri 3 13/21 2 Jobs Sat 4 1…" at bounding box center [779, 552] width 1559 height 910
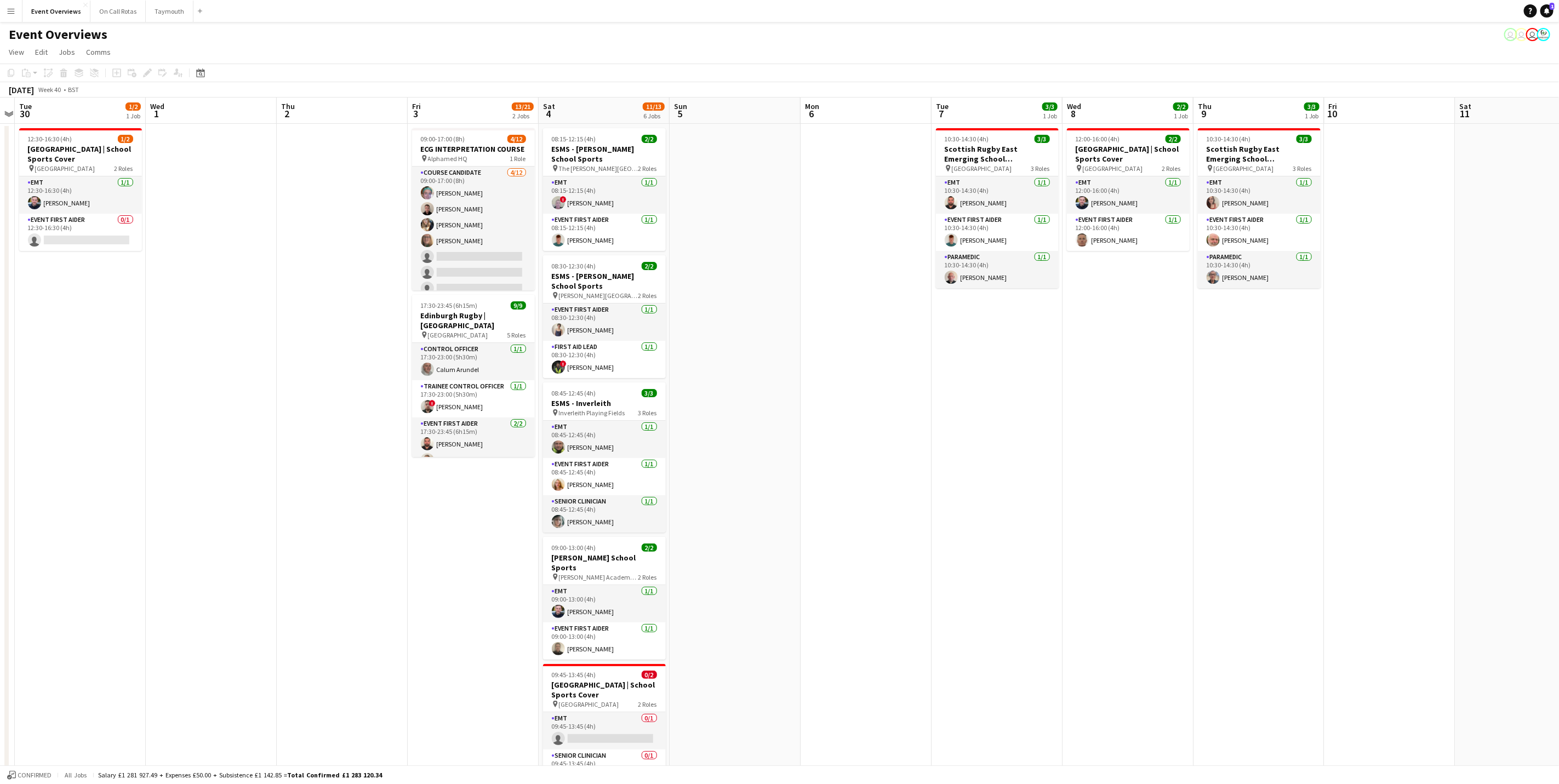
scroll to position [0, 339]
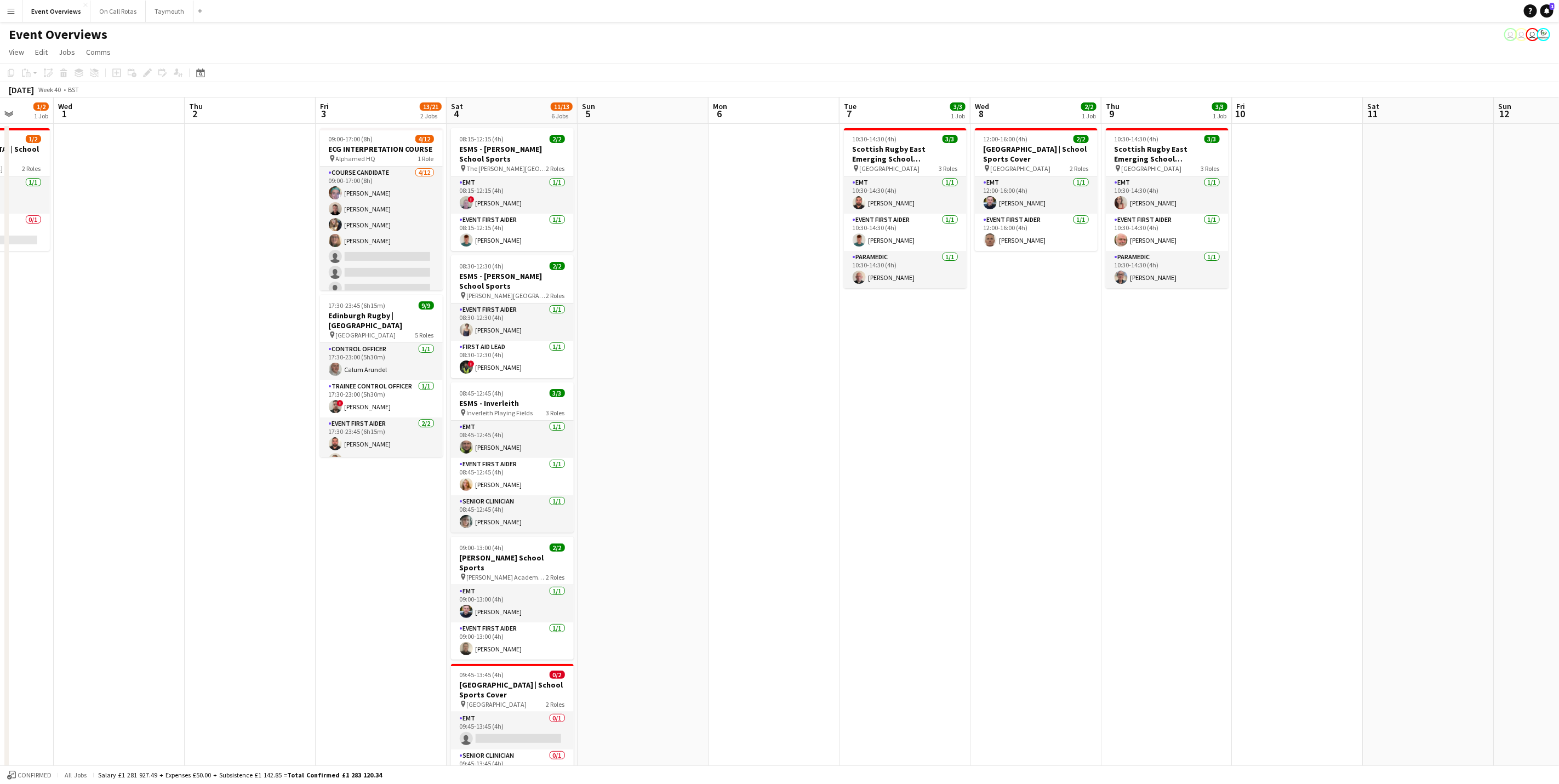
drag, startPoint x: 755, startPoint y: 537, endPoint x: 533, endPoint y: 515, distance: 223.1
click at [533, 515] on app-calendar-viewport "Sun 28 2/2 1 Job Mon 29 Tue 30 1/2 1 Job Wed 1 Thu 2 Fri 3 13/21 2 Jobs Sat 4 1…" at bounding box center [779, 552] width 1559 height 910
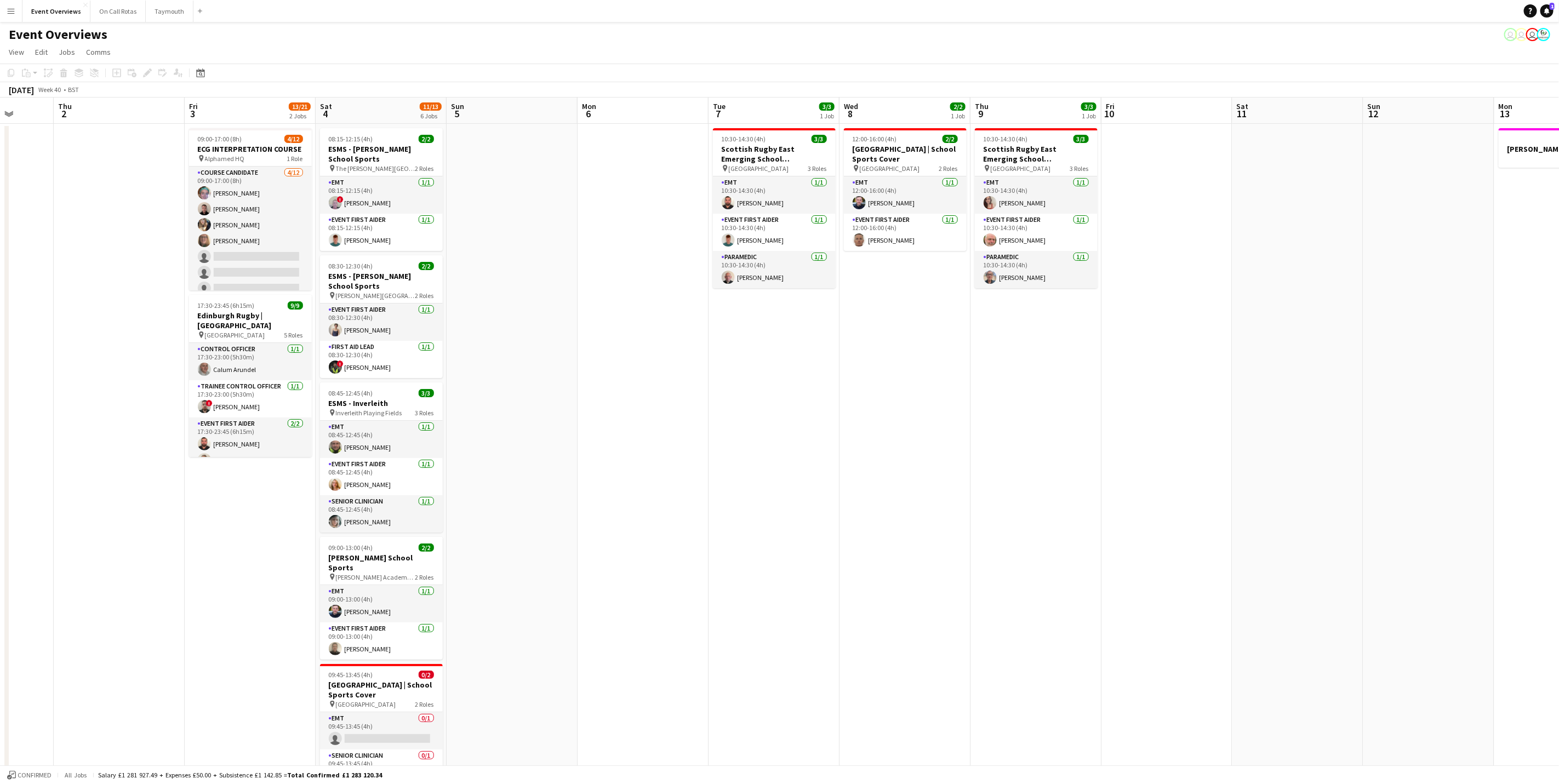
scroll to position [0, 435]
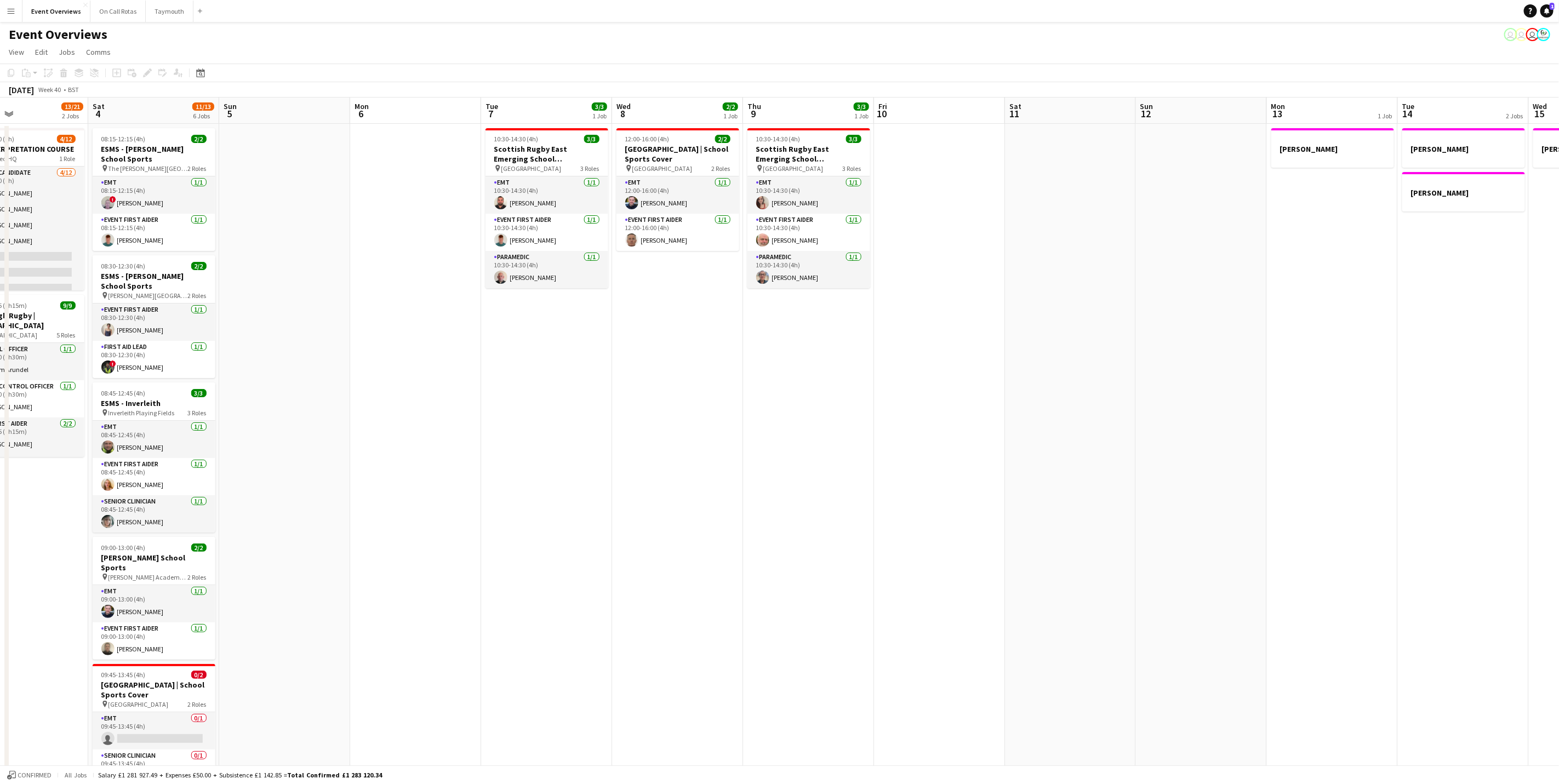
click at [819, 460] on app-calendar-viewport "Tue 30 1/2 1 Job Wed 1 Thu 2 Fri 3 13/21 2 Jobs Sat 4 11/13 6 Jobs Sun 5 Mon 6 …" at bounding box center [779, 552] width 1559 height 910
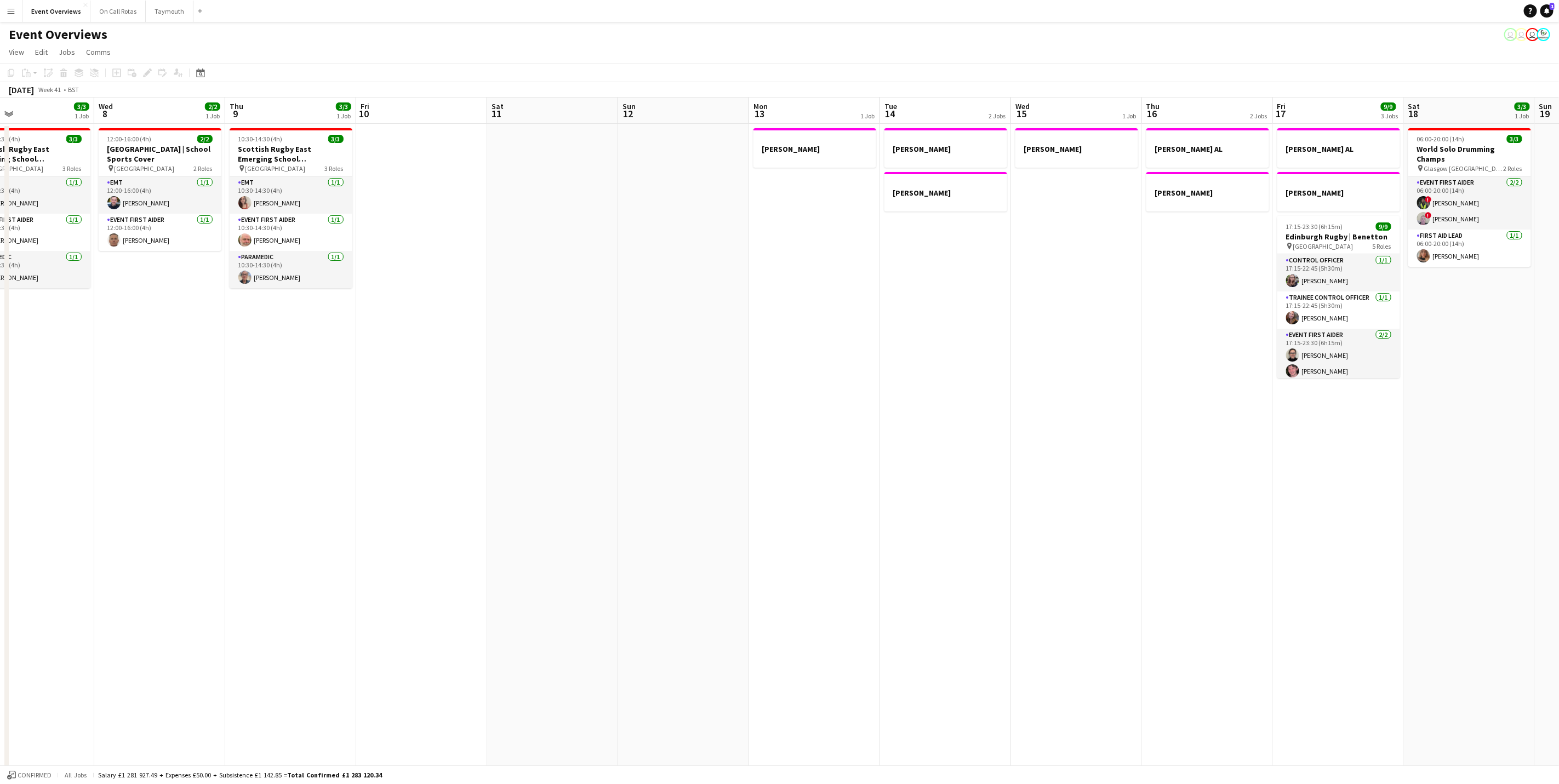
drag, startPoint x: 1164, startPoint y: 442, endPoint x: 563, endPoint y: 368, distance: 605.5
click at [551, 369] on app-calendar-viewport "Sat 4 11/13 6 Jobs Sun 5 Mon 6 Tue 7 3/3 1 Job Wed 8 2/2 1 Job Thu 9 3/3 1 Job …" at bounding box center [779, 552] width 1559 height 910
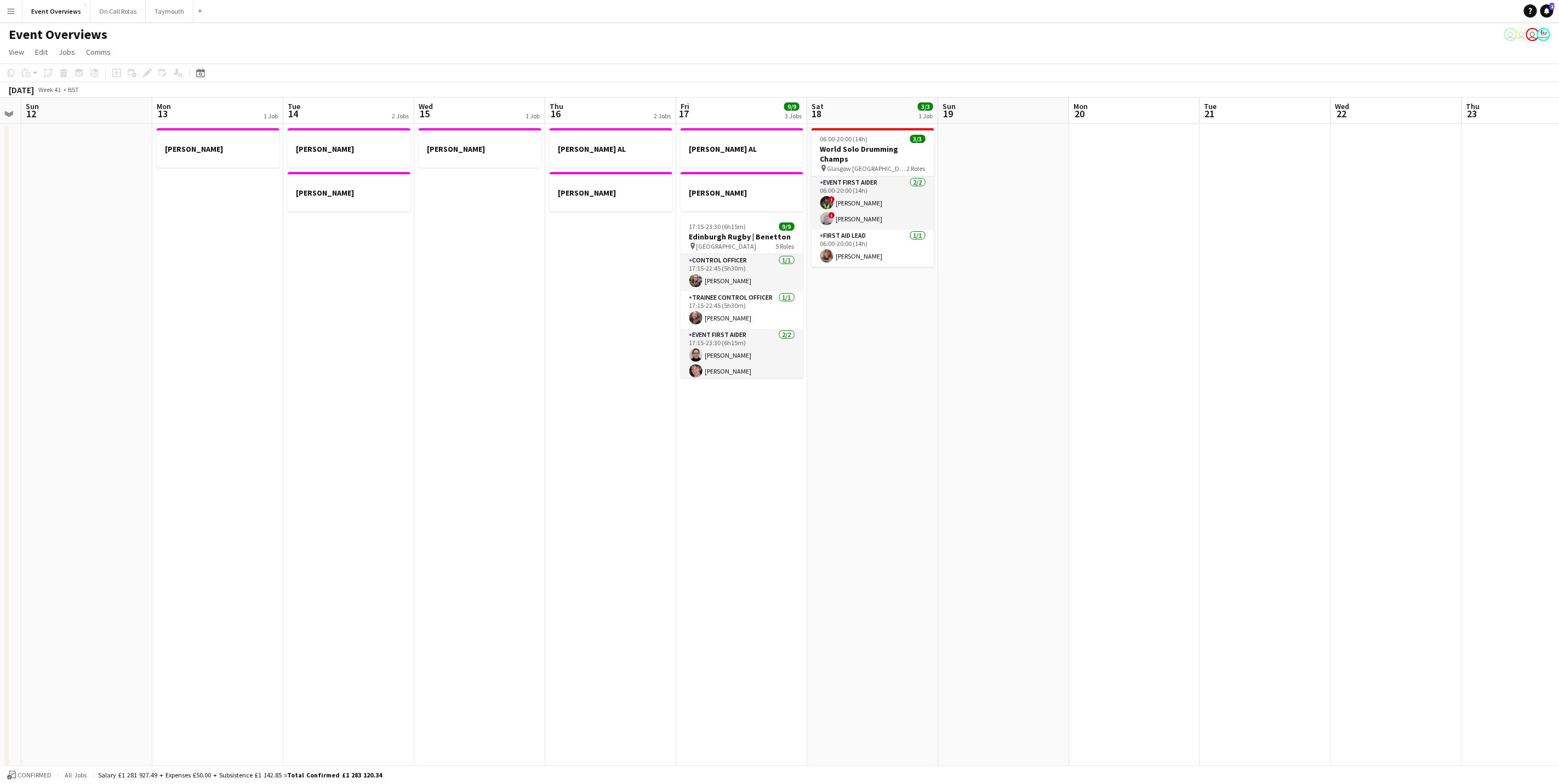
drag, startPoint x: 404, startPoint y: 356, endPoint x: 252, endPoint y: 339, distance: 152.9
click at [252, 339] on app-calendar-viewport "Thu 9 3/3 1 Job Fri 10 Sat 11 Sun 12 Mon 13 1 Job Tue 14 2 Jobs Wed 15 1 Job Th…" at bounding box center [779, 552] width 1559 height 910
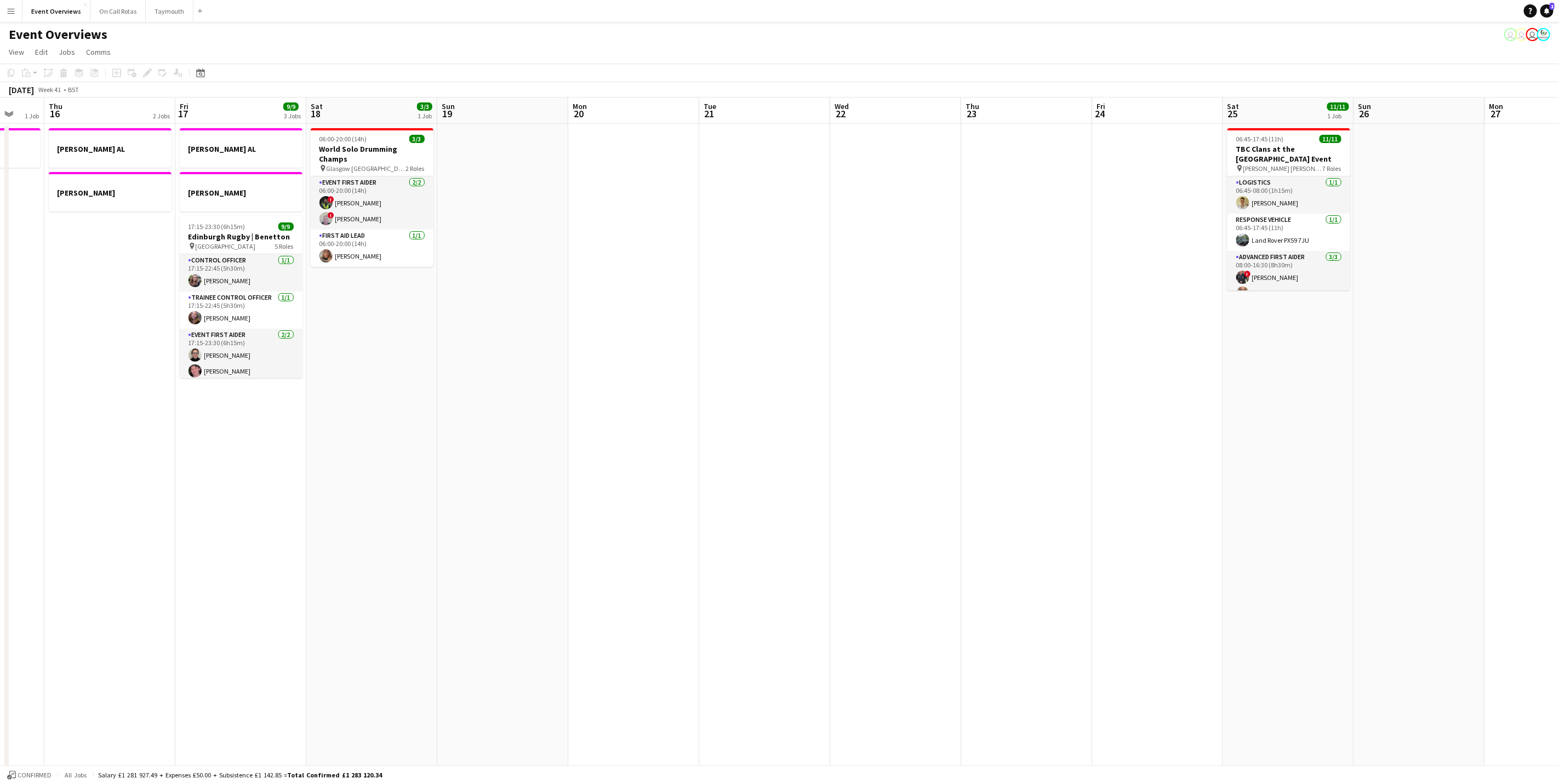
scroll to position [0, 0]
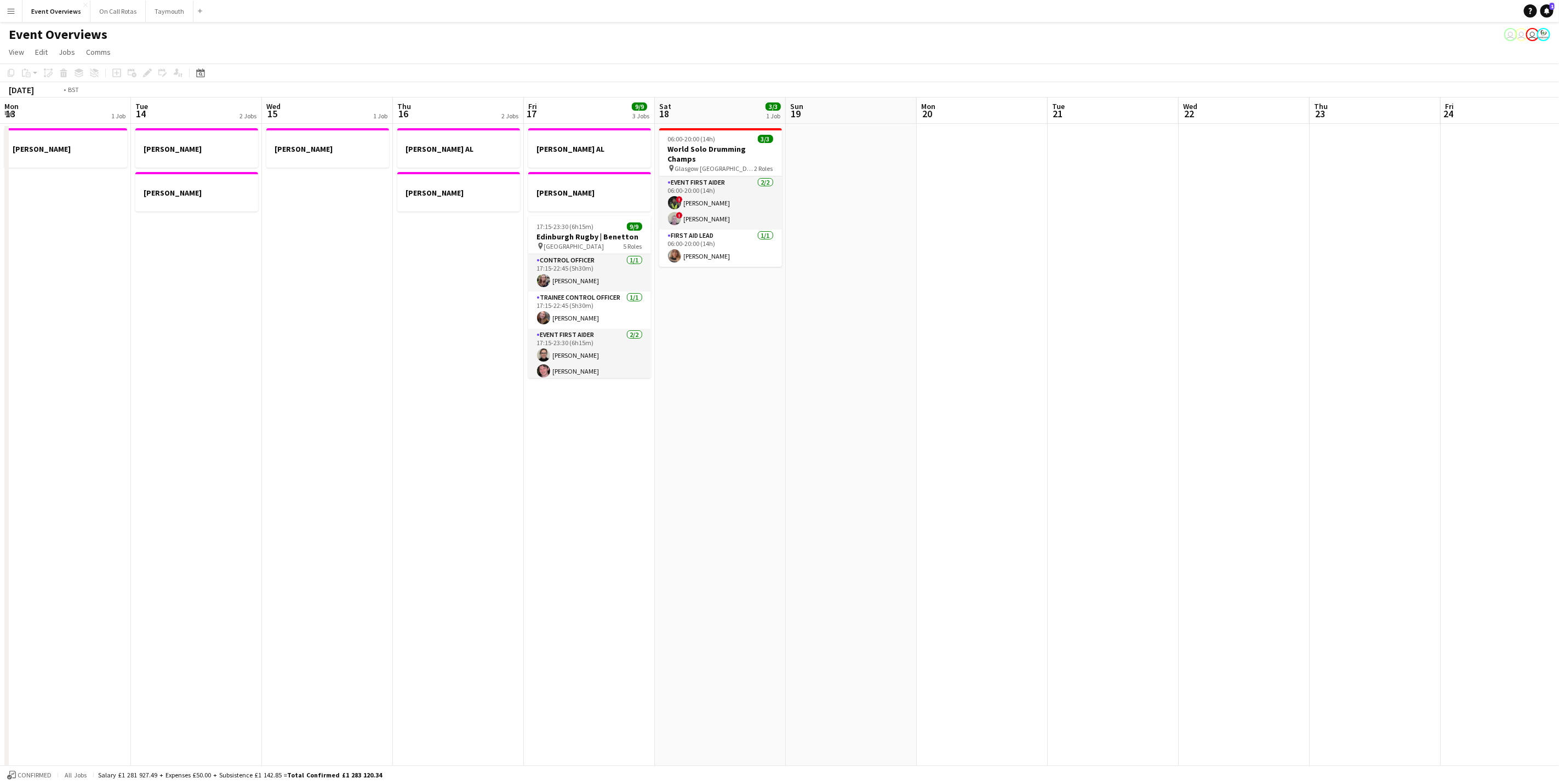
drag, startPoint x: 597, startPoint y: 362, endPoint x: 1215, endPoint y: 244, distance: 629.2
click at [1220, 242] on app-calendar-viewport "Mon 13 1 Job Tue 14 2 Jobs Wed 15 1 Job Thu 16 2 Jobs Fri 17 9/9 3 Jobs Sat 18 …" at bounding box center [779, 552] width 1559 height 910
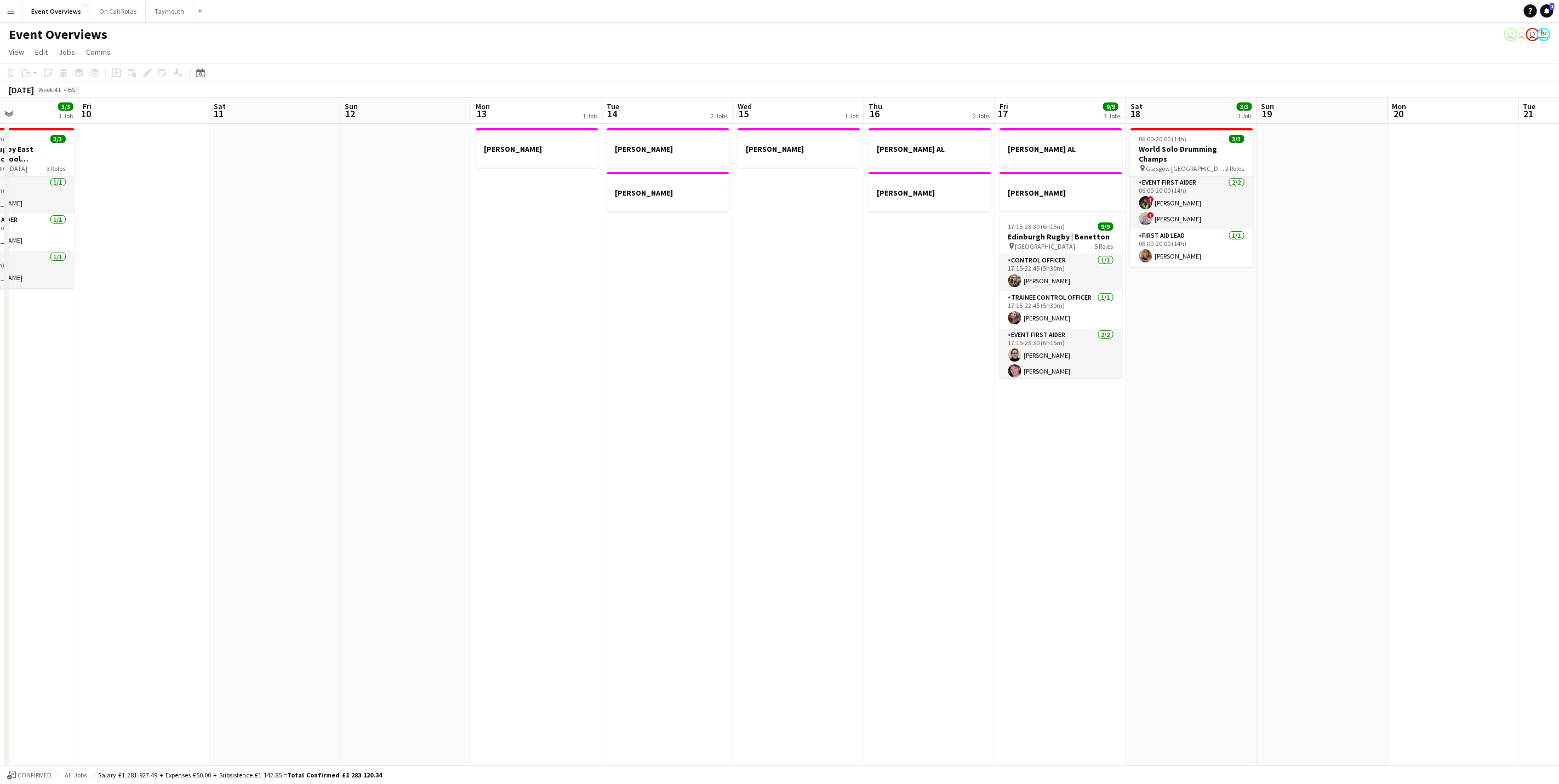
click at [1349, 227] on app-calendar-viewport "Tue 7 3/3 1 Job Wed 8 2/2 1 Job Thu 9 3/3 1 Job Fri 10 Sat 11 Sun 12 Mon 13 1 J…" at bounding box center [779, 552] width 1559 height 910
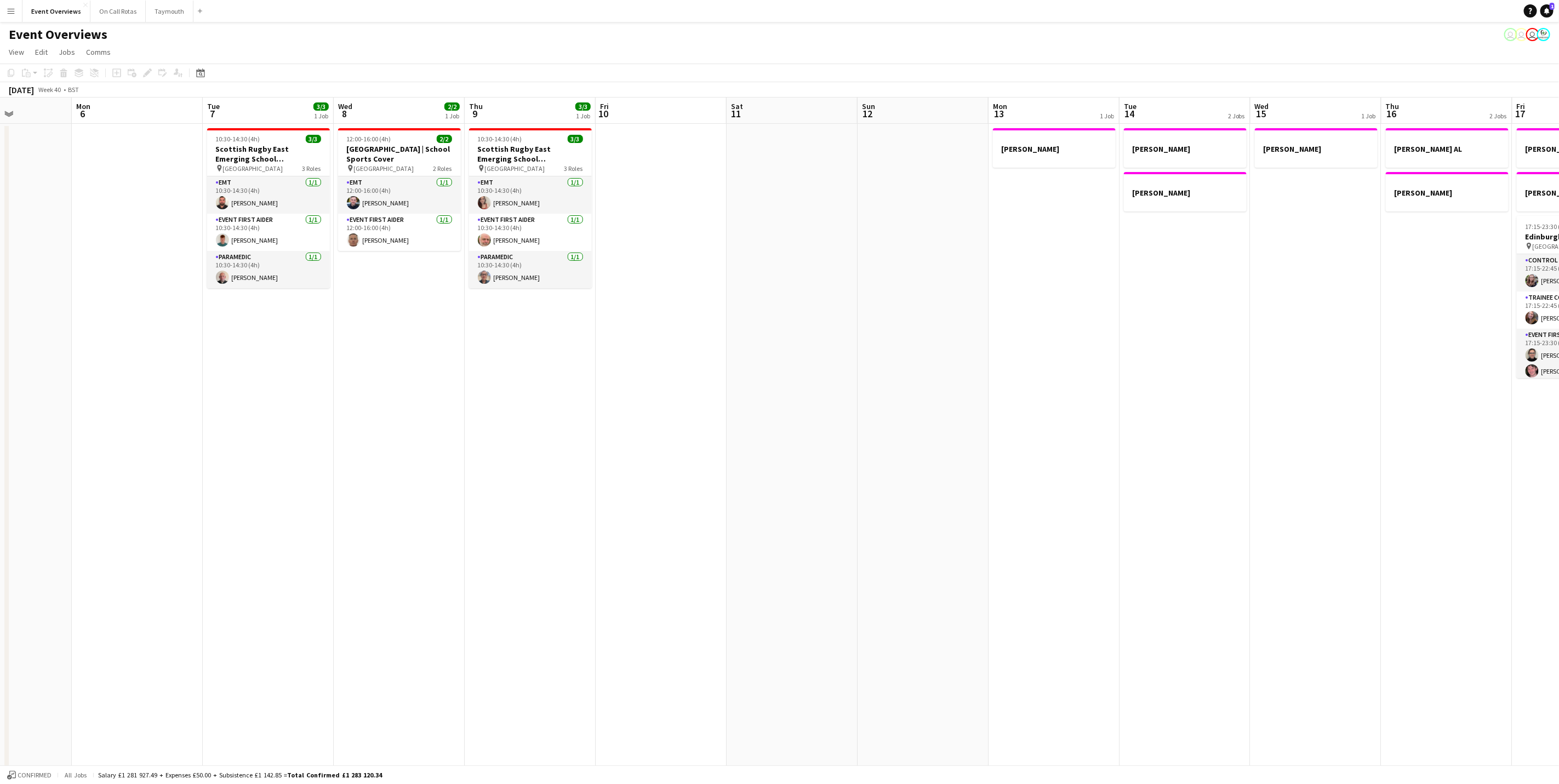
click at [1333, 306] on app-calendar-viewport "Fri 3 13/21 2 Jobs Sat 4 11/13 6 Jobs Sun 5 Mon 6 Tue 7 3/3 1 Job Wed 8 2/2 1 J…" at bounding box center [779, 552] width 1559 height 910
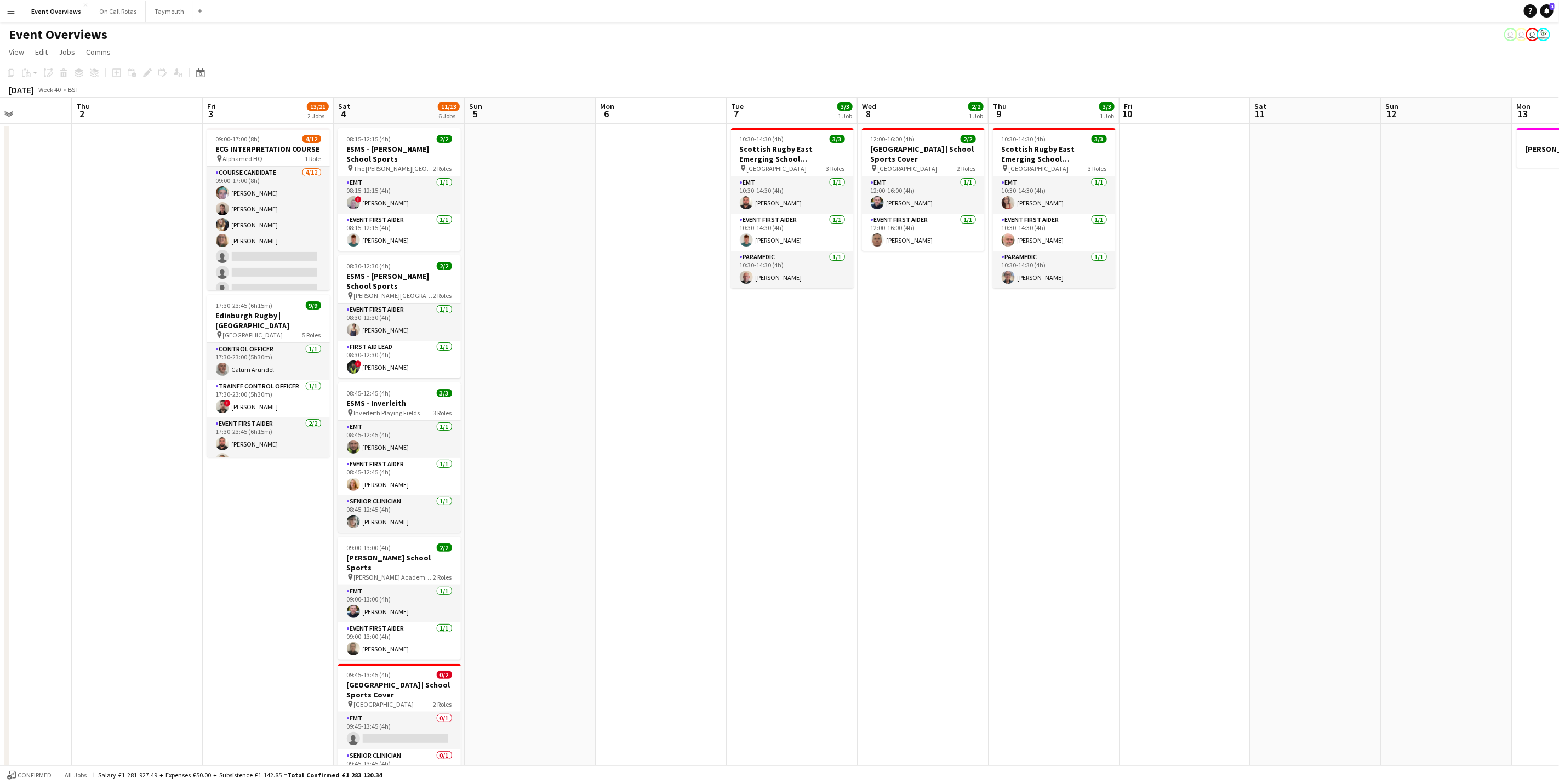
scroll to position [0, 323]
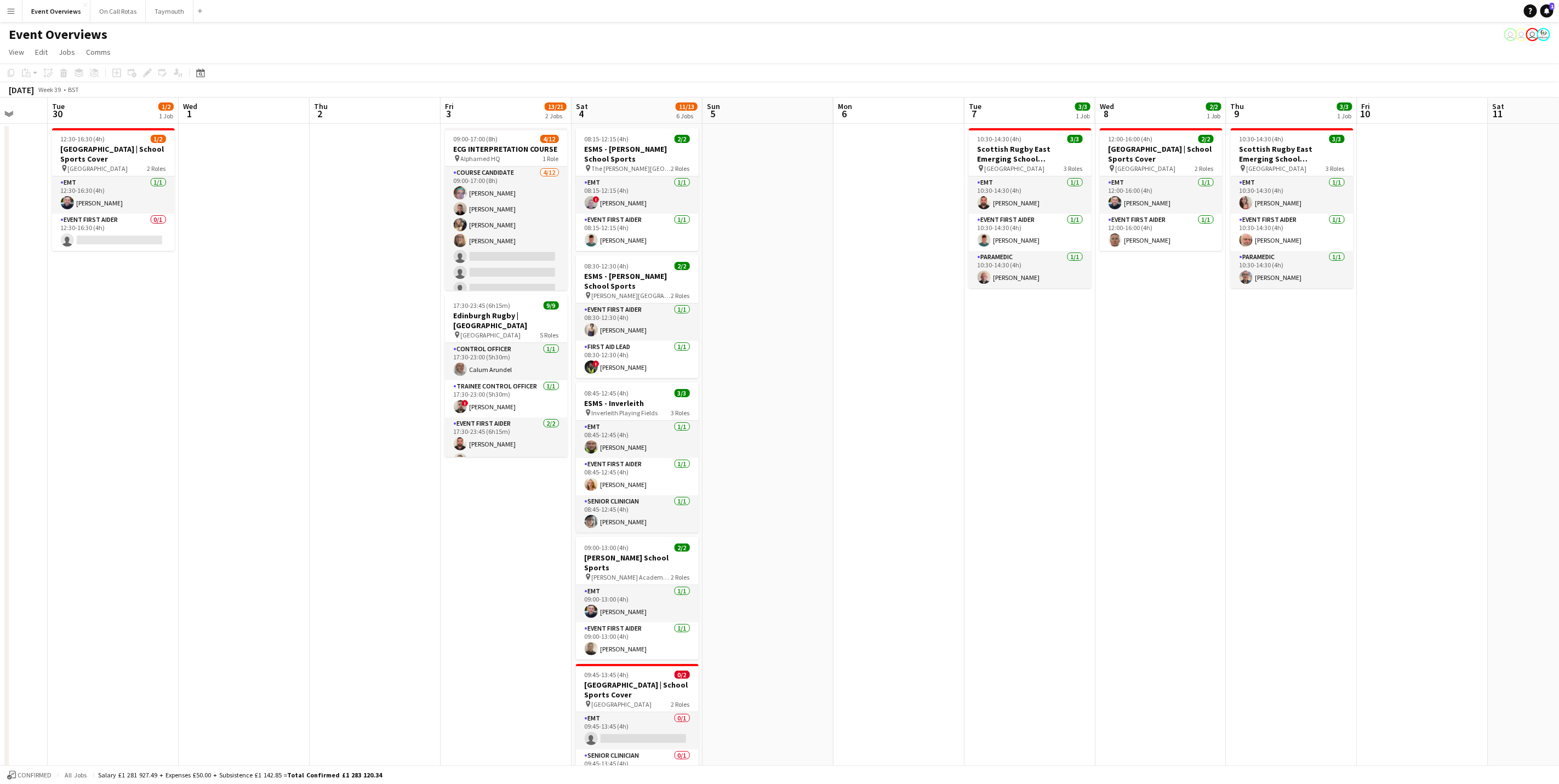
drag, startPoint x: 693, startPoint y: 567, endPoint x: 1140, endPoint y: 487, distance: 454.1
click at [1140, 487] on app-calendar-viewport "Sat 27 7/7 3 Jobs Sun 28 2/2 1 Job Mon 29 Tue 30 1/2 1 Job Wed 1 Thu 2 Fri 3 13…" at bounding box center [779, 519] width 1559 height 843
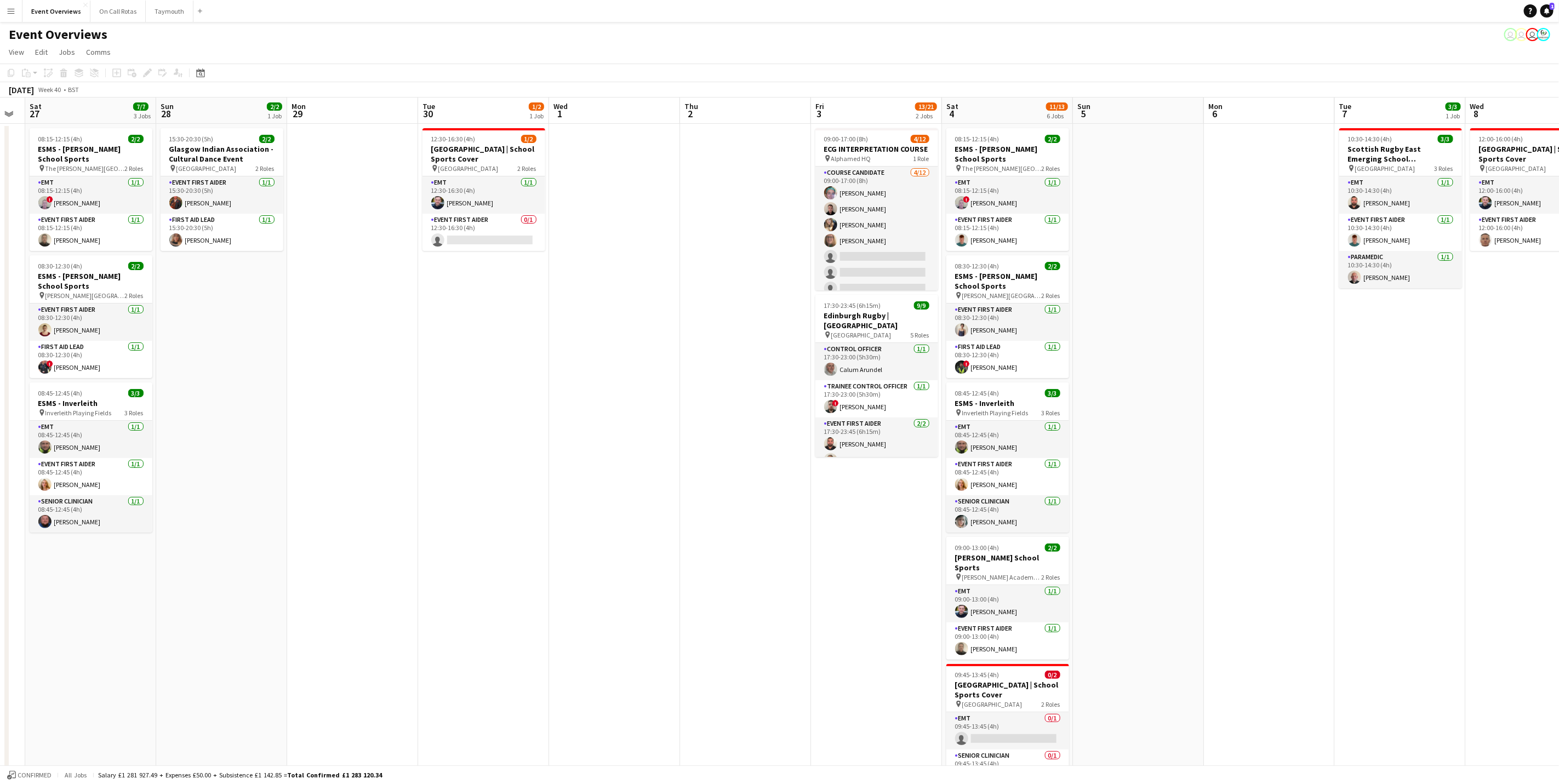
drag, startPoint x: 804, startPoint y: 427, endPoint x: 835, endPoint y: 414, distance: 33.6
click at [865, 419] on app-calendar-viewport "Thu 25 Fri 26 Sat 27 7/7 3 Jobs Sun 28 2/2 1 Job Mon 29 Tue 30 1/2 1 Job Wed 1 …" at bounding box center [779, 519] width 1559 height 843
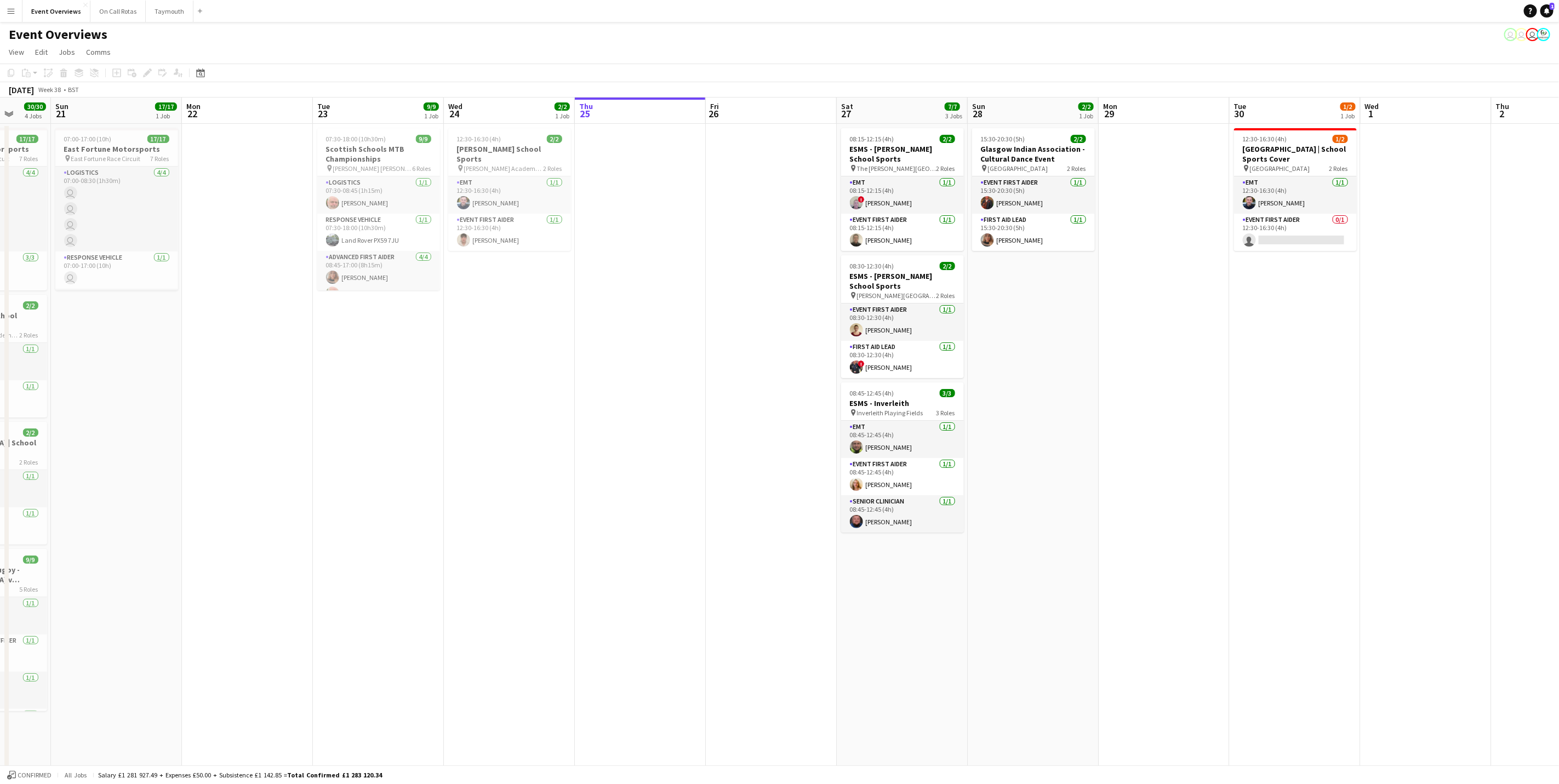
click at [992, 355] on app-calendar-viewport "Thu 18 Fri 19 9/9 2 Jobs Sat 20 30/30 4 Jobs Sun 21 17/17 1 Job Mon 22 Tue 23 9…" at bounding box center [779, 519] width 1559 height 843
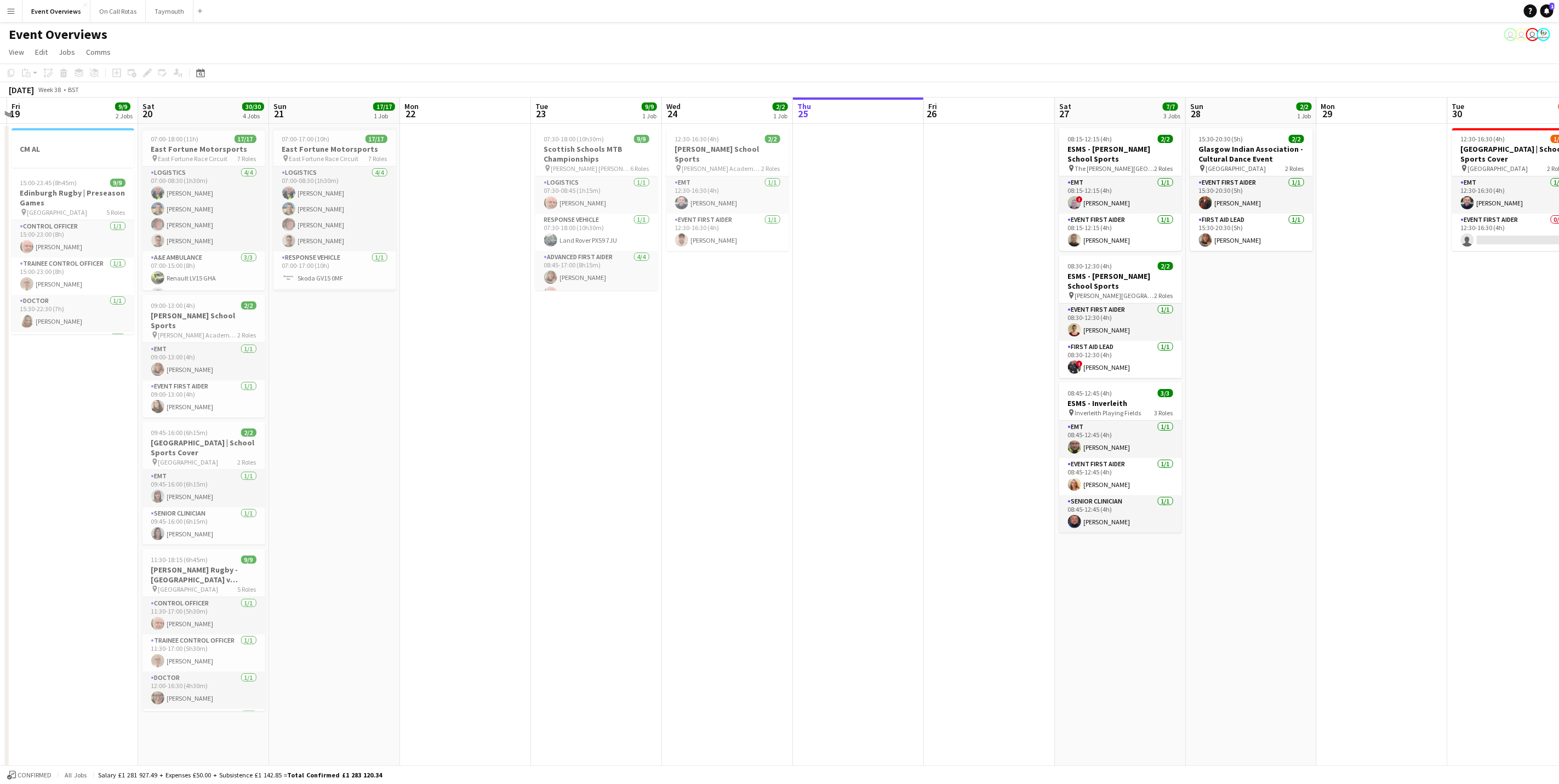
scroll to position [0, 344]
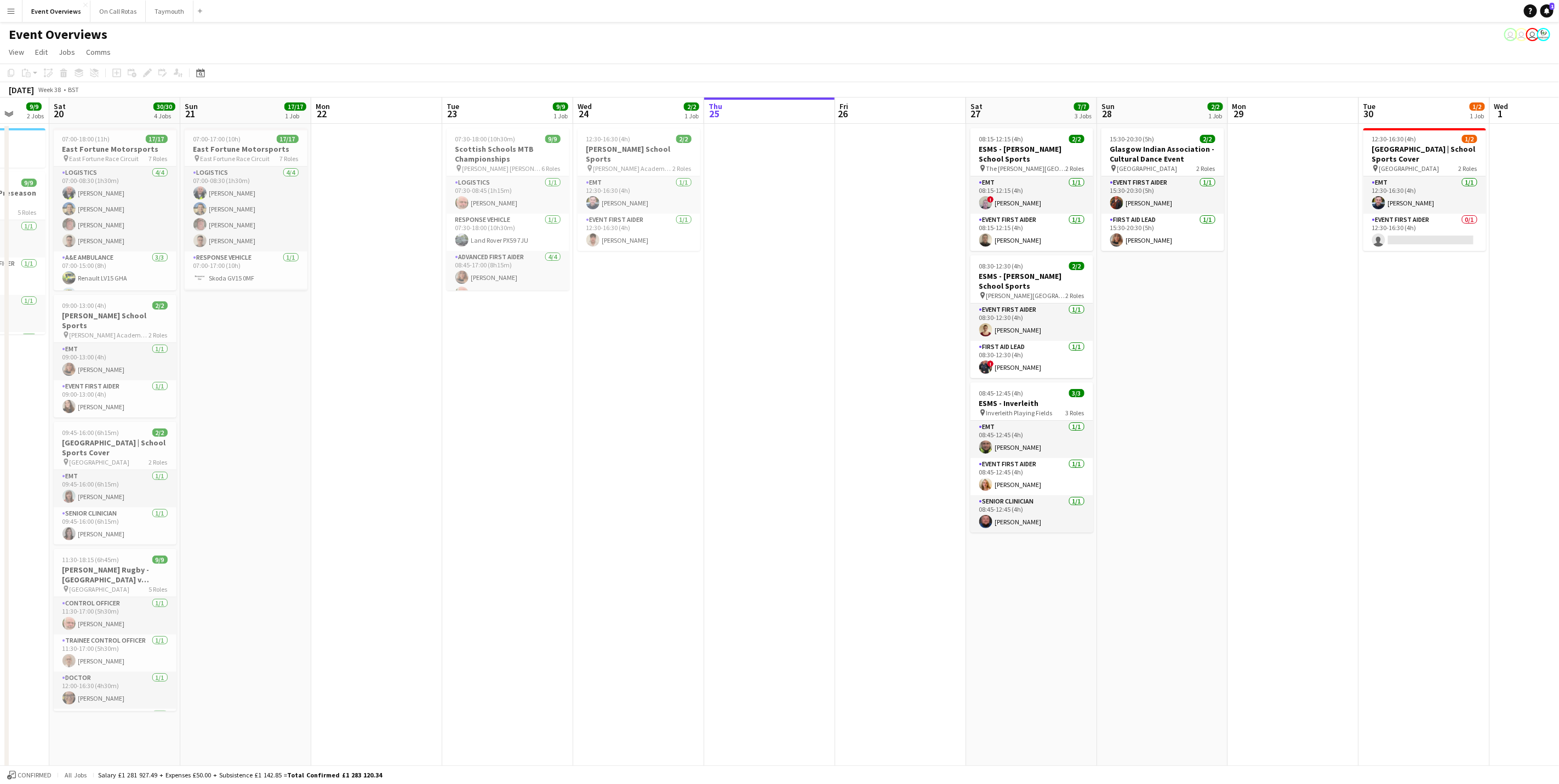
click at [768, 277] on app-calendar-viewport "Wed 17 Thu 18 Fri 19 9/9 2 Jobs Sat 20 30/30 4 Jobs Sun 21 17/17 1 Job Mon 22 T…" at bounding box center [779, 519] width 1559 height 843
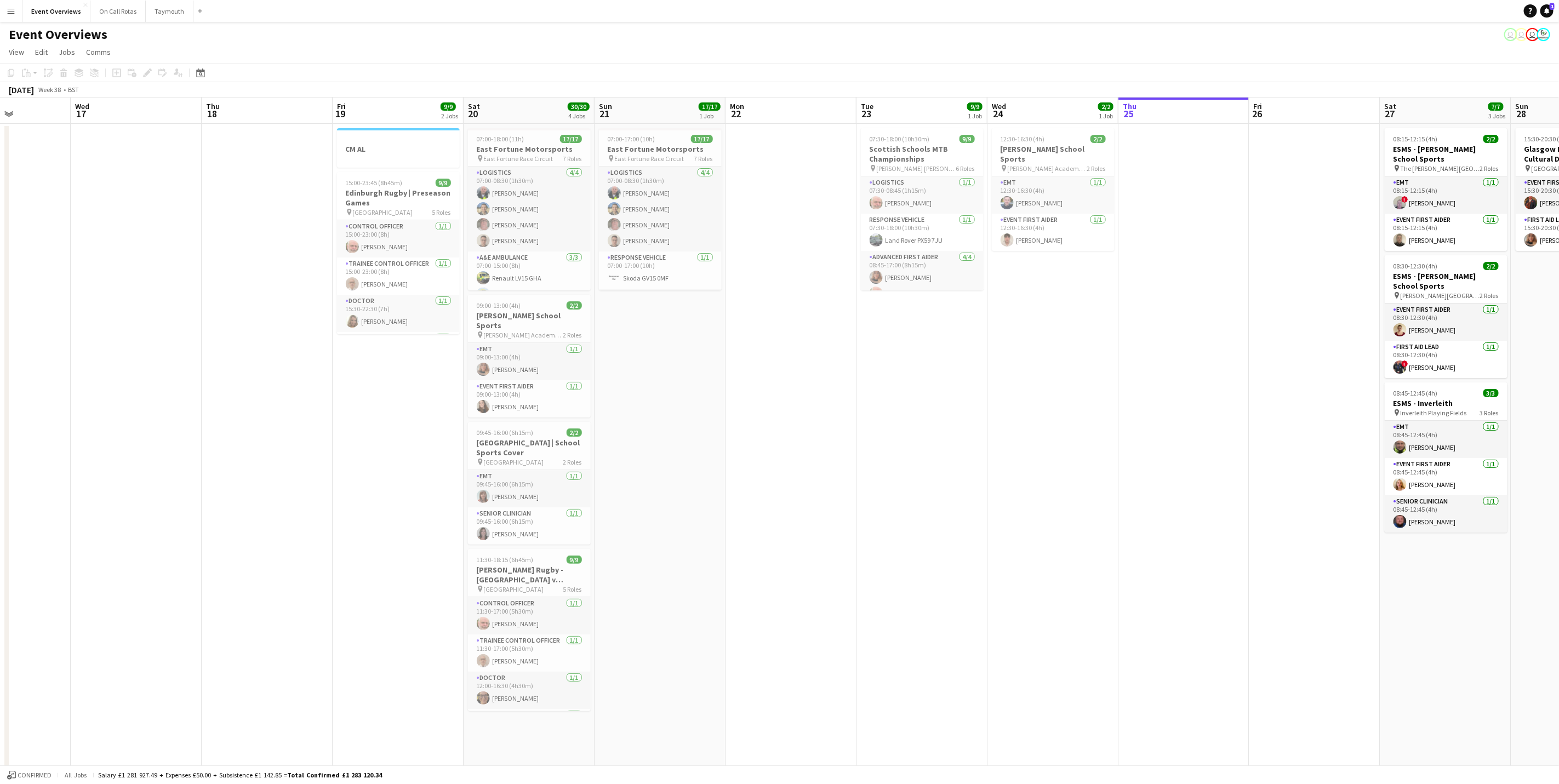
click at [945, 363] on app-calendar-viewport "Sun 14 Mon 15 Tue 16 Wed 17 Thu 18 Fri 19 9/9 2 Jobs Sat 20 30/30 4 Jobs Sun 21…" at bounding box center [779, 519] width 1559 height 843
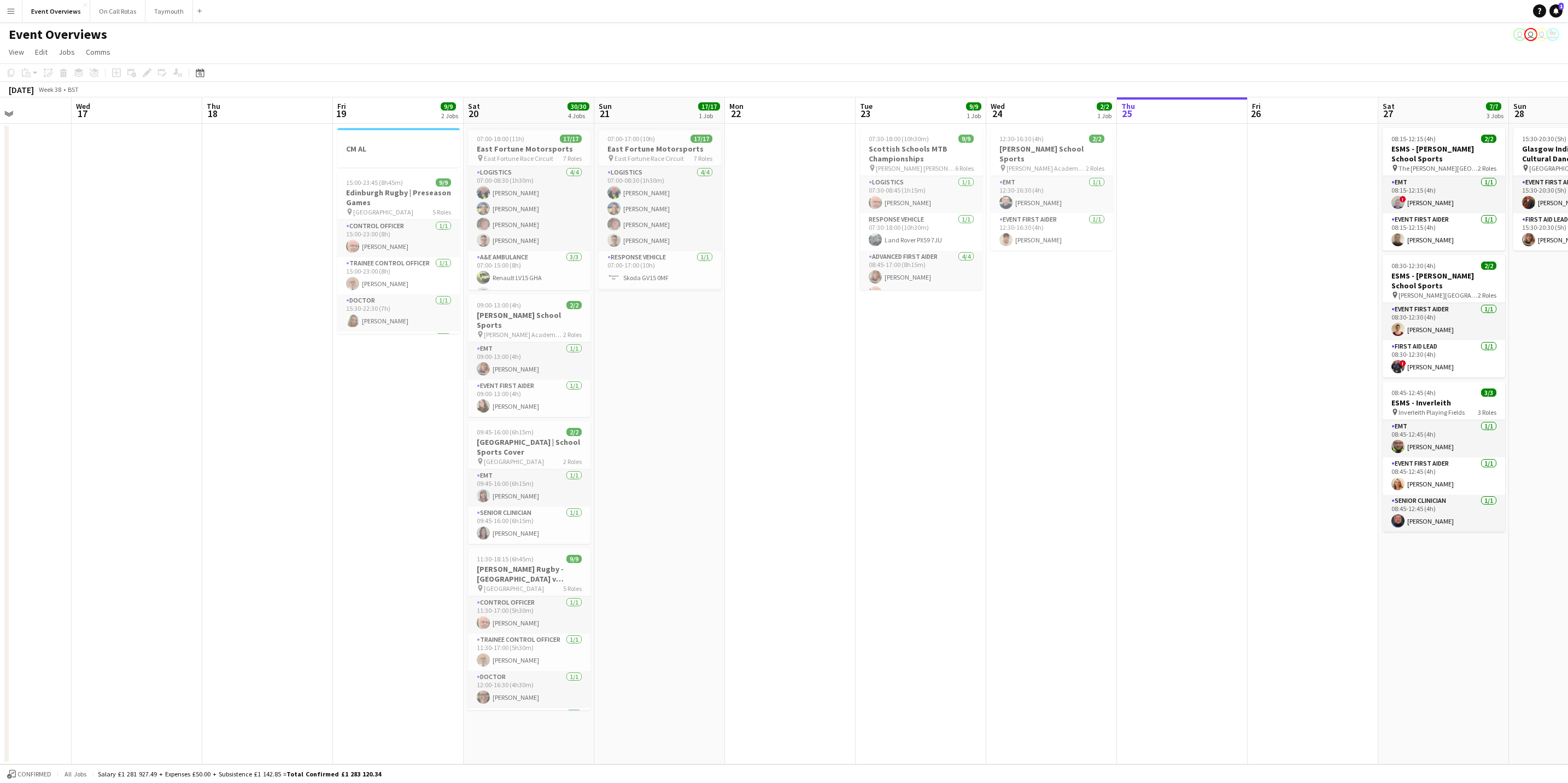
scroll to position [0, 321]
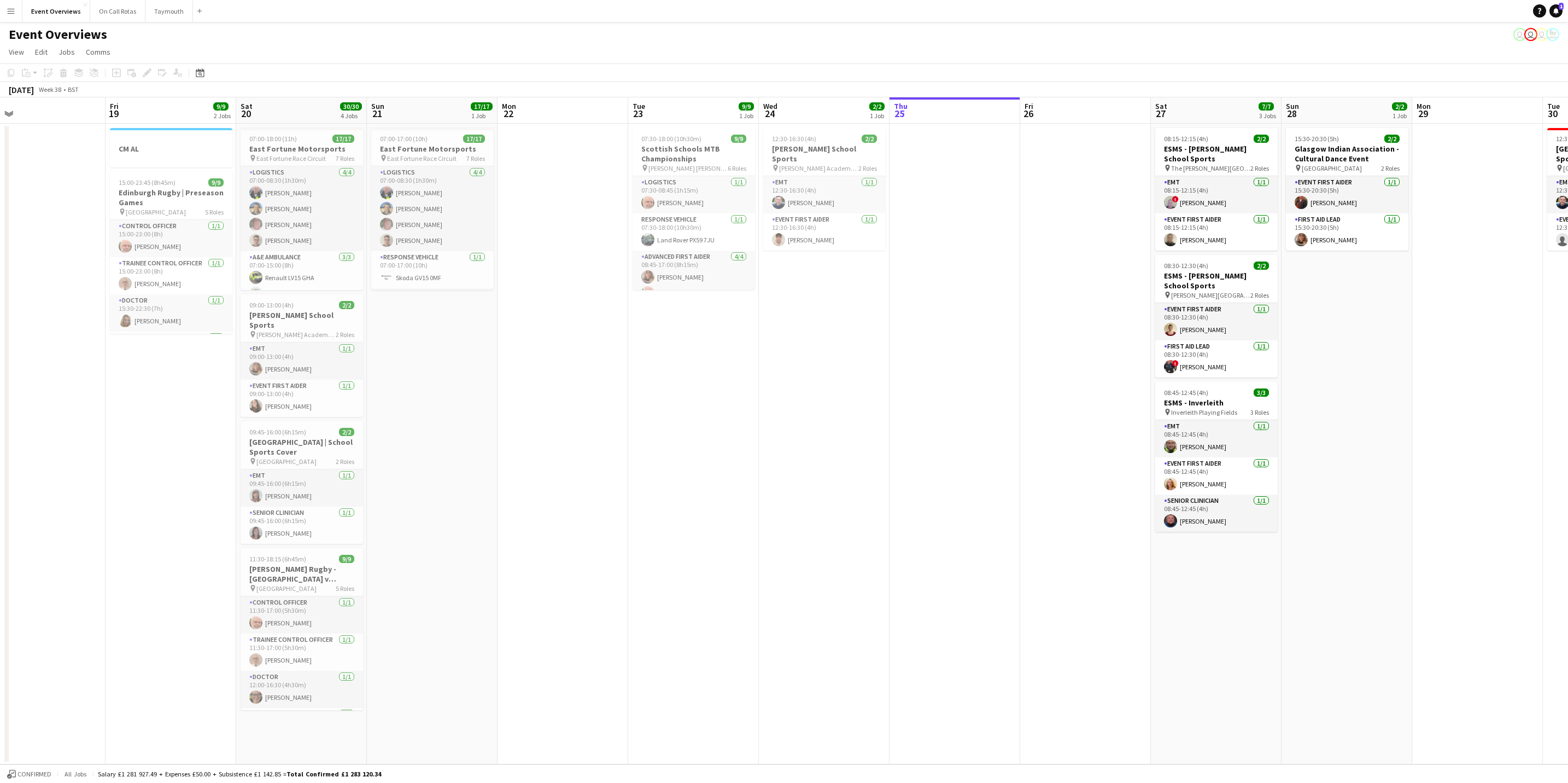
drag, startPoint x: 913, startPoint y: 324, endPoint x: 445, endPoint y: 356, distance: 469.1
click at [454, 358] on app-calendar-viewport "Mon 15 Tue 16 Wed 17 Thu 18 Fri 19 9/9 2 Jobs Sat 20 30/30 4 Jobs Sun 21 17/17 …" at bounding box center [784, 430] width 1568 height 667
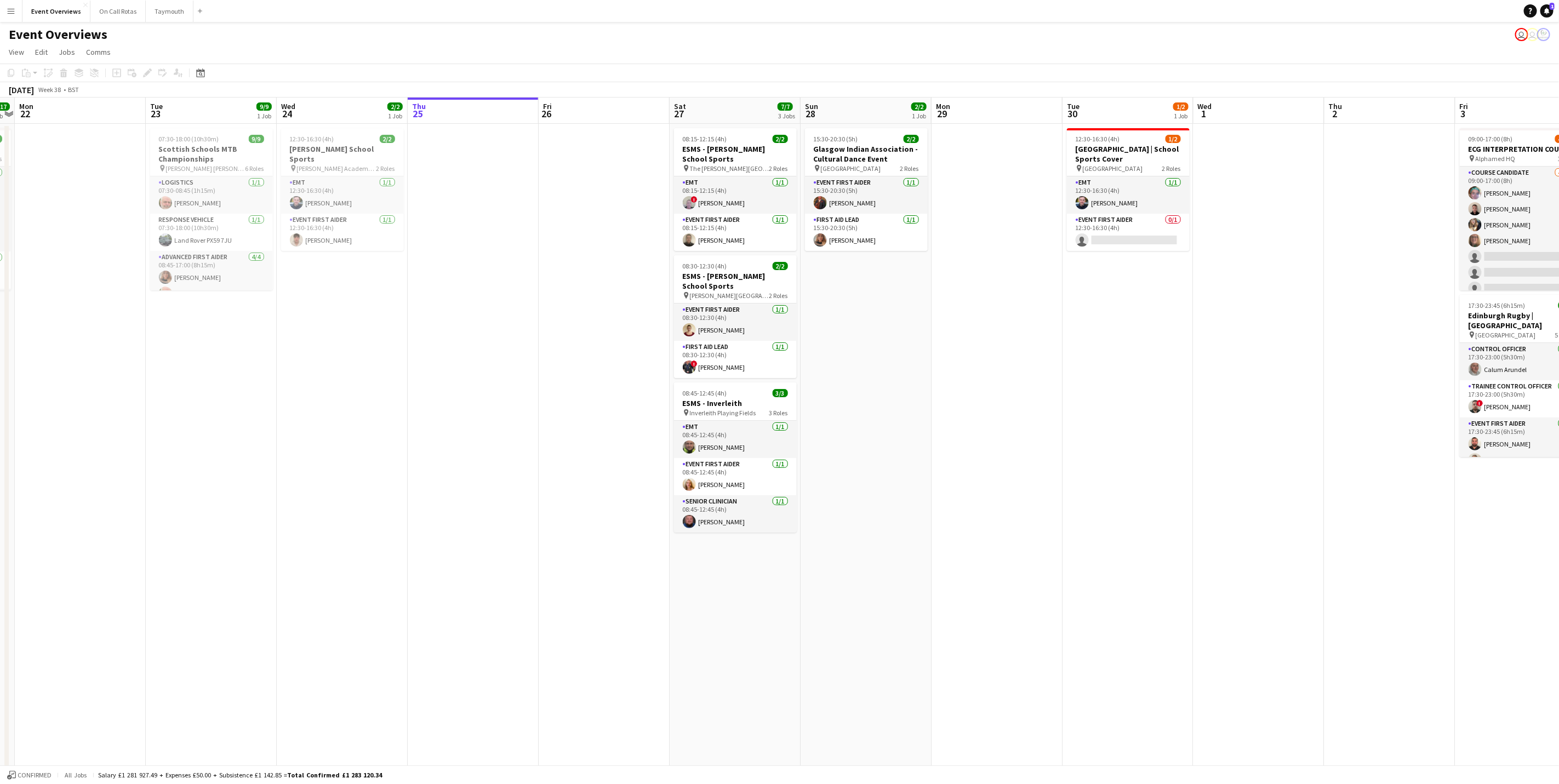
drag, startPoint x: 1184, startPoint y: 499, endPoint x: 1034, endPoint y: 516, distance: 151.0
click at [1034, 516] on app-calendar-viewport "Fri 19 9/9 2 Jobs Sat 20 30/30 4 Jobs Sun 21 17/17 1 Job Mon 22 Tue 23 9/9 1 Jo…" at bounding box center [779, 519] width 1559 height 843
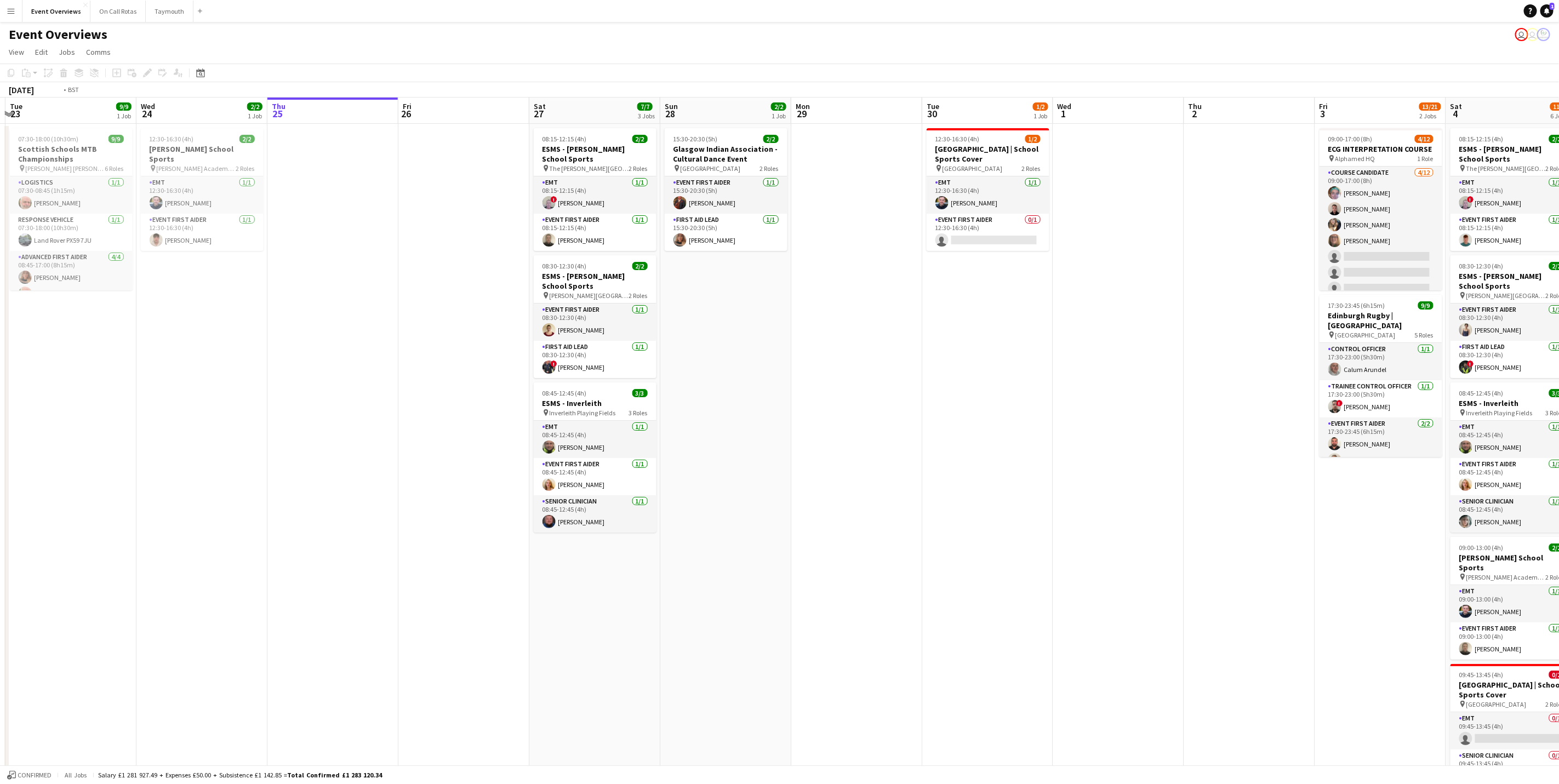
drag, startPoint x: 1266, startPoint y: 462, endPoint x: 978, endPoint y: 501, distance: 290.6
click at [978, 501] on app-calendar-viewport "Fri 19 9/9 2 Jobs Sat 20 30/30 4 Jobs Sun 21 17/17 1 Job Mon 22 Tue 23 9/9 1 Jo…" at bounding box center [779, 519] width 1559 height 843
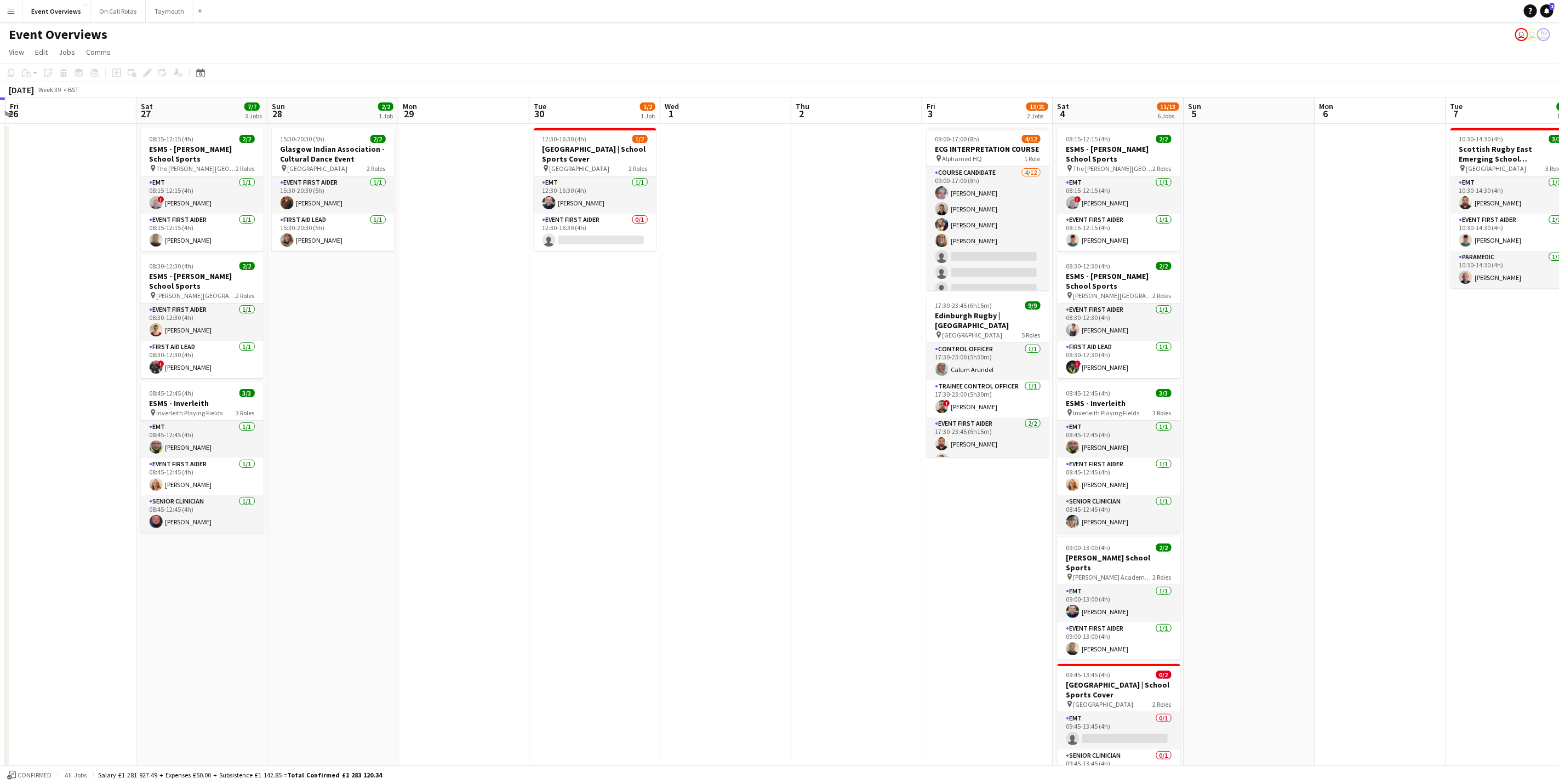
scroll to position [0, 289]
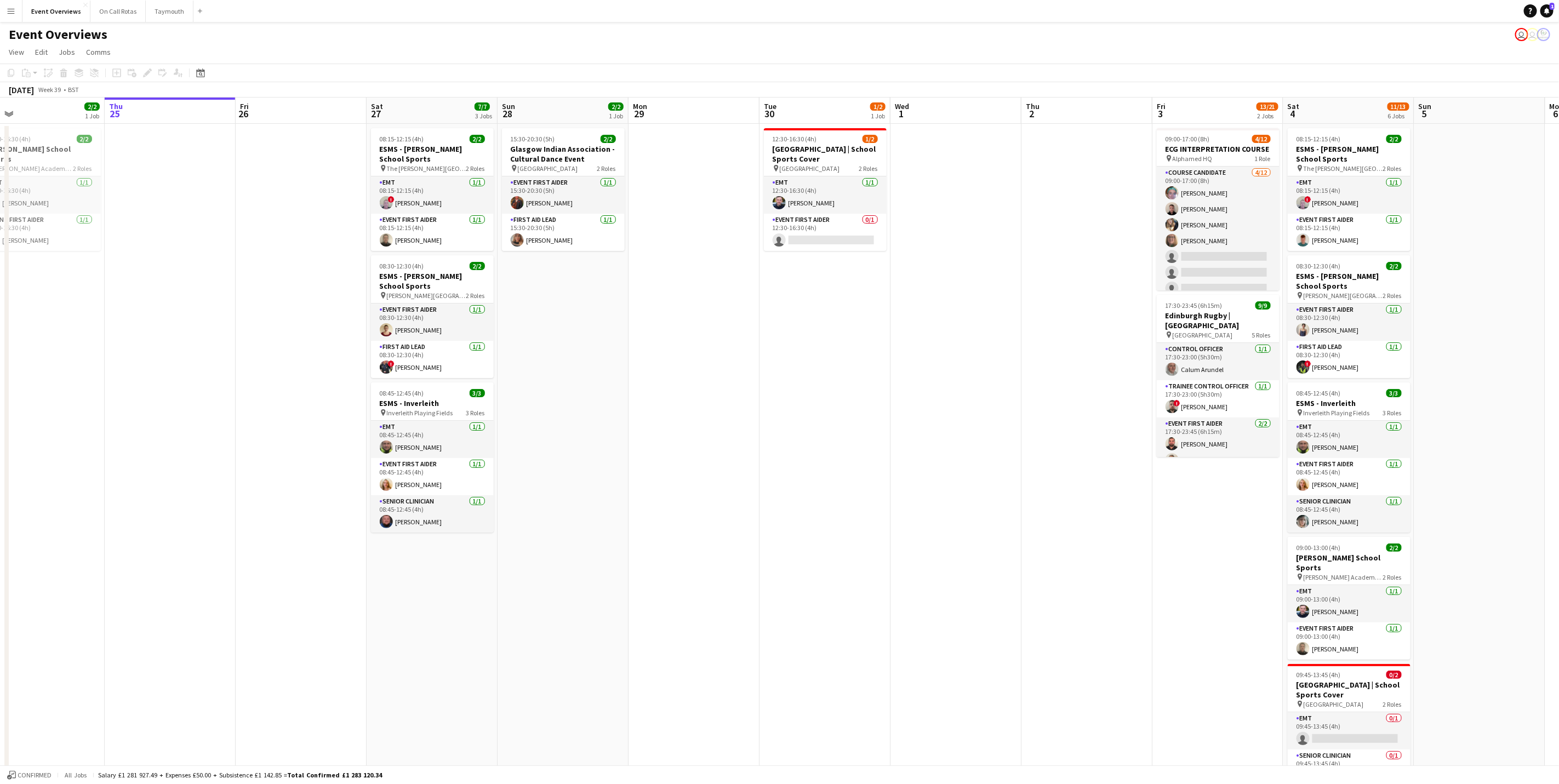
click at [959, 369] on app-calendar-viewport "Mon 22 Tue 23 9/9 1 Job Wed 24 2/2 1 Job Thu 25 Fri 26 Sat 27 7/7 3 Jobs Sun 28…" at bounding box center [779, 519] width 1559 height 843
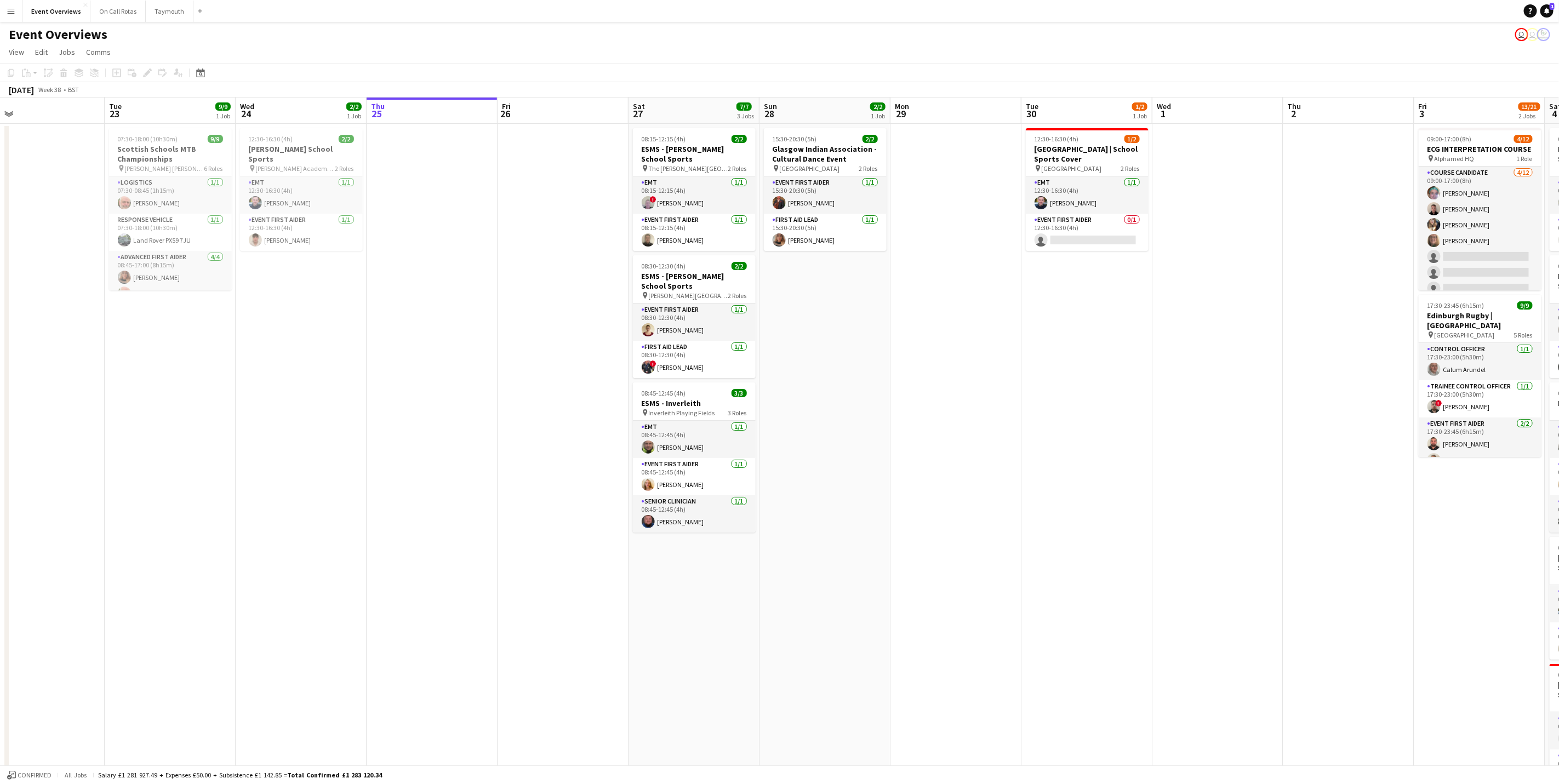
scroll to position [0, 247]
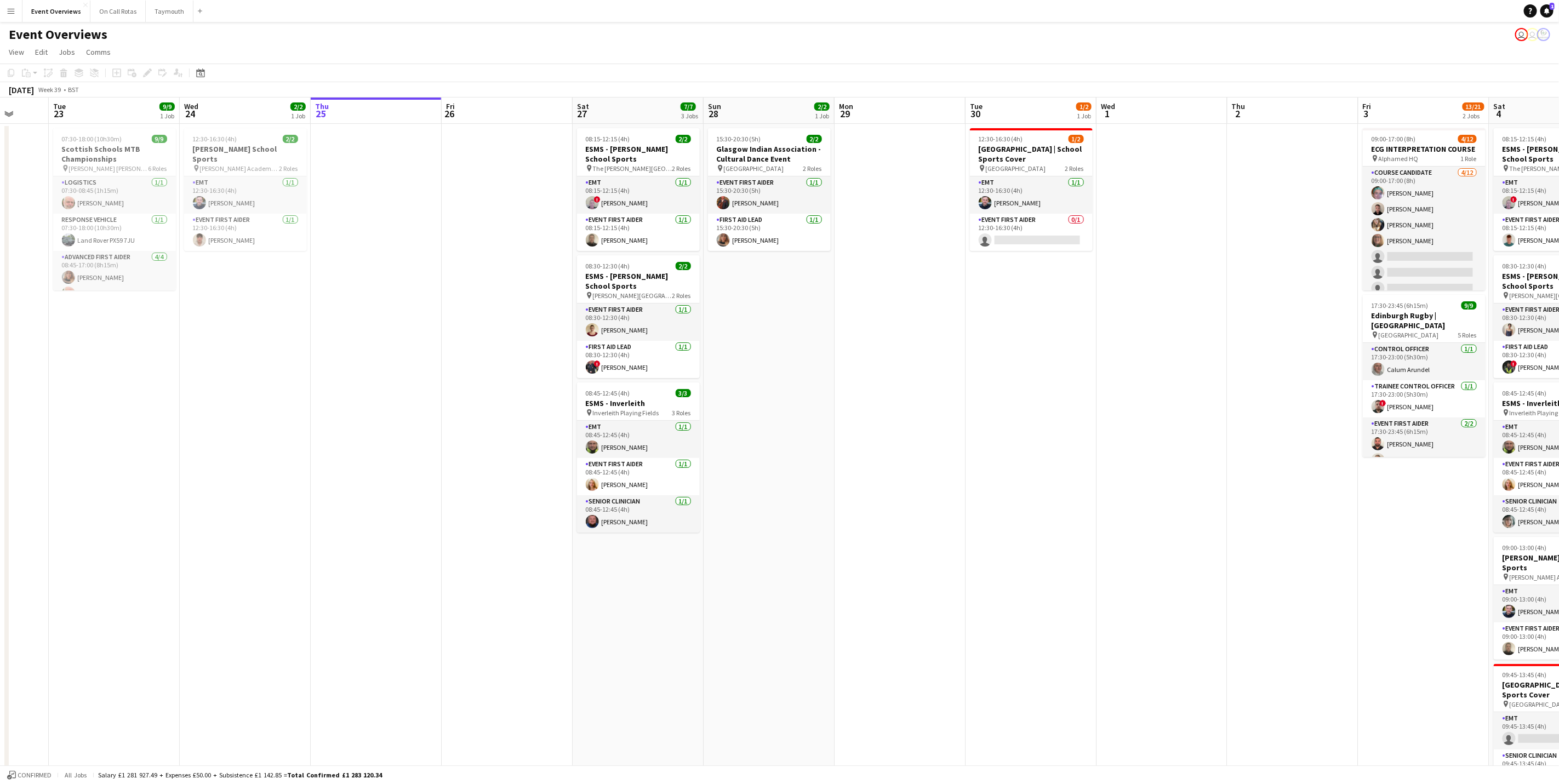
drag, startPoint x: 1245, startPoint y: 483, endPoint x: 1059, endPoint y: 467, distance: 186.7
click at [1059, 467] on app-calendar-viewport "Sat 20 30/30 4 Jobs Sun 21 17/17 1 Job Mon 22 Tue 23 9/9 1 Job Wed 24 2/2 1 Job…" at bounding box center [779, 519] width 1559 height 843
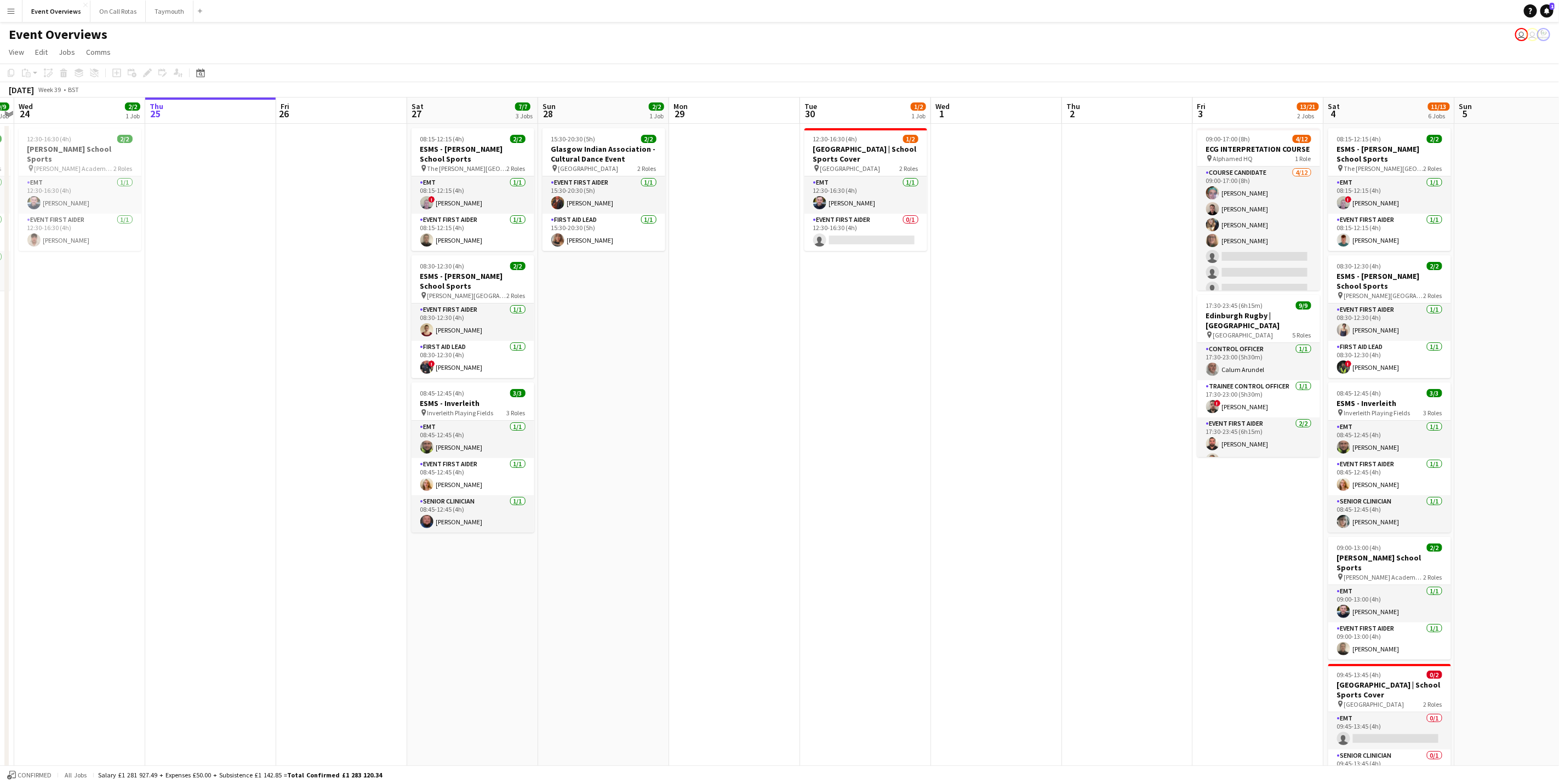
drag, startPoint x: 1018, startPoint y: 459, endPoint x: 918, endPoint y: 466, distance: 100.2
click at [918, 466] on app-calendar-viewport "Sun 21 17/17 1 Job Mon 22 Tue 23 9/9 1 Job Wed 24 2/2 1 Job Thu 25 Fri 26 Sat 2…" at bounding box center [779, 519] width 1559 height 843
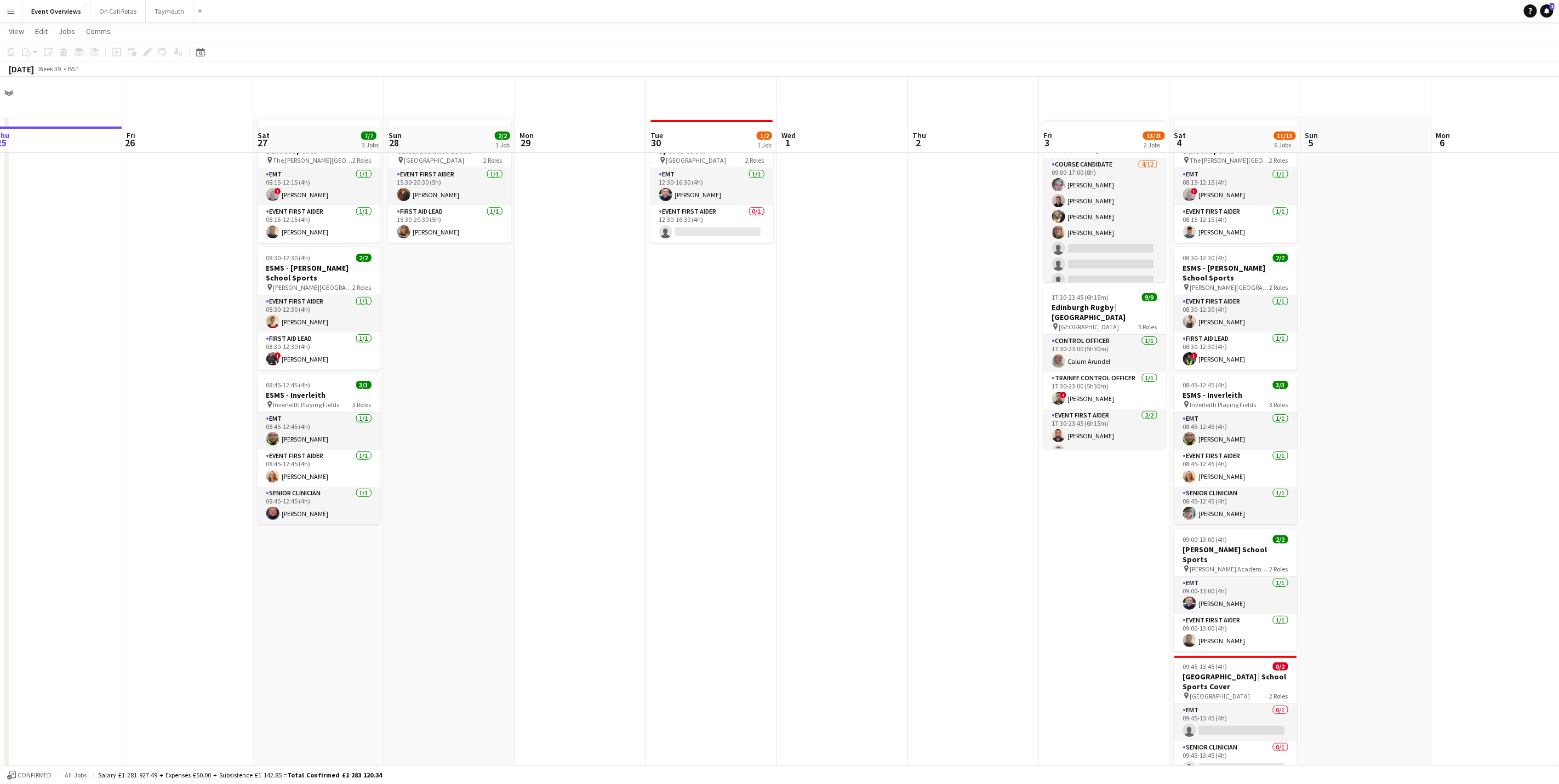
scroll to position [0, 0]
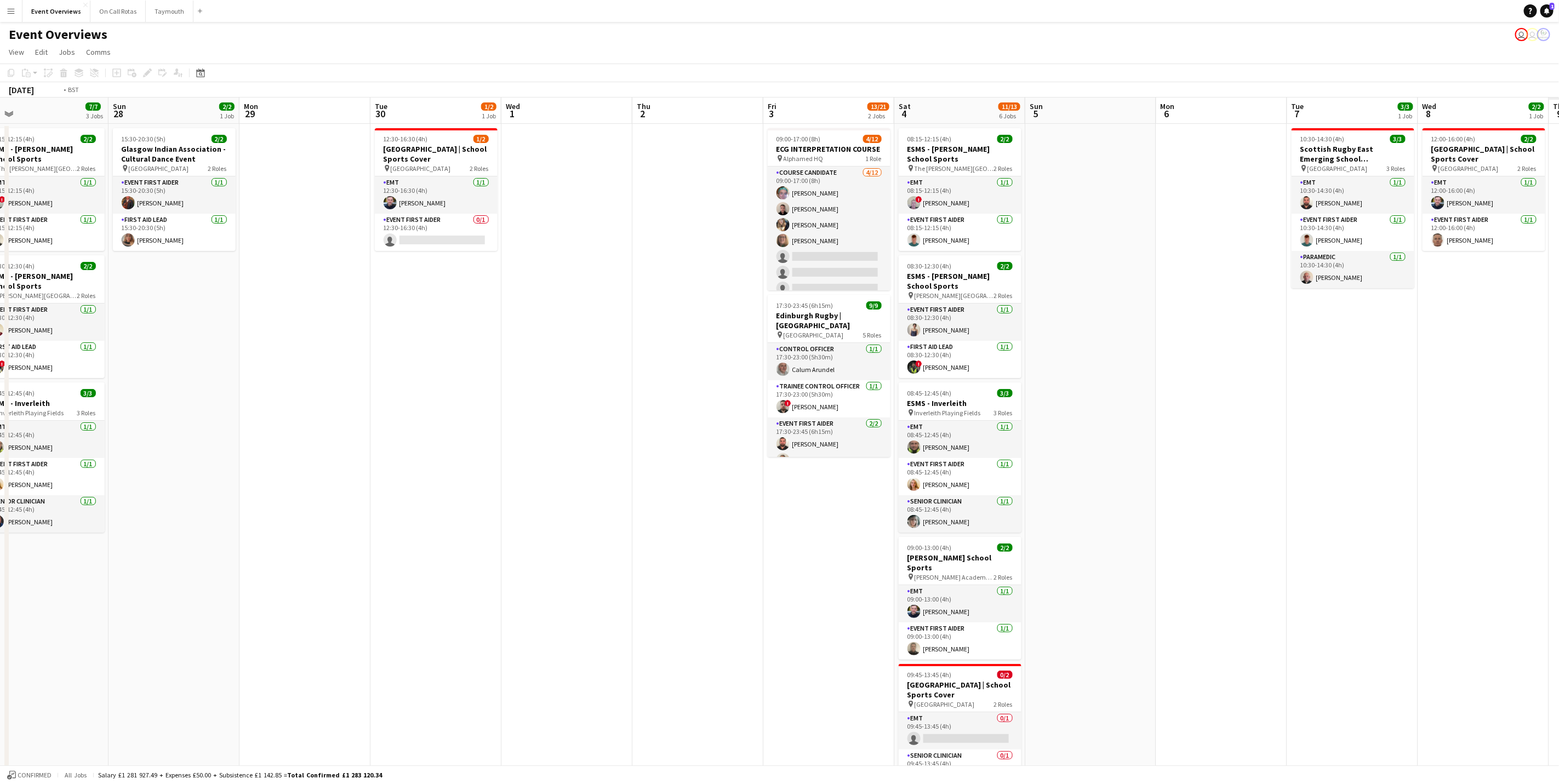
drag, startPoint x: 1263, startPoint y: 409, endPoint x: 686, endPoint y: 408, distance: 577.0
click at [684, 411] on app-calendar-viewport "Wed 24 2/2 1 Job Thu 25 Fri 26 Sat 27 7/7 3 Jobs Sun 28 2/2 1 Job Mon 29 Tue 30…" at bounding box center [779, 519] width 1559 height 843
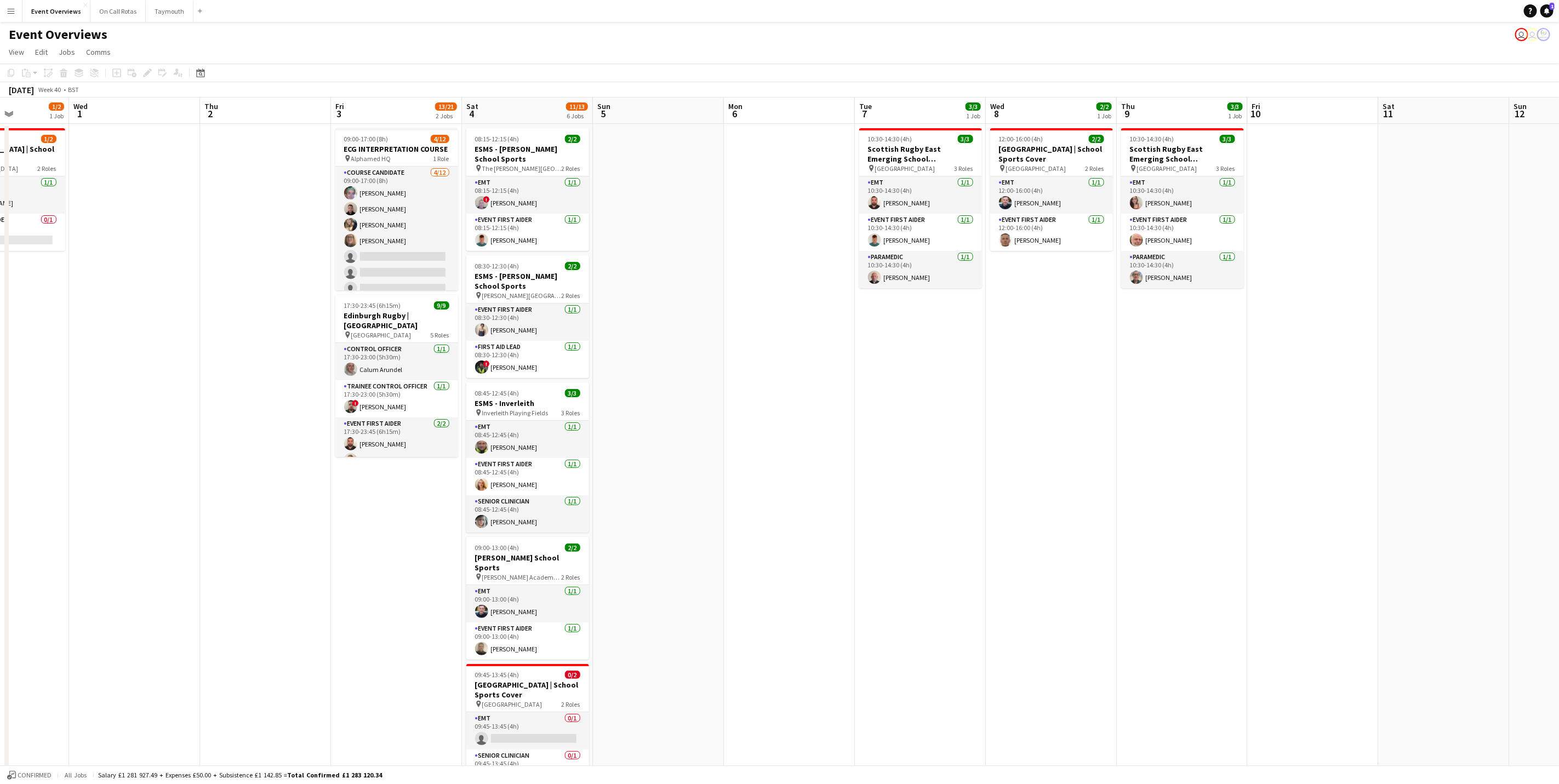
drag, startPoint x: 918, startPoint y: 460, endPoint x: 638, endPoint y: 448, distance: 280.3
click at [638, 448] on app-calendar-viewport "Sun 28 2/2 1 Job Mon 29 Tue 30 1/2 1 Job Wed 1 Thu 2 Fri 3 13/21 2 Jobs Sat 4 1…" at bounding box center [779, 519] width 1559 height 843
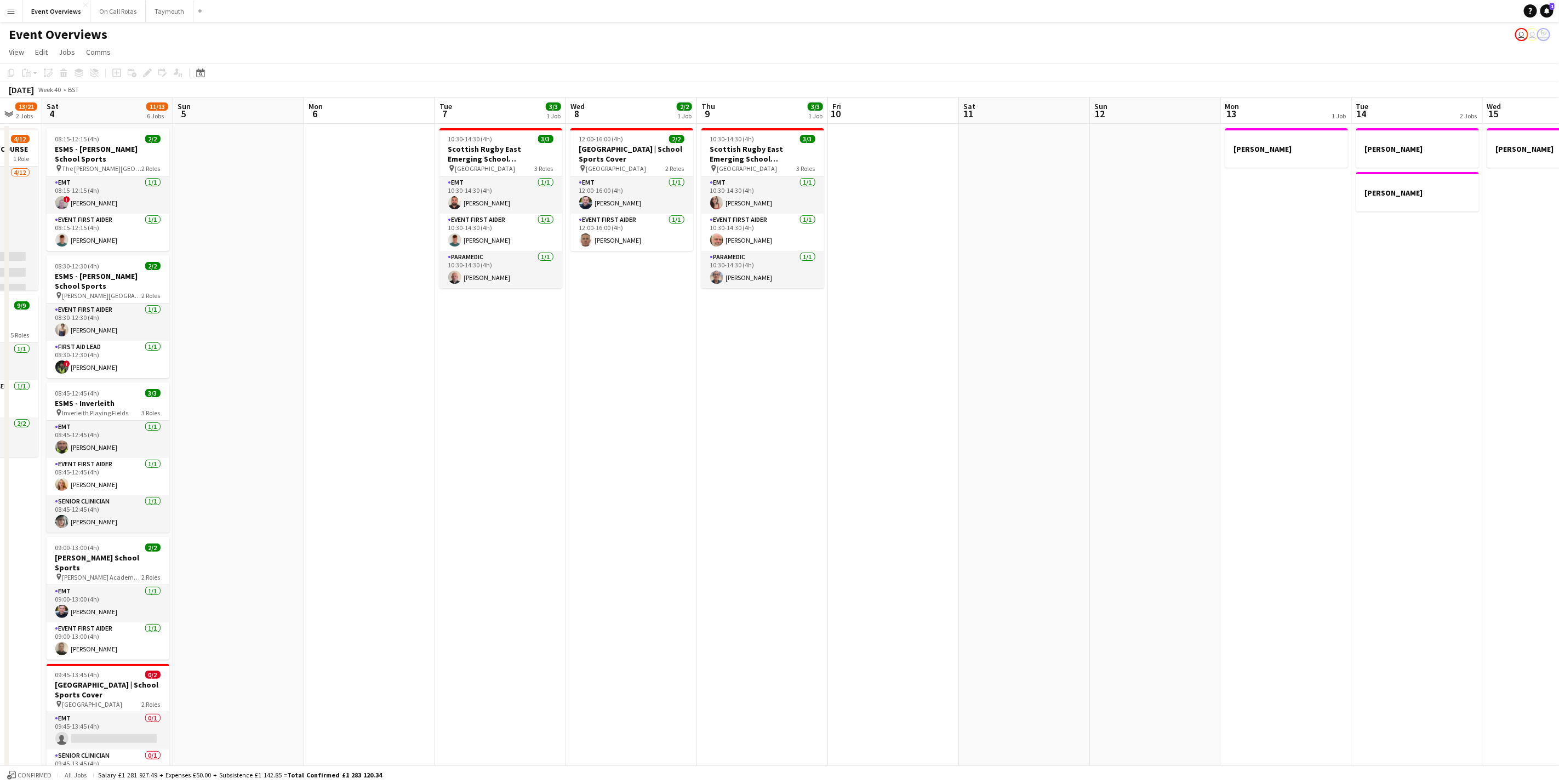
click at [791, 433] on app-calendar-viewport "Wed 1 Thu 2 Fri 3 13/21 2 Jobs Sat 4 11/13 6 Jobs Sun 5 Mon 6 Tue 7 3/3 1 Job W…" at bounding box center [779, 519] width 1559 height 843
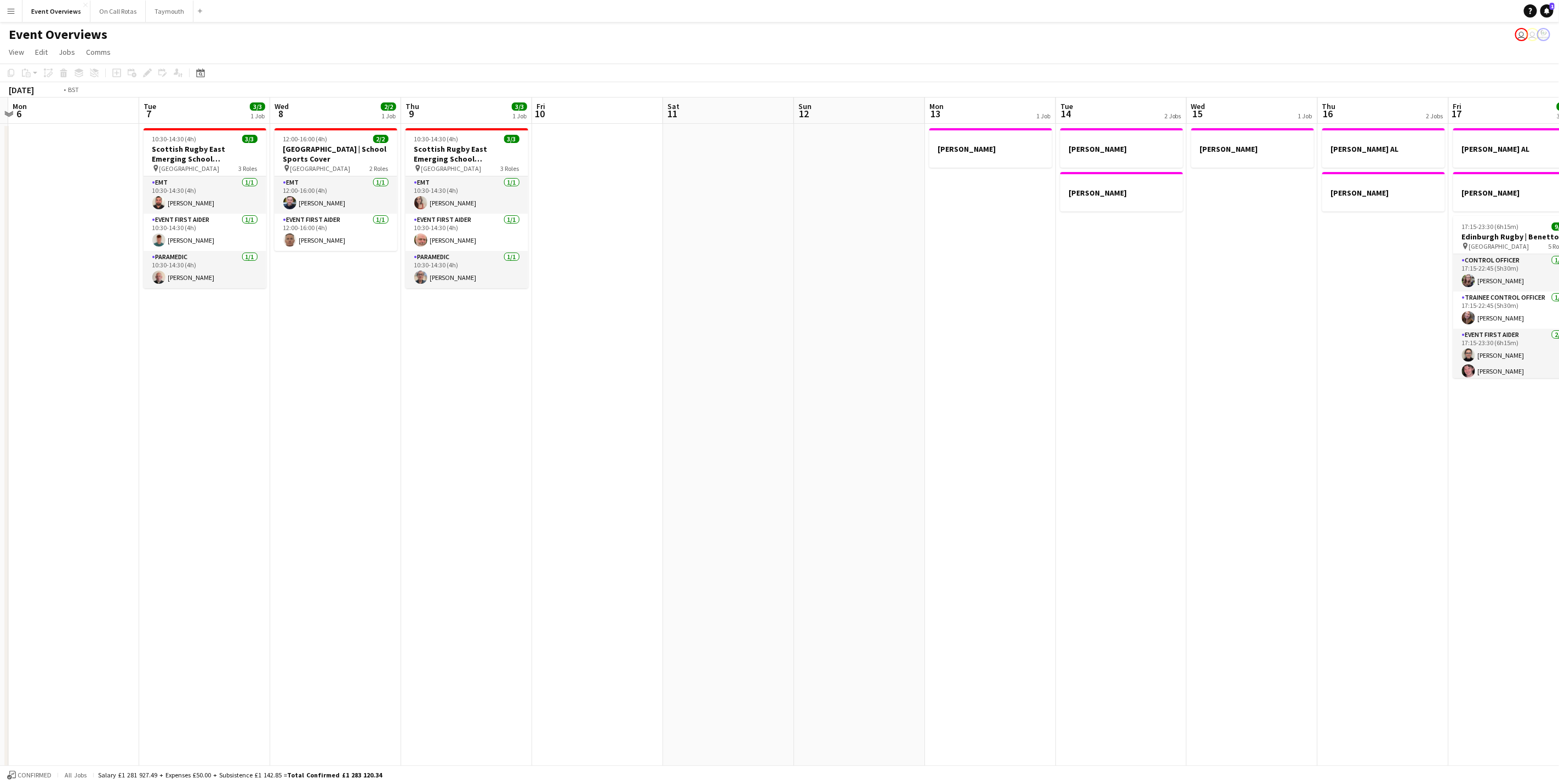
drag, startPoint x: 485, startPoint y: 369, endPoint x: 492, endPoint y: 362, distance: 9.9
click at [485, 366] on app-calendar-viewport "Fri 3 13/21 2 Jobs Sat 4 11/13 6 Jobs Sun 5 Mon 6 Tue 7 3/3 1 Job Wed 8 2/2 1 J…" at bounding box center [779, 519] width 1559 height 843
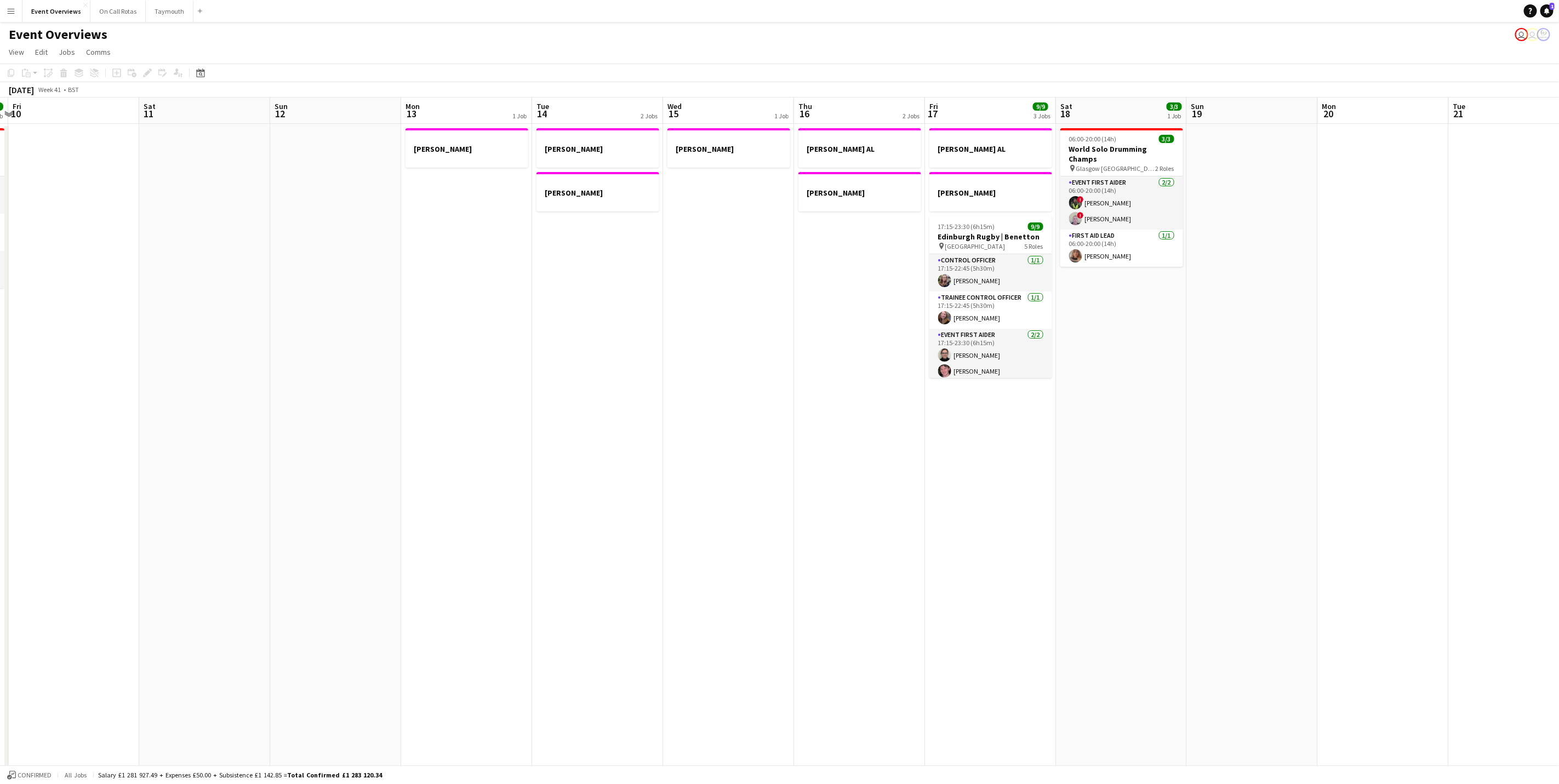
scroll to position [0, 413]
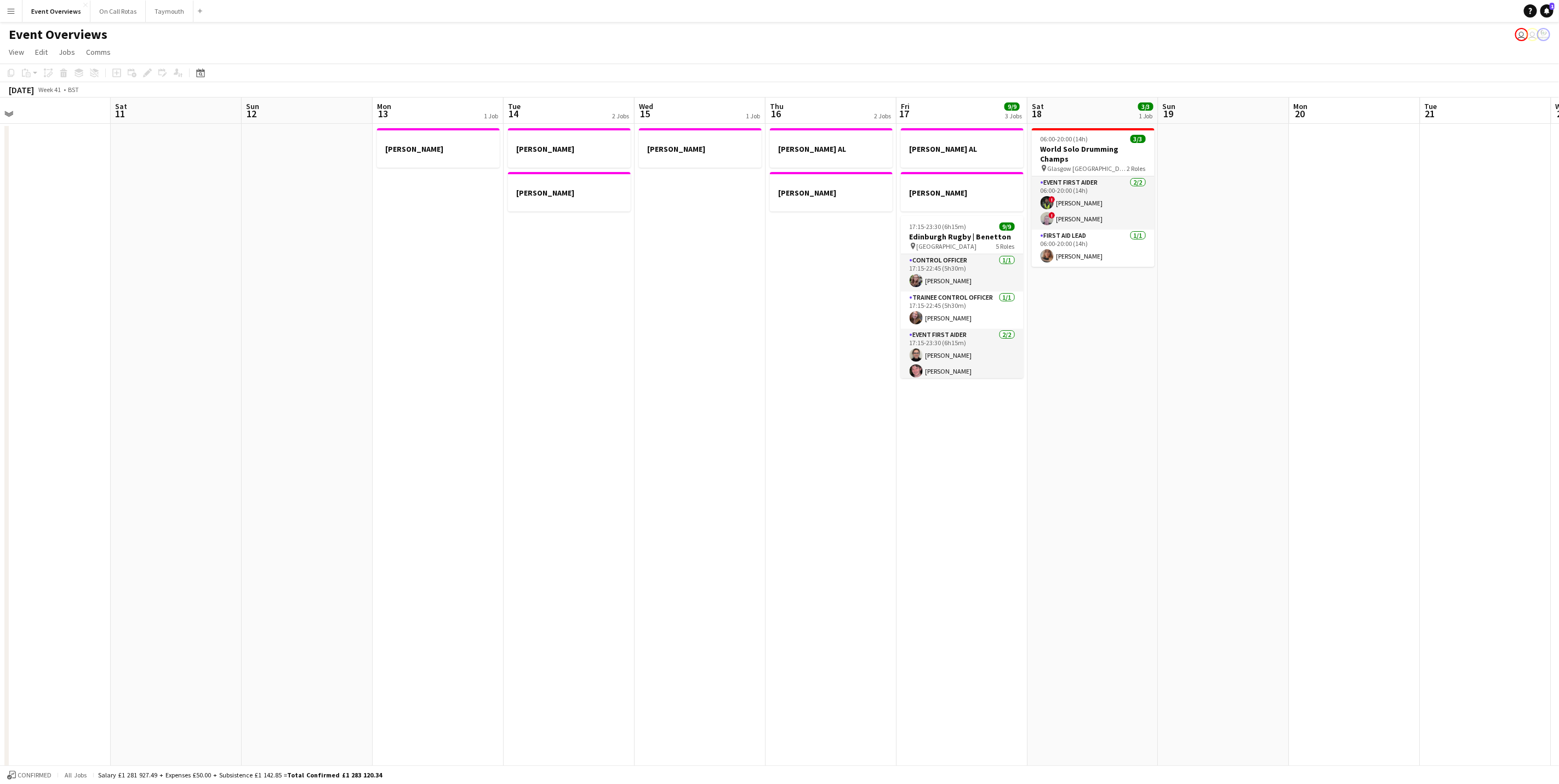
drag, startPoint x: 682, startPoint y: 422, endPoint x: 663, endPoint y: 422, distance: 19.0
click at [663, 422] on app-calendar-viewport "Tue 7 3/3 1 Job Wed 8 2/2 1 Job Thu 9 3/3 1 Job Fri 10 Sat 11 Sun 12 Mon 13 1 J…" at bounding box center [779, 519] width 1559 height 843
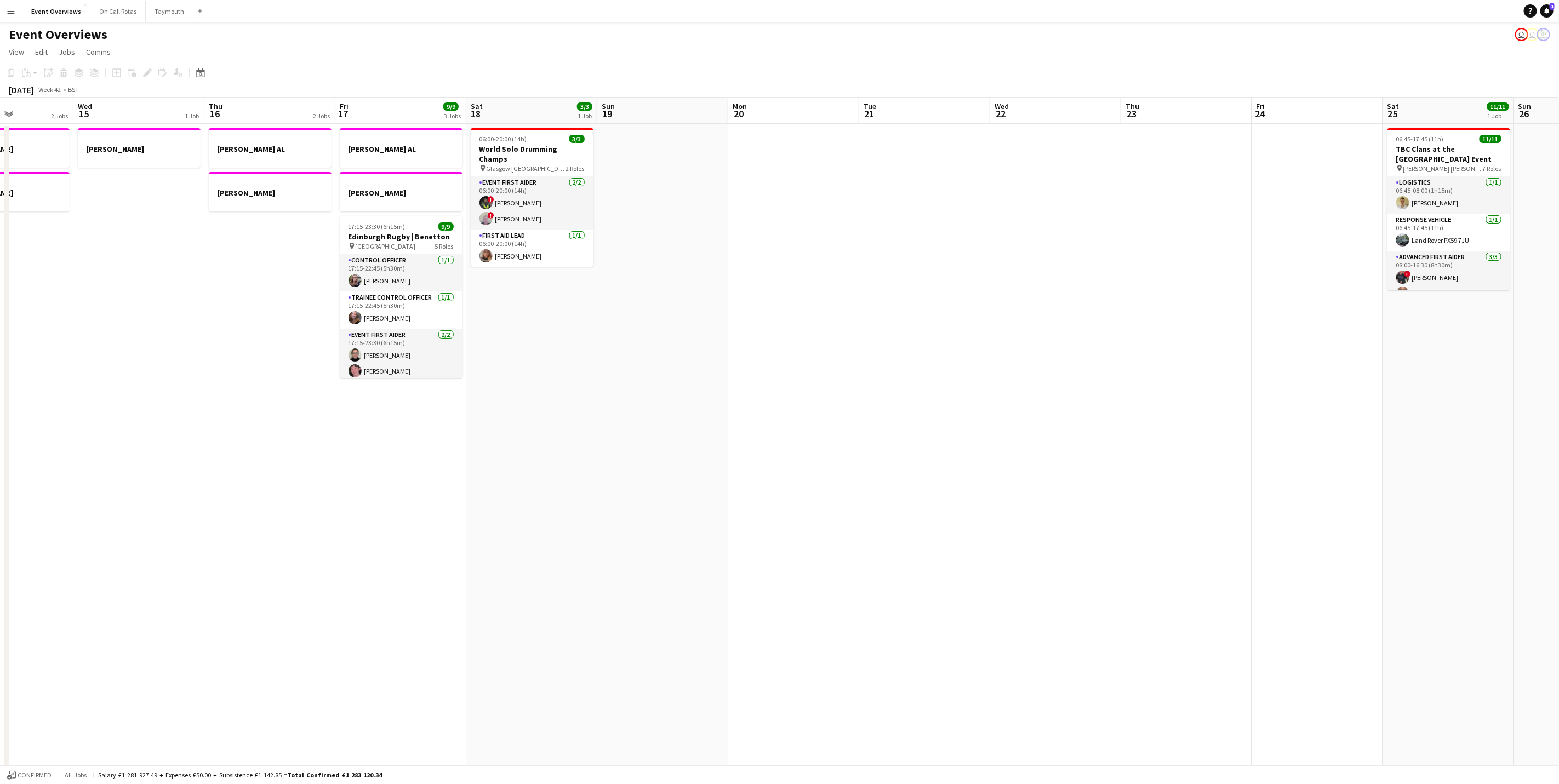
drag, startPoint x: 959, startPoint y: 425, endPoint x: 566, endPoint y: 431, distance: 393.0
click at [558, 439] on app-calendar-viewport "Sun 12 Mon 13 1 Job Tue 14 2 Jobs Wed 15 1 Job Thu 16 2 Jobs Fri 17 9/9 3 Jobs …" at bounding box center [779, 519] width 1559 height 843
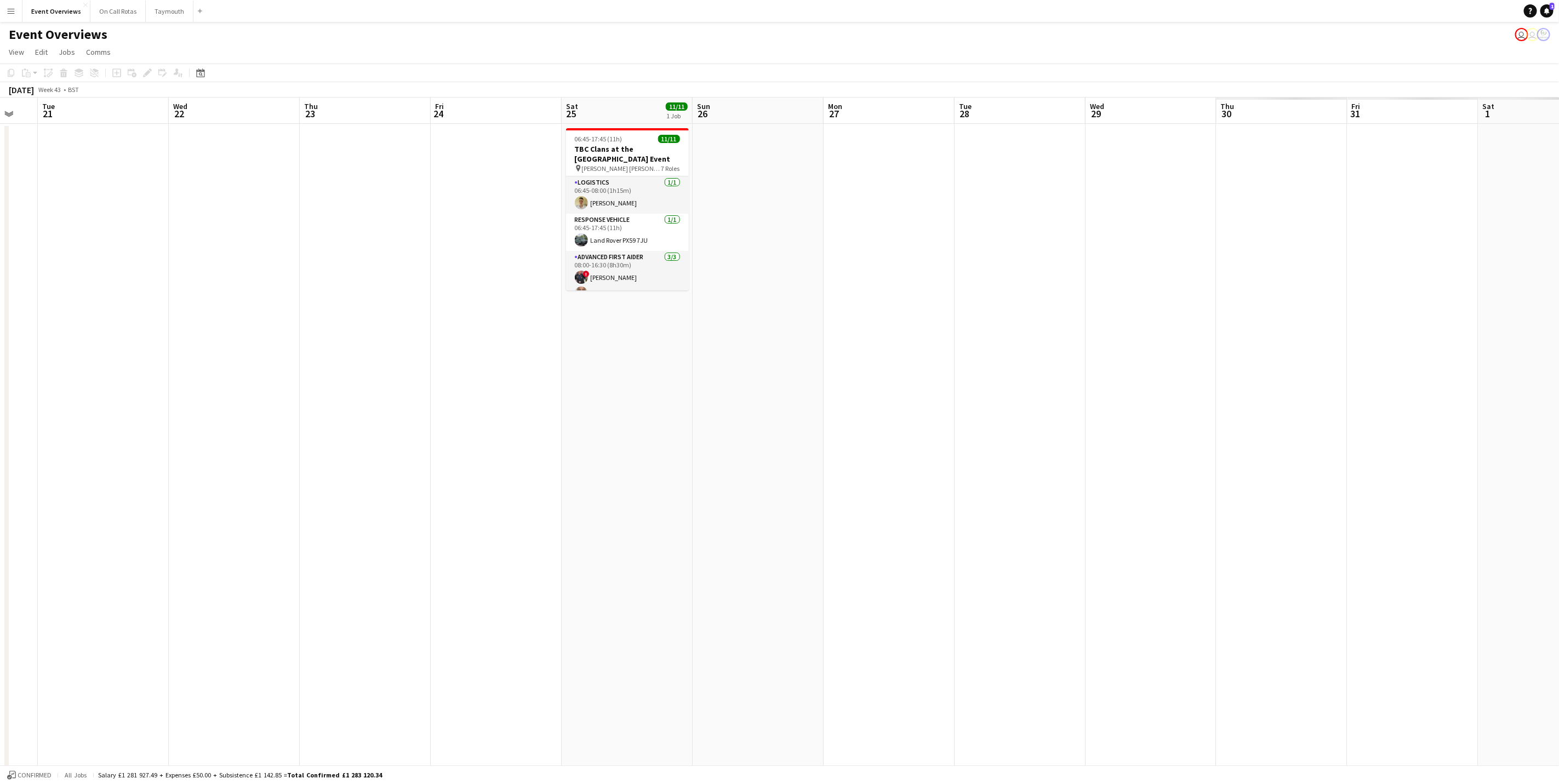
drag, startPoint x: 302, startPoint y: 418, endPoint x: 139, endPoint y: 405, distance: 163.5
click at [139, 405] on app-calendar-viewport "Sat 18 3/3 1 Job Sun 19 Mon 20 Tue 21 Wed 22 Thu 23 Fri 24 Sat 25 11/11 1 Job S…" at bounding box center [779, 519] width 1559 height 843
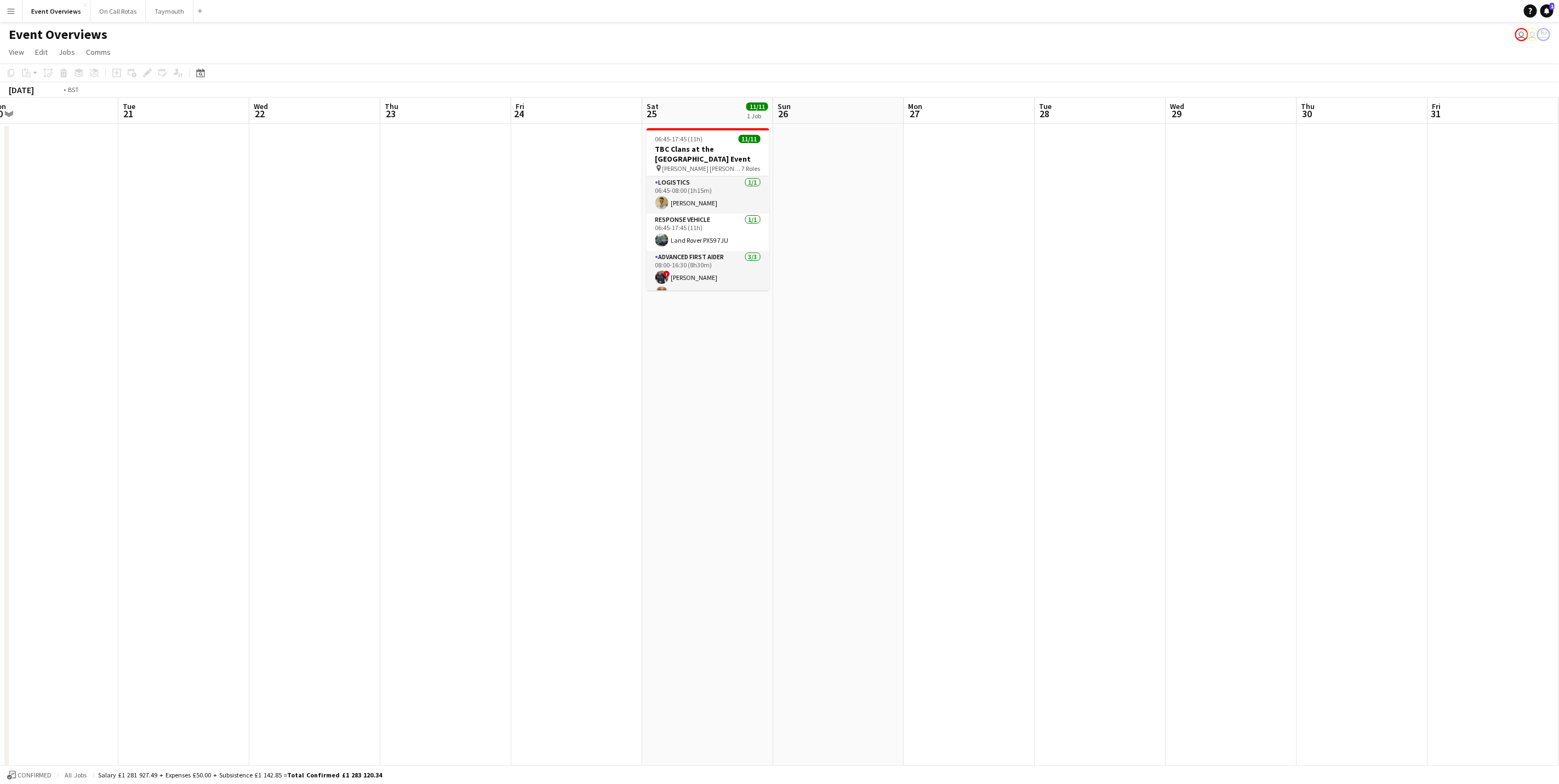
scroll to position [0, 275]
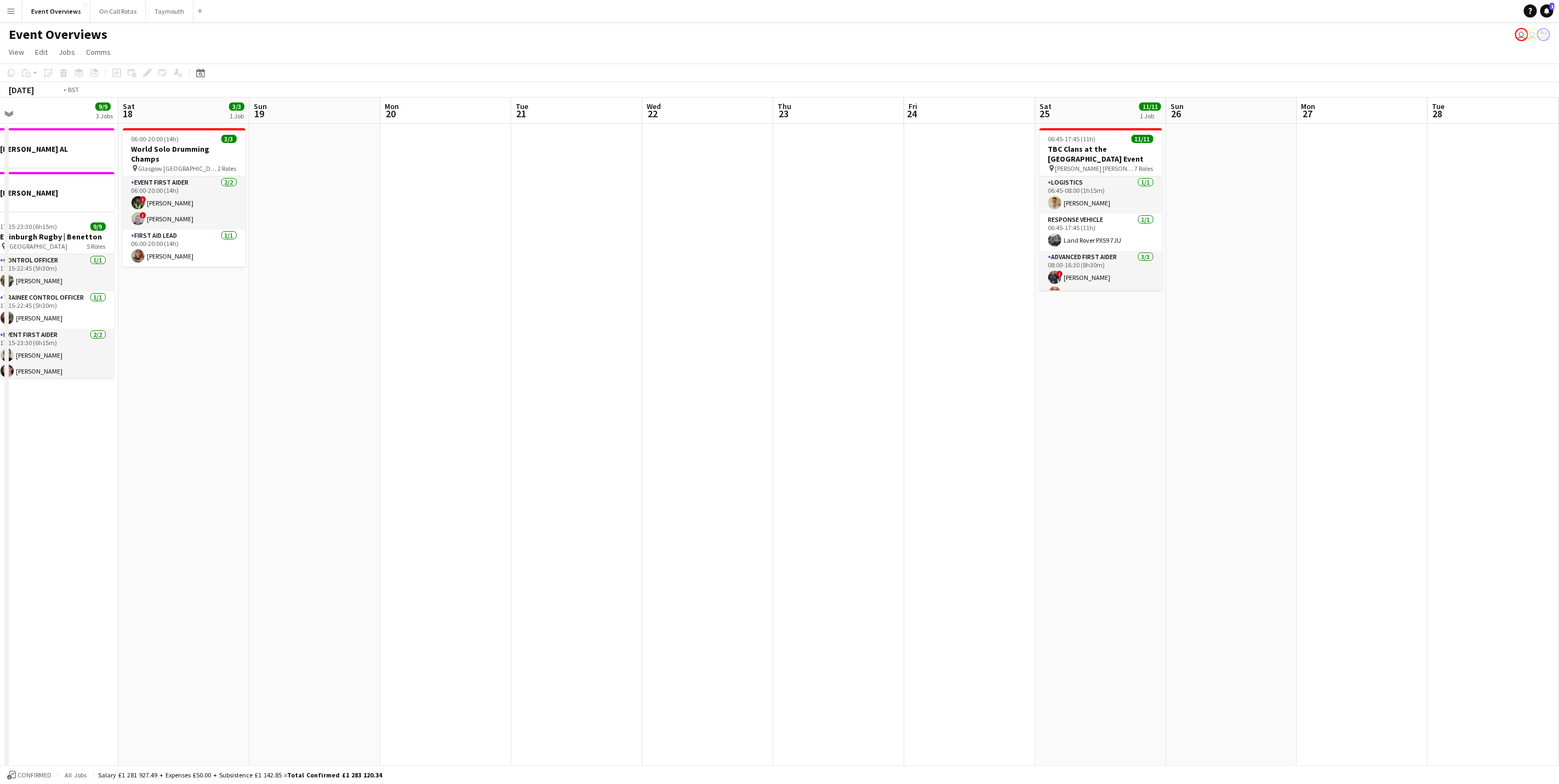
drag, startPoint x: 138, startPoint y: 405, endPoint x: 0, endPoint y: 373, distance: 141.7
click at [0, 373] on html "Menu Boards Boards Boards All jobs Status Workforce Workforce My Workforce Recr…" at bounding box center [779, 513] width 1559 height 1026
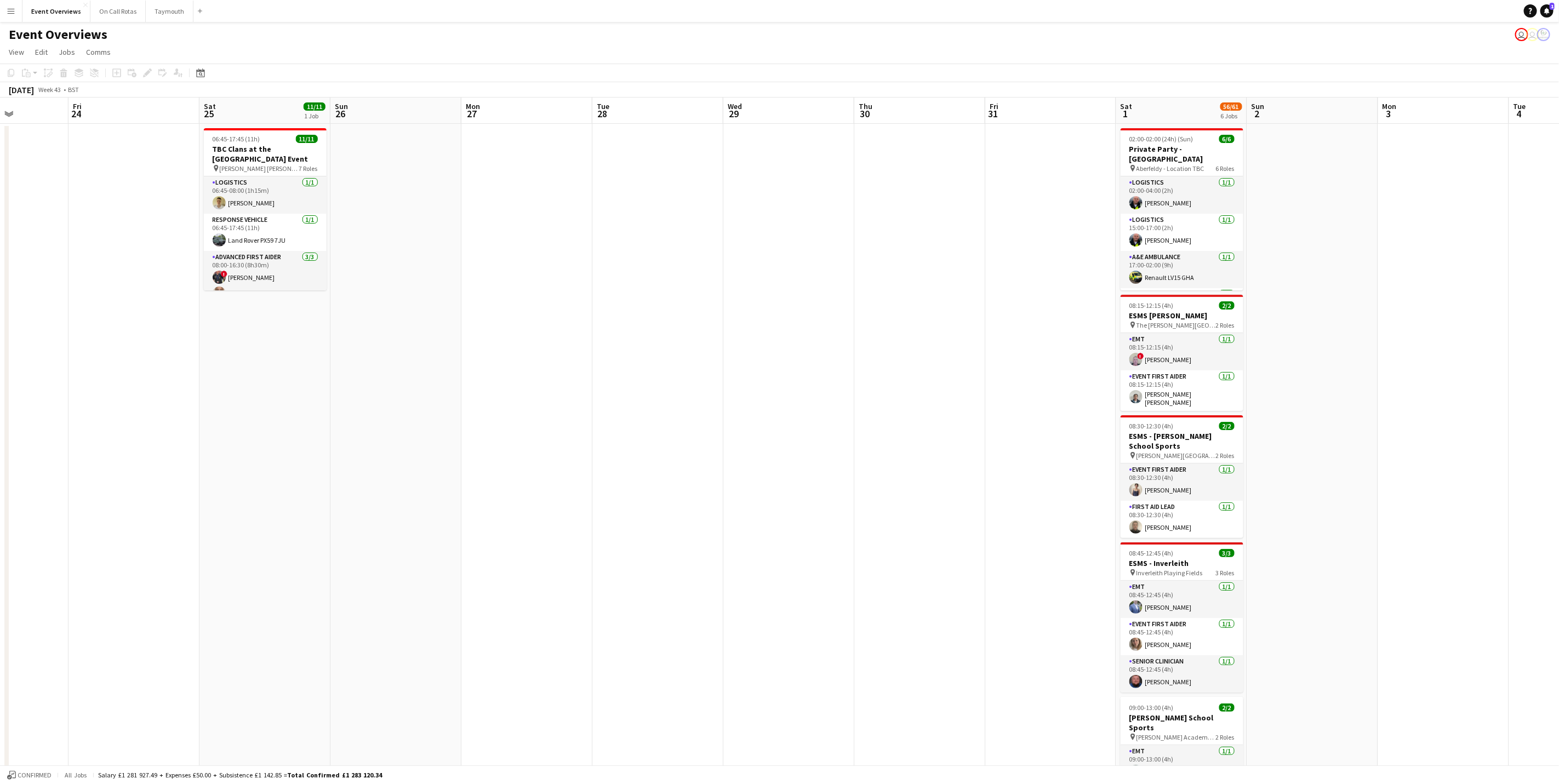
scroll to position [0, 396]
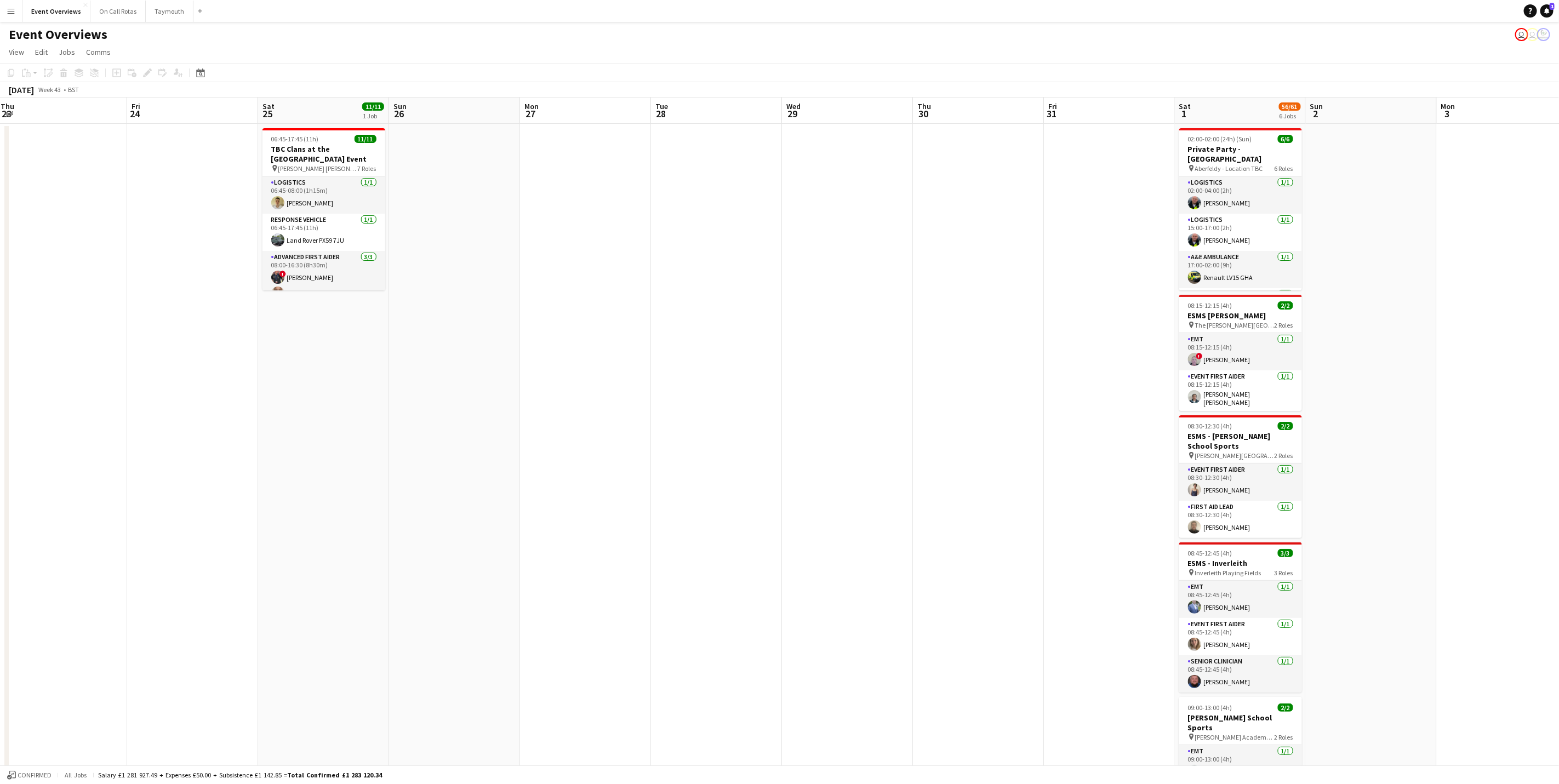
drag, startPoint x: 1179, startPoint y: 336, endPoint x: 794, endPoint y: 371, distance: 386.6
click at [794, 371] on app-calendar-viewport "Mon 20 Tue 21 Wed 22 Thu 23 Fri 24 Sat 25 11/11 1 Job Sun 26 Mon 27 Tue 28 Wed …" at bounding box center [779, 552] width 1559 height 910
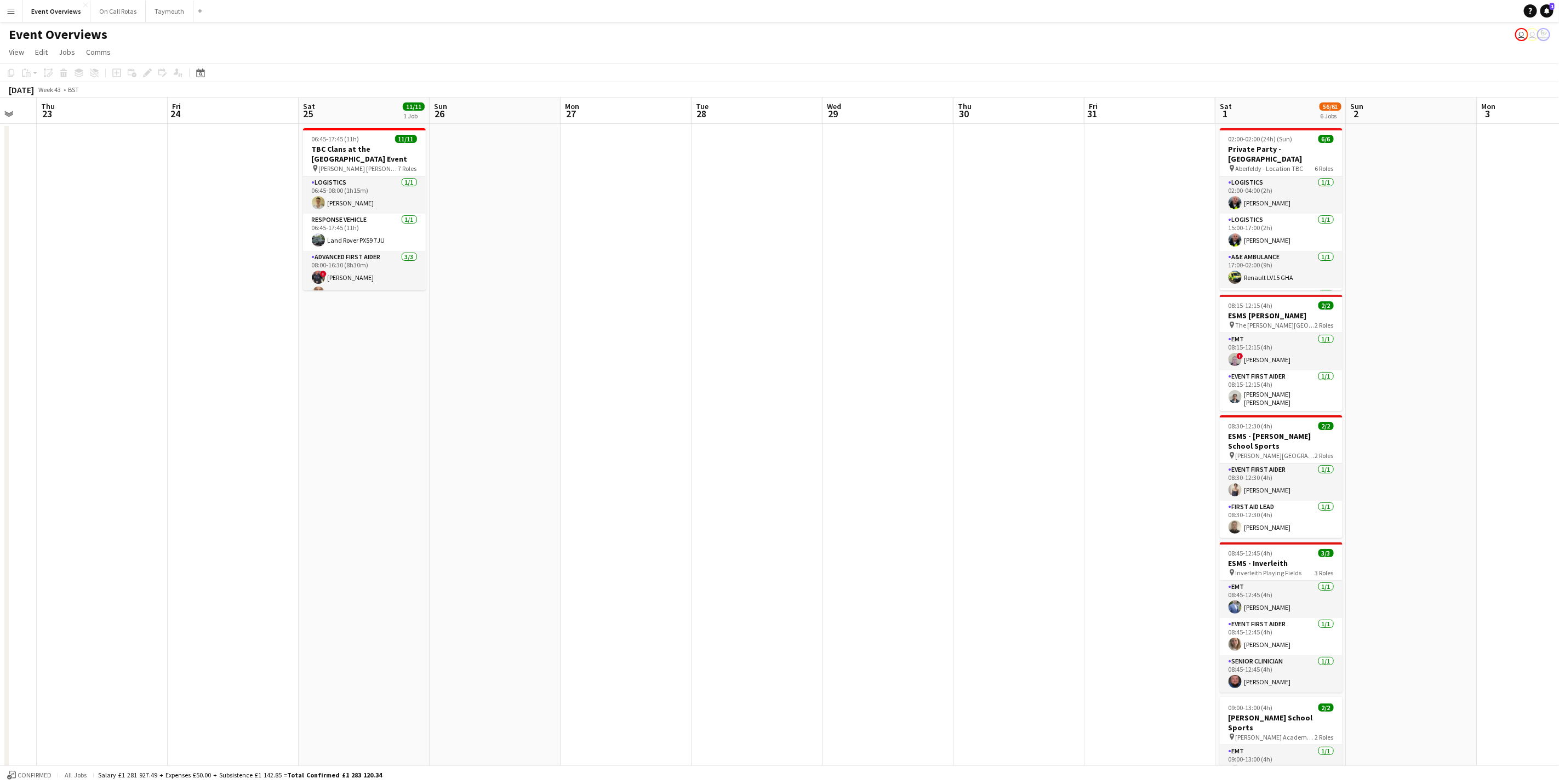
drag, startPoint x: 739, startPoint y: 368, endPoint x: 952, endPoint y: 350, distance: 213.8
click at [952, 350] on app-calendar-viewport "Tue 21 Wed 22 Thu 23 Fri 24 Sat 25 11/11 1 Job Sun 26 Mon 27 Tue 28 Wed 29 Thu …" at bounding box center [779, 552] width 1559 height 910
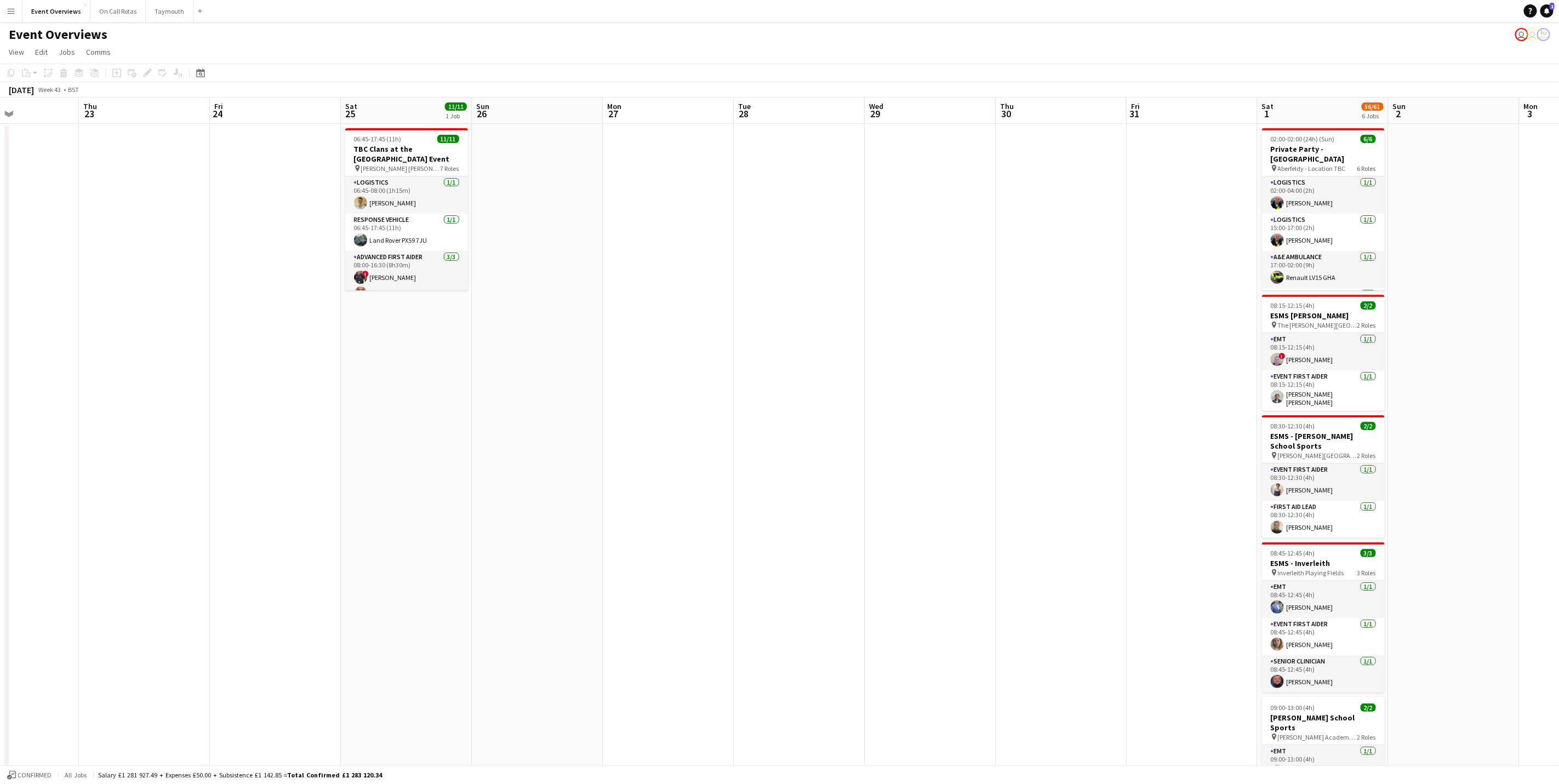
scroll to position [0, 290]
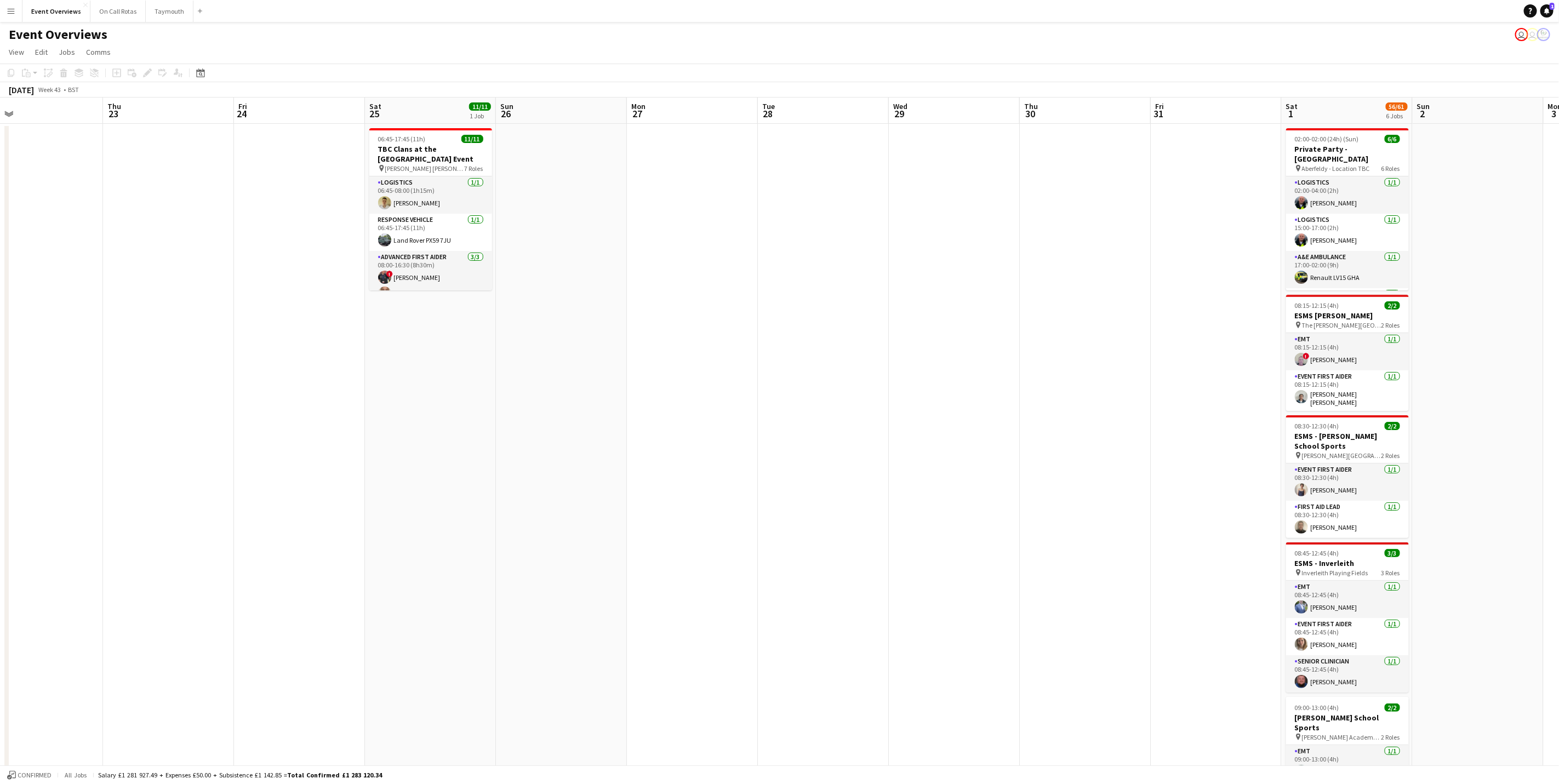
drag, startPoint x: 467, startPoint y: 307, endPoint x: 753, endPoint y: 303, distance: 286.0
click at [753, 303] on app-calendar-viewport "Mon 20 Tue 21 Wed 22 Thu 23 Fri 24 Sat 25 11/11 1 Job Sun 26 Mon 27 Tue 28 Wed …" at bounding box center [779, 552] width 1559 height 910
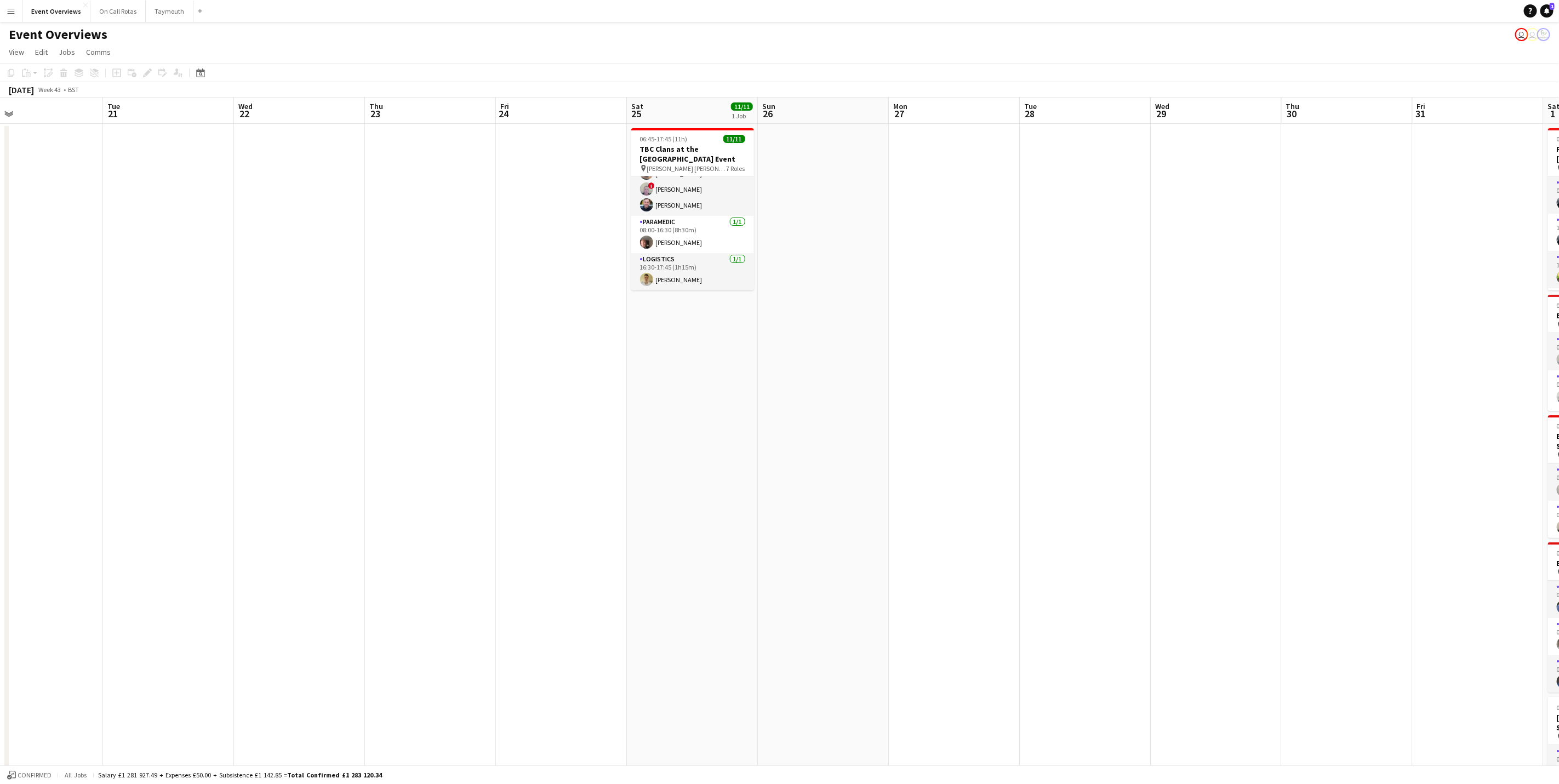
scroll to position [0, 0]
